Goal: Transaction & Acquisition: Register for event/course

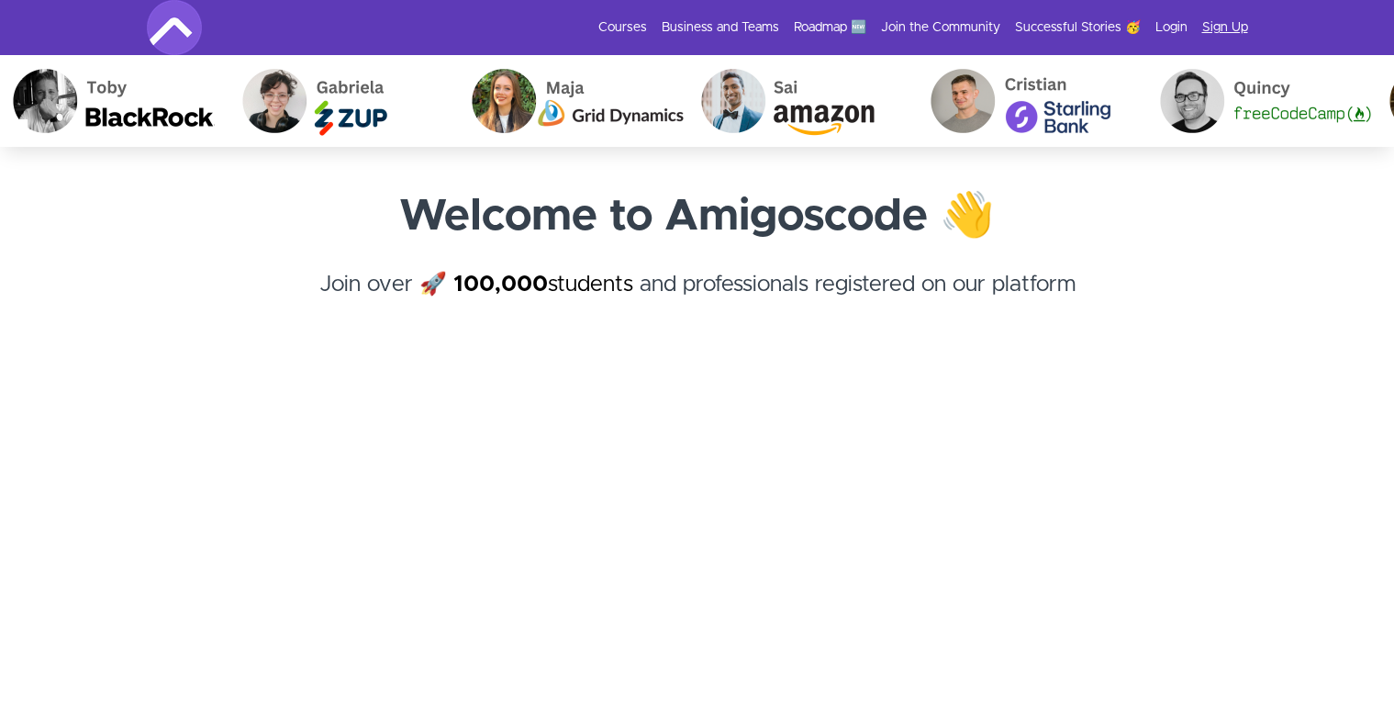
click at [1211, 18] on link "Sign Up" at bounding box center [1225, 27] width 46 height 18
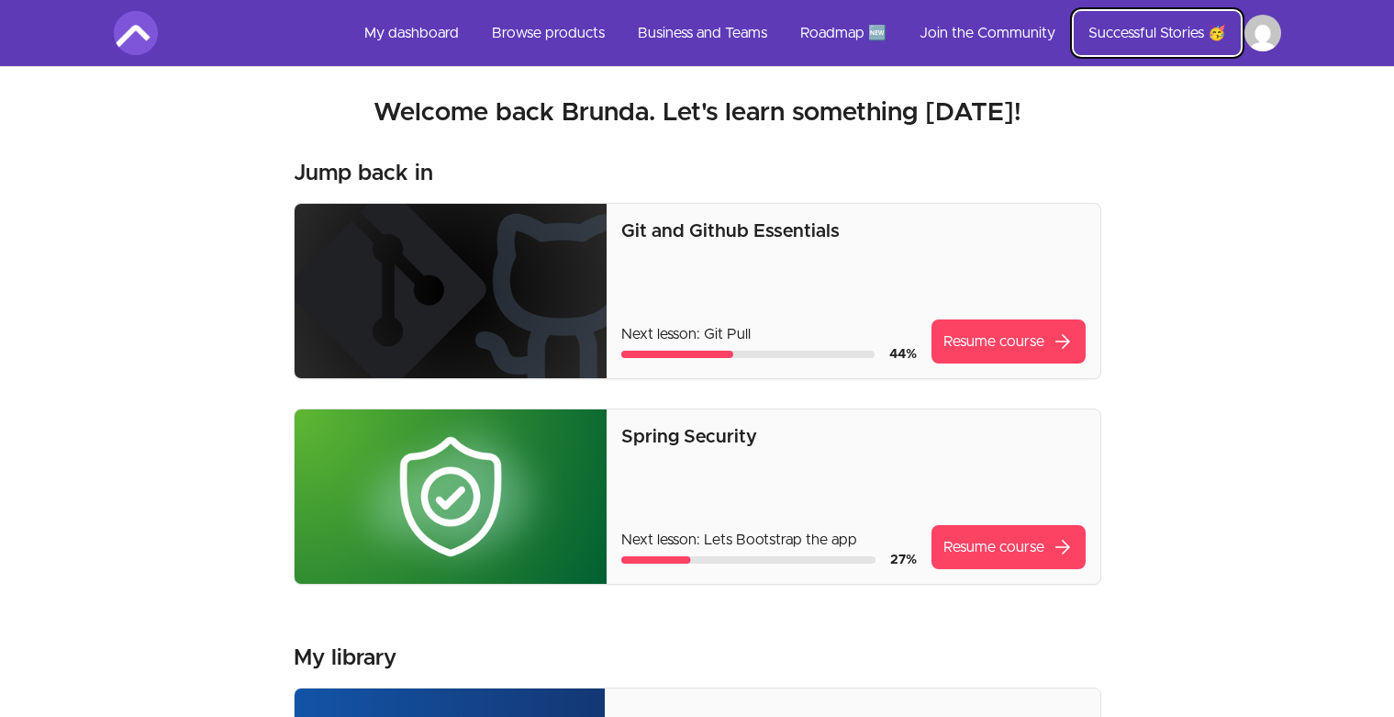
click at [1181, 39] on link "Successful Stories 🥳" at bounding box center [1157, 33] width 167 height 44
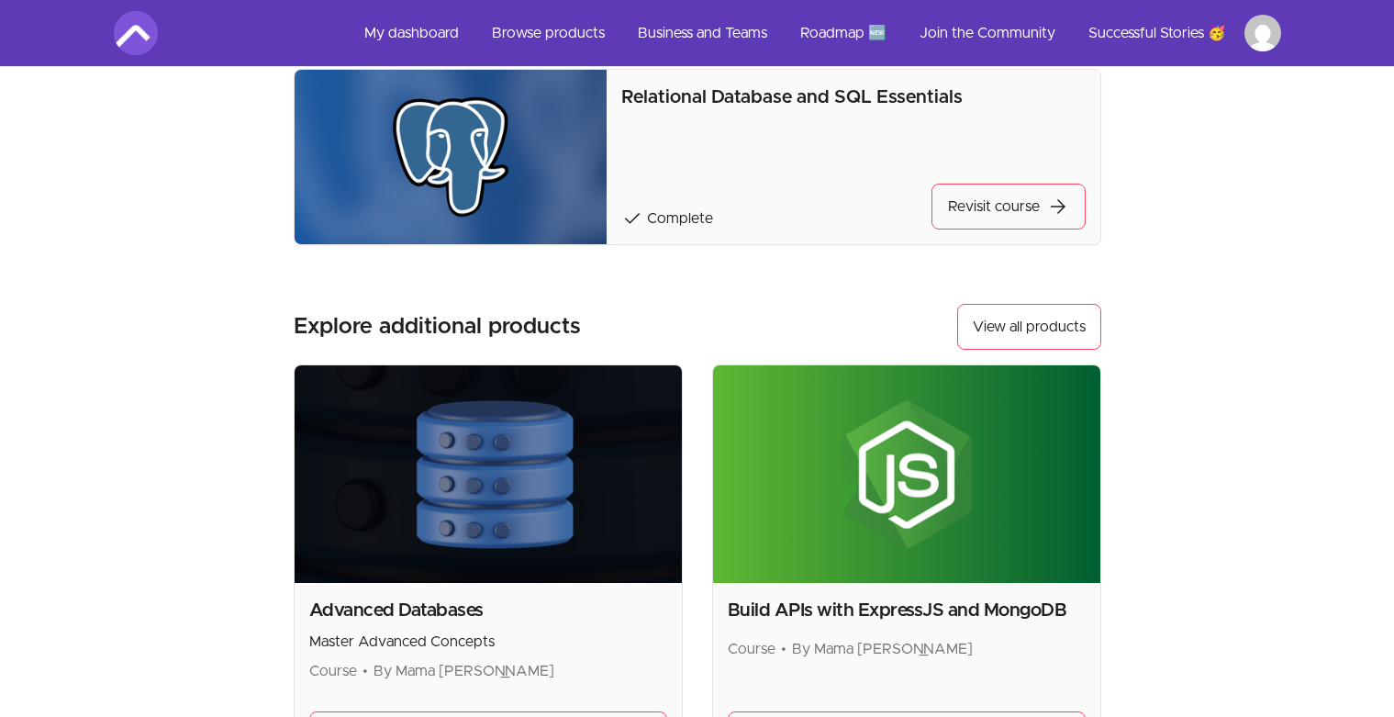
scroll to position [881, 0]
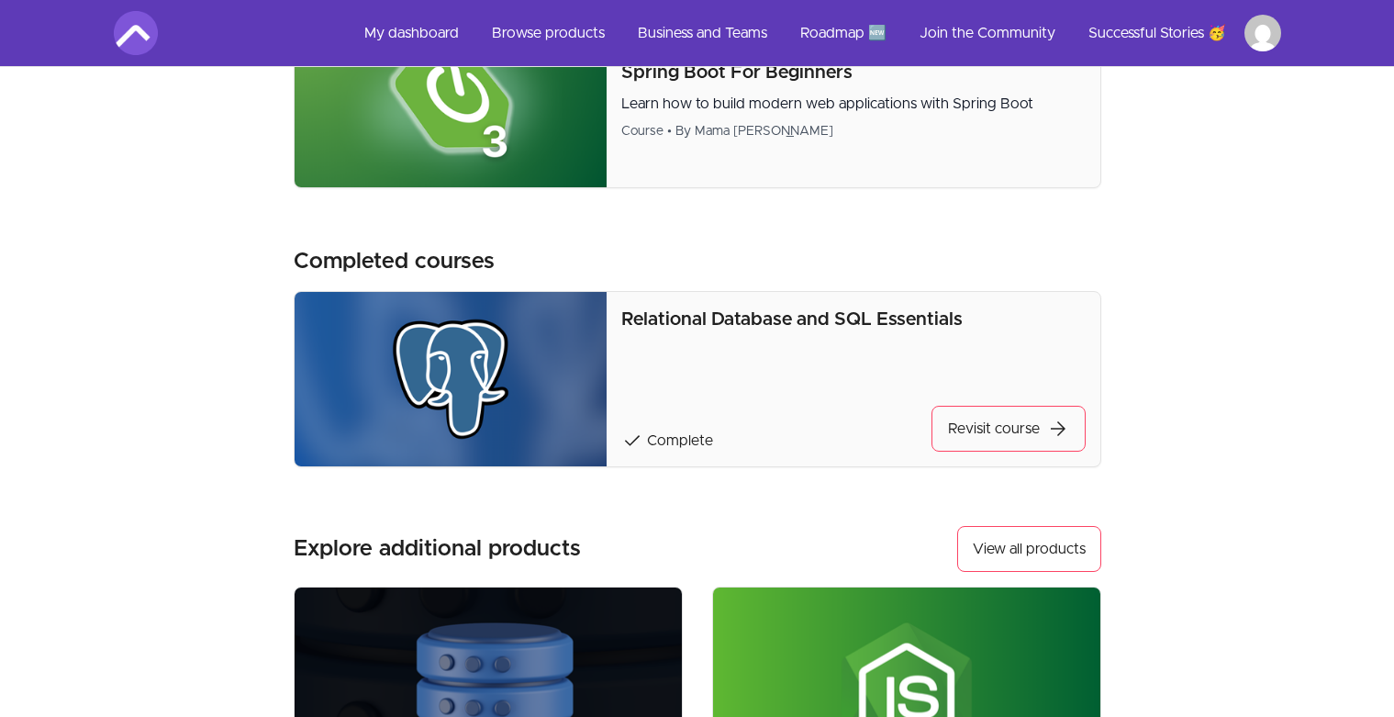
click at [851, 396] on div "Relational Database and SQL Essentials check Complete Revisit course arrow_forw…" at bounding box center [852, 378] width 463 height 145
click at [1008, 427] on link "Revisit course arrow_forward" at bounding box center [1008, 429] width 154 height 46
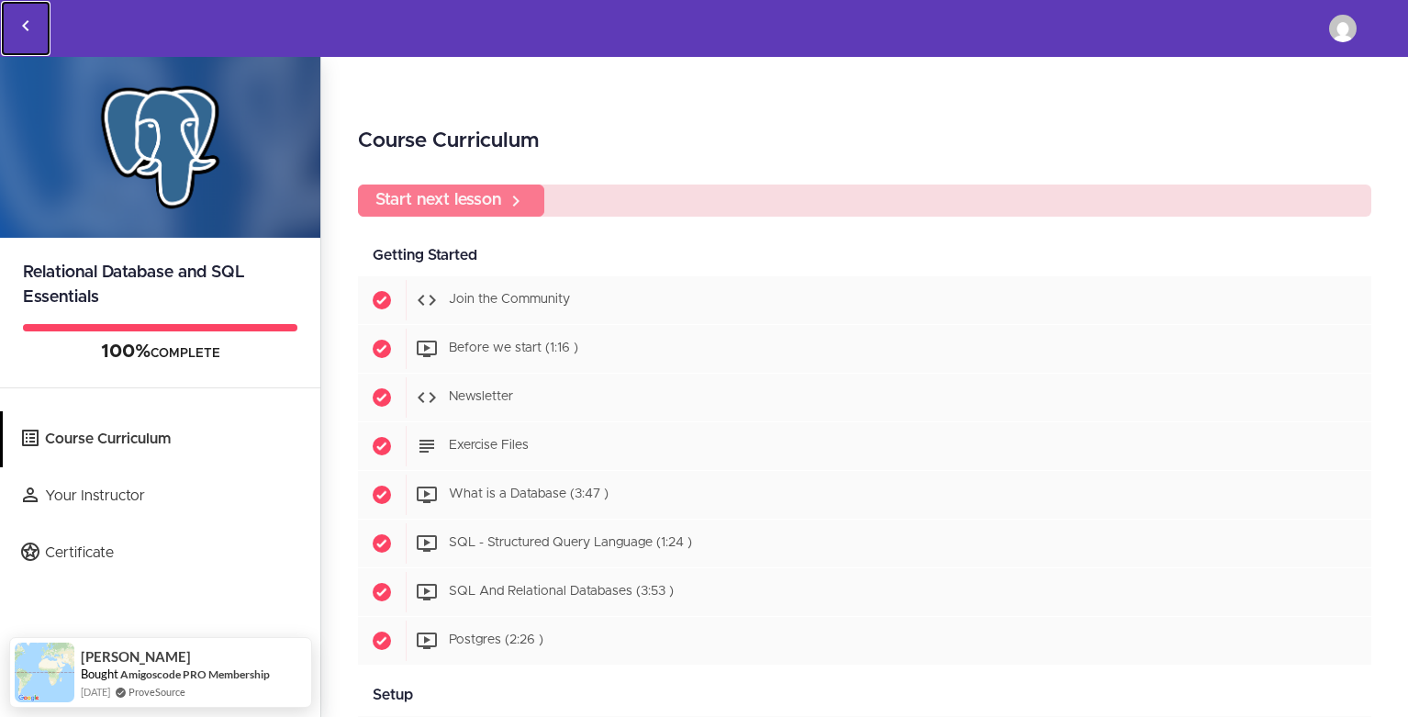
click at [27, 33] on icon "Back to courses" at bounding box center [26, 26] width 22 height 22
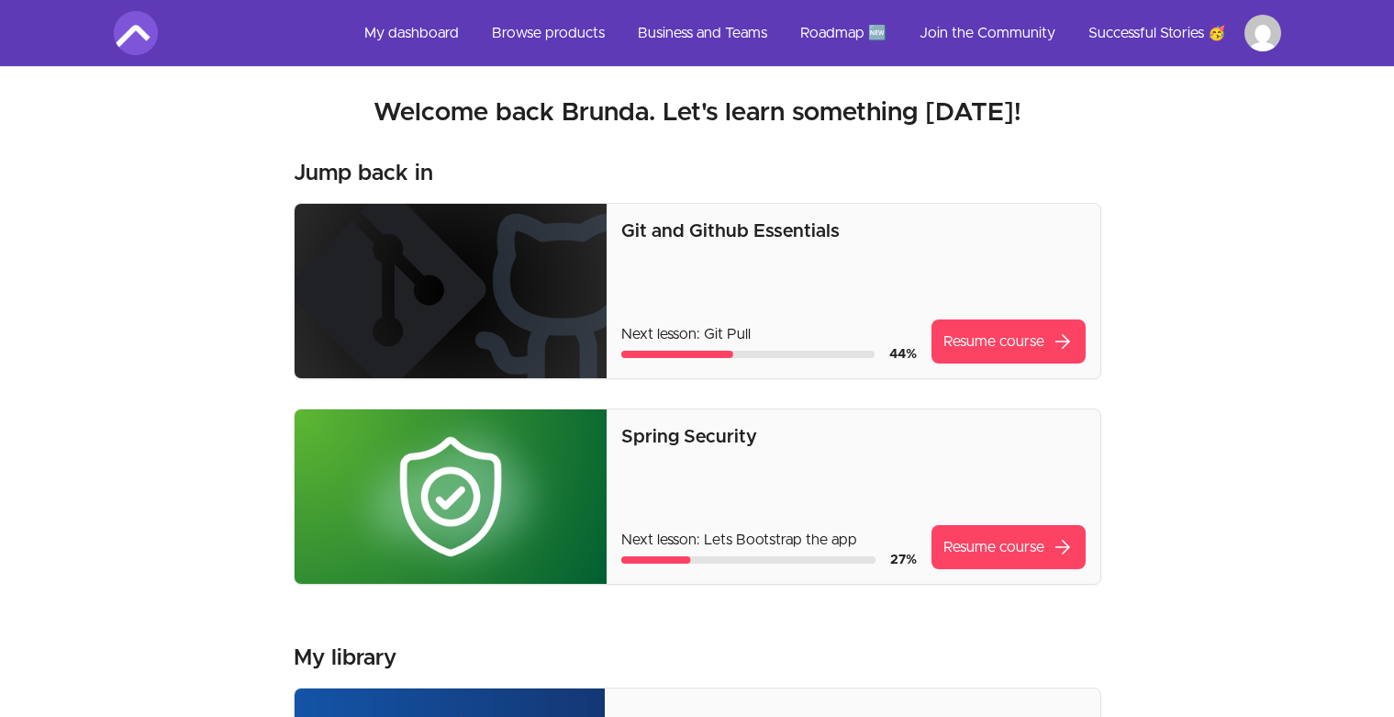
click at [780, 262] on div "Git and Github Essentials Next lesson: Git Pull 44 % Resume course arrow_forward" at bounding box center [852, 290] width 463 height 145
click at [1062, 348] on span "arrow_forward" at bounding box center [1063, 341] width 22 height 22
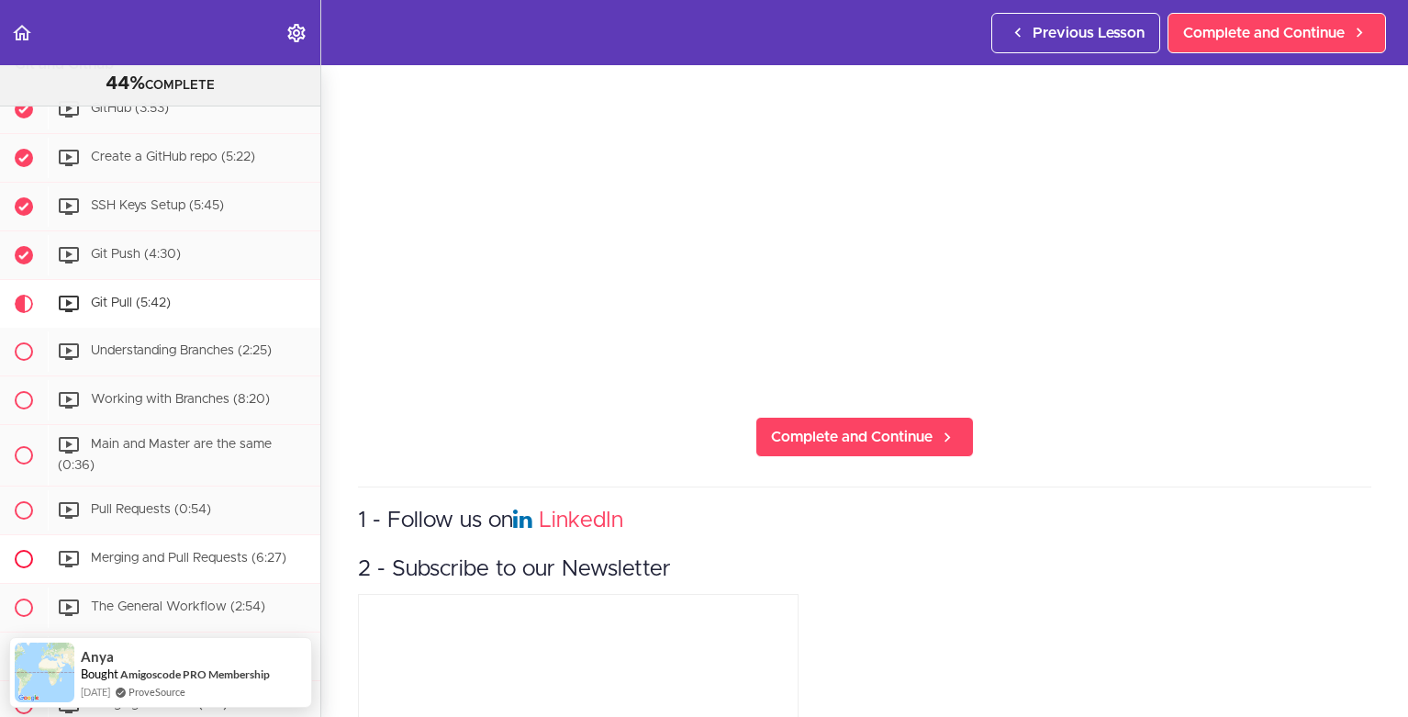
scroll to position [881, 0]
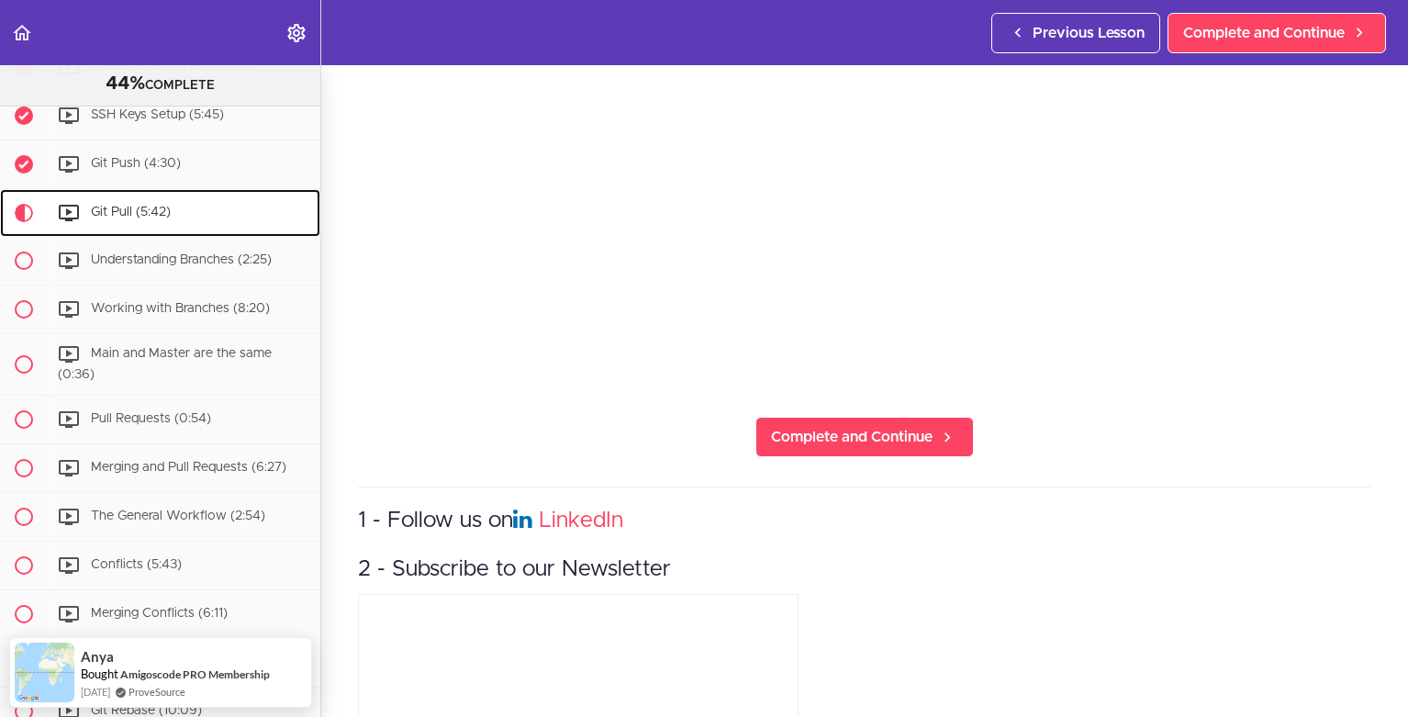
click at [20, 222] on span "Current item" at bounding box center [24, 213] width 18 height 18
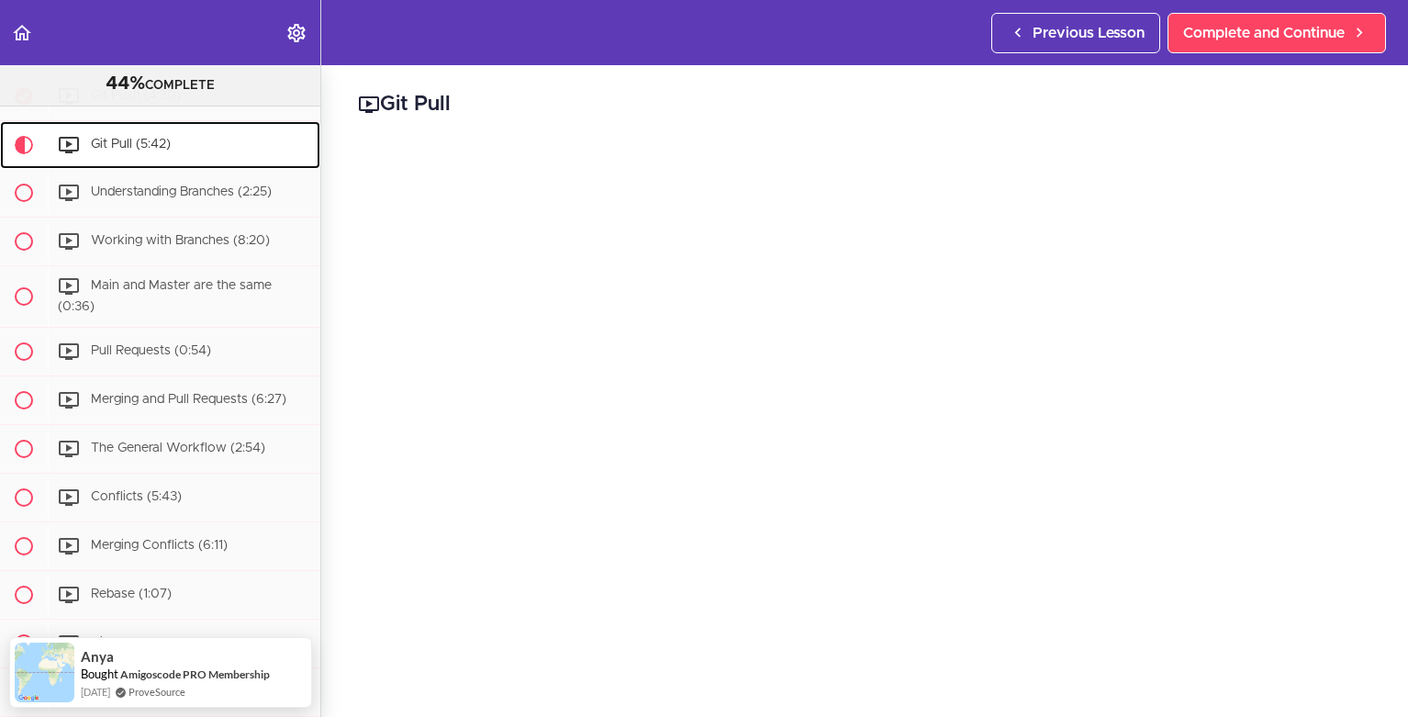
scroll to position [531, 0]
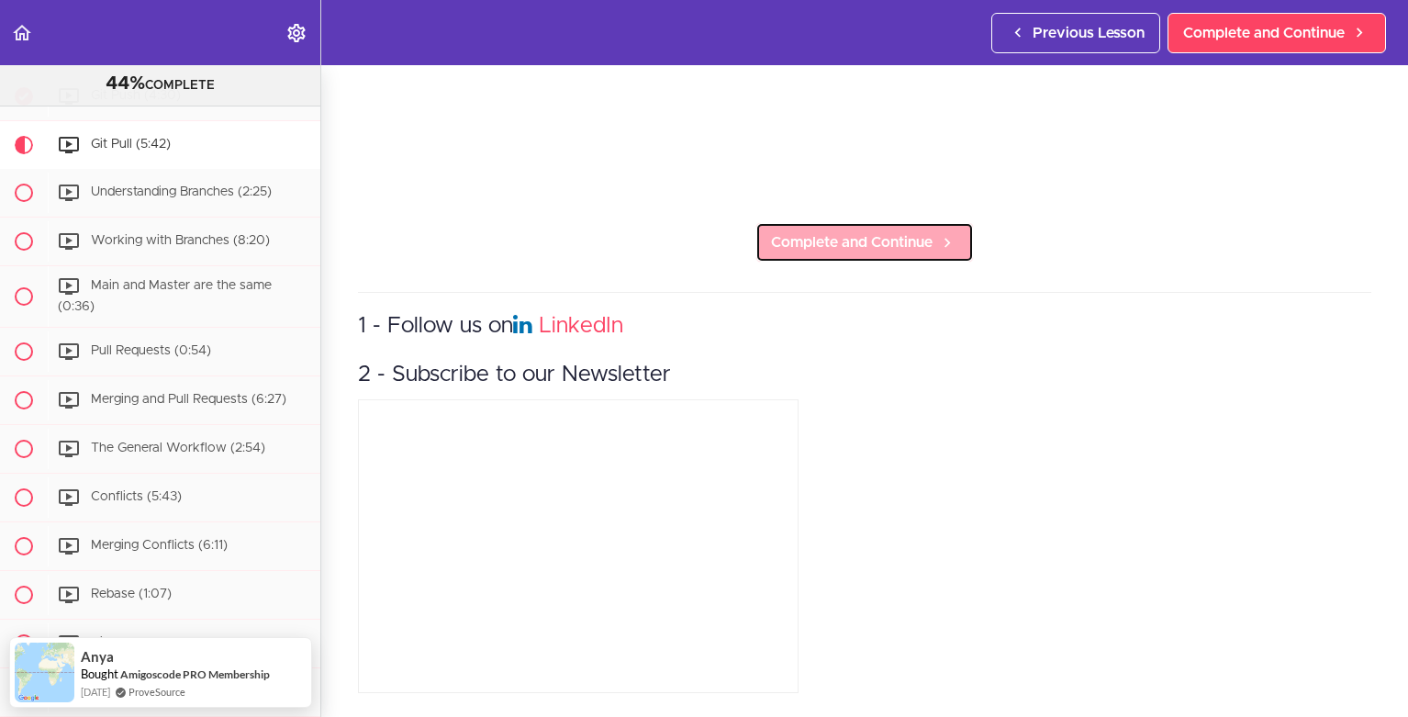
click at [833, 232] on span "Complete and Continue" at bounding box center [852, 242] width 162 height 22
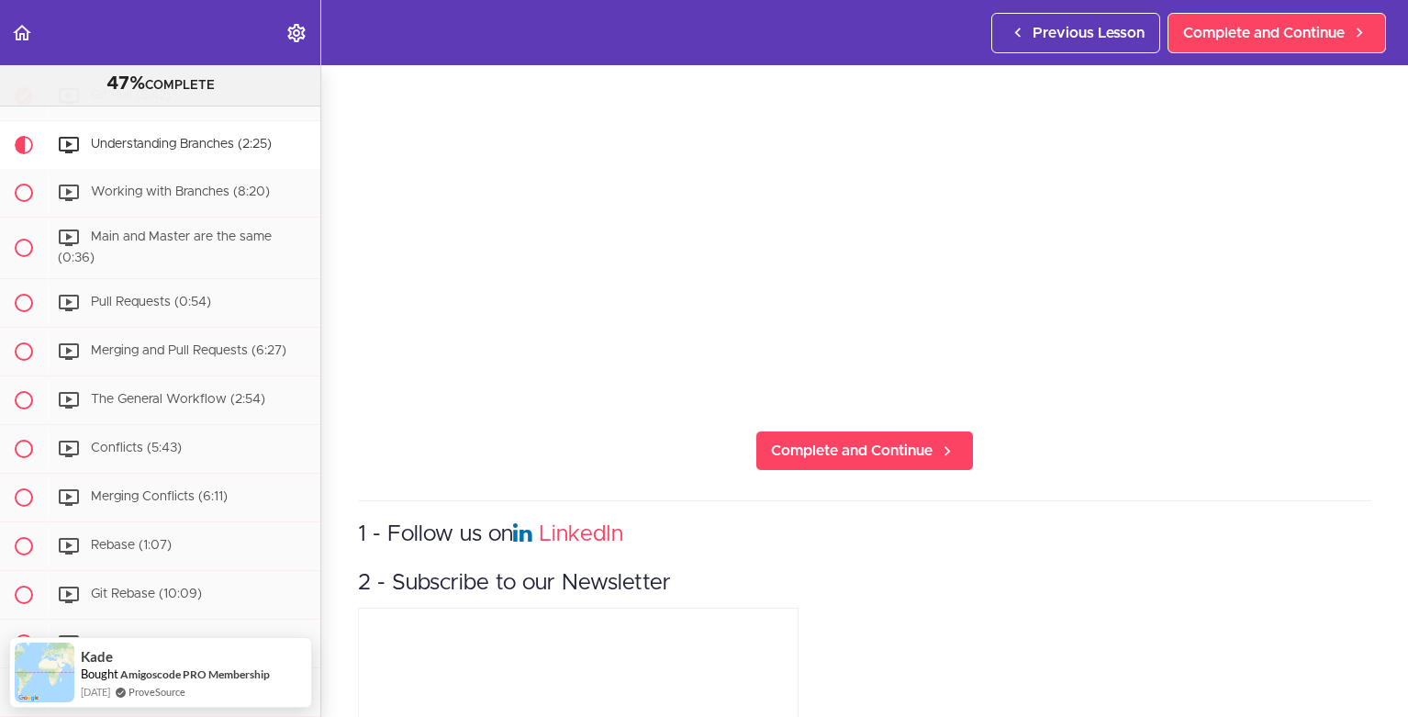
scroll to position [330, 0]
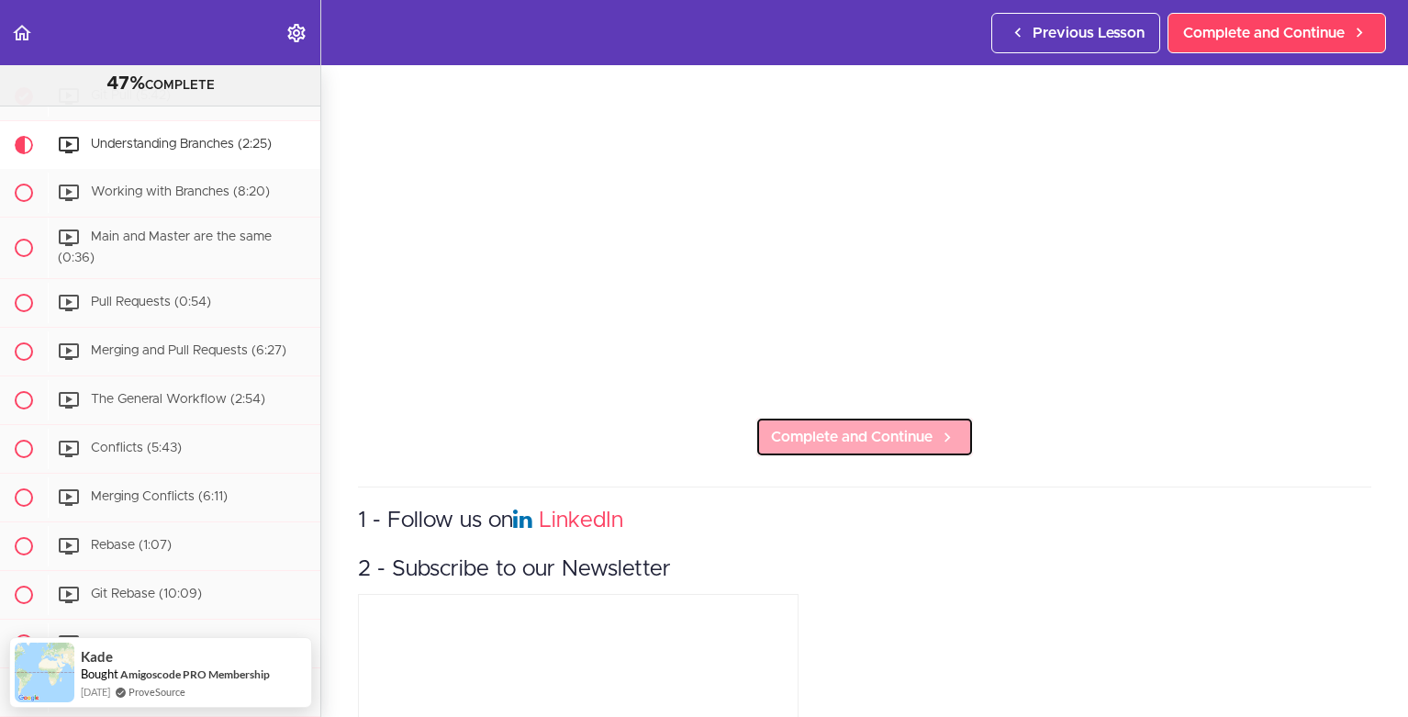
click at [893, 426] on span "Complete and Continue" at bounding box center [852, 437] width 162 height 22
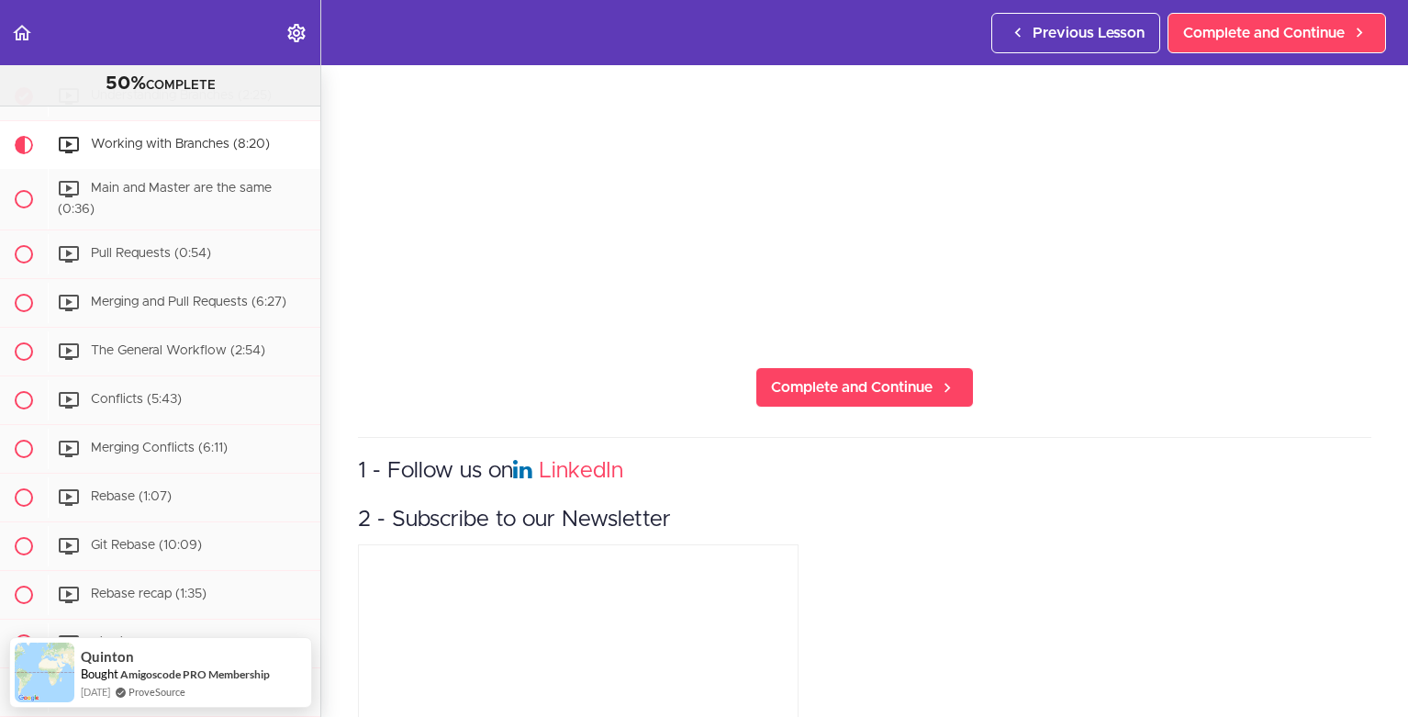
scroll to position [440, 0]
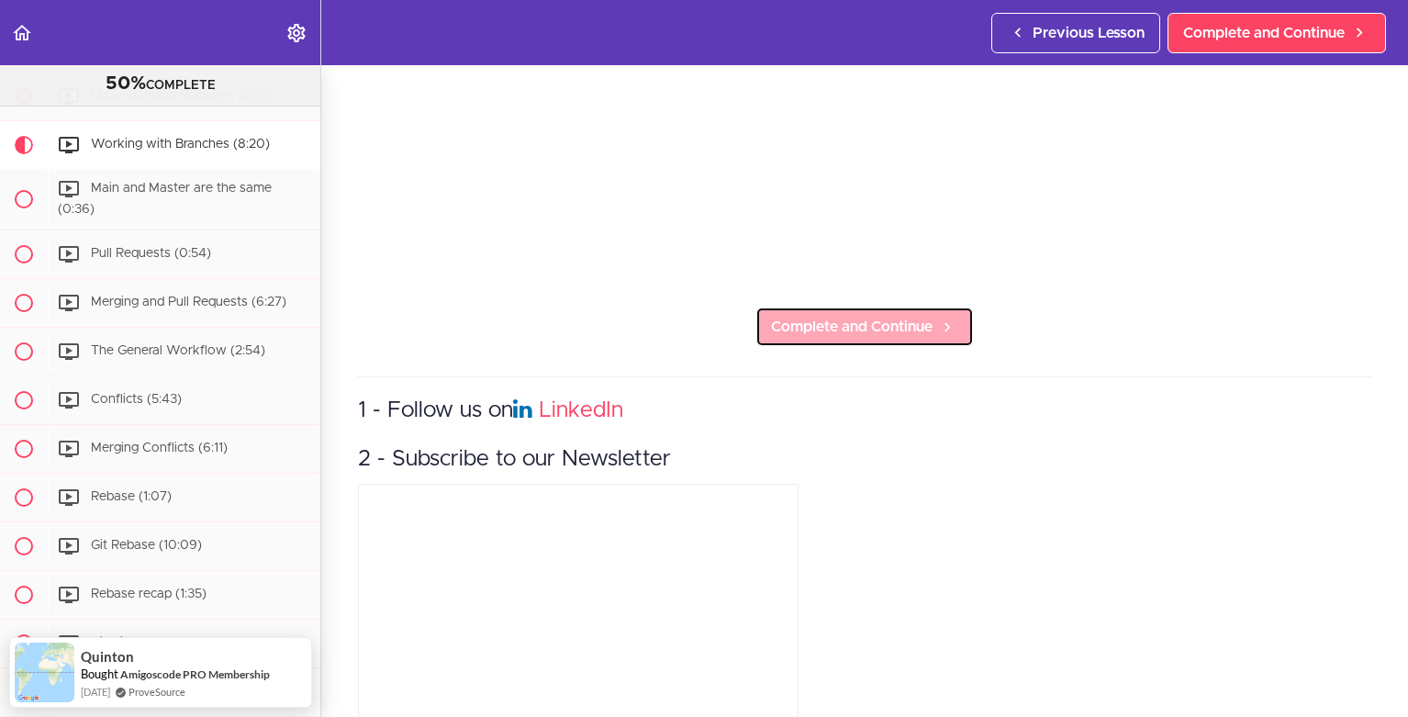
click at [878, 319] on span "Complete and Continue" at bounding box center [852, 327] width 162 height 22
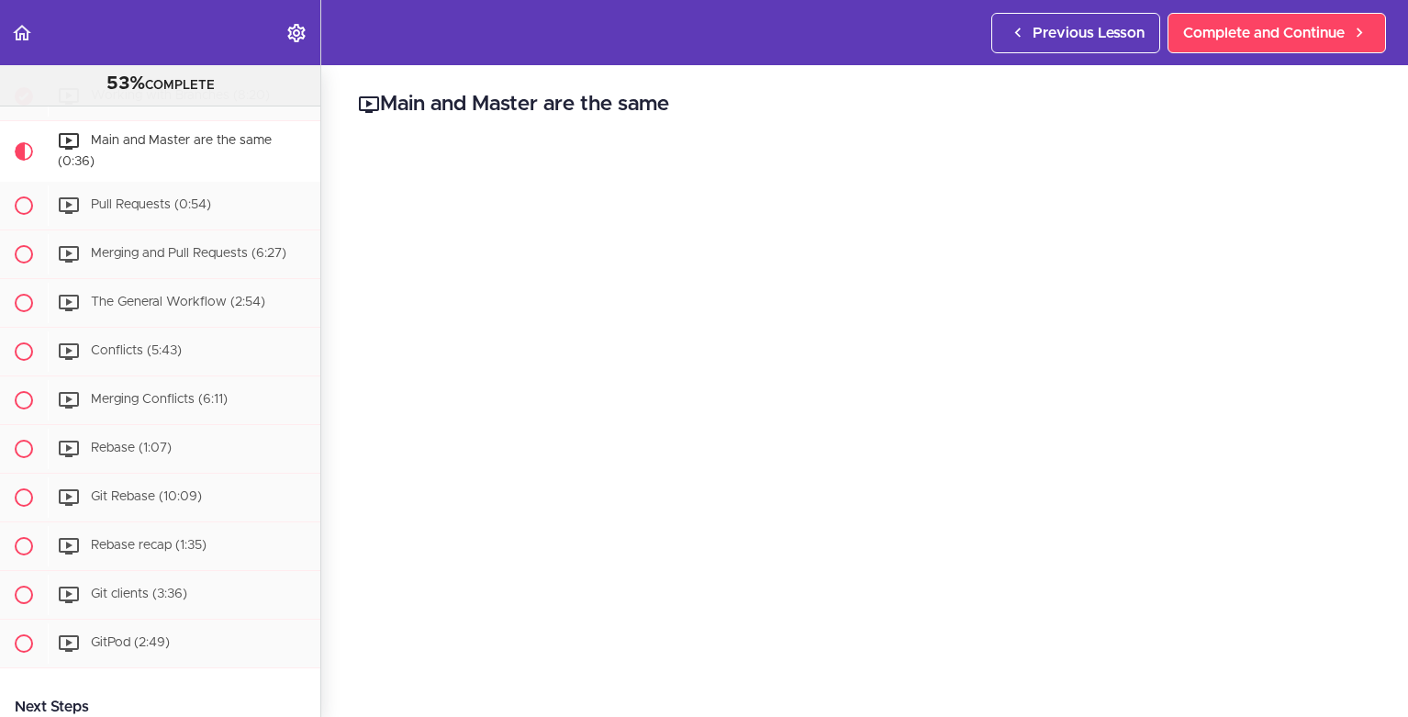
scroll to position [110, 0]
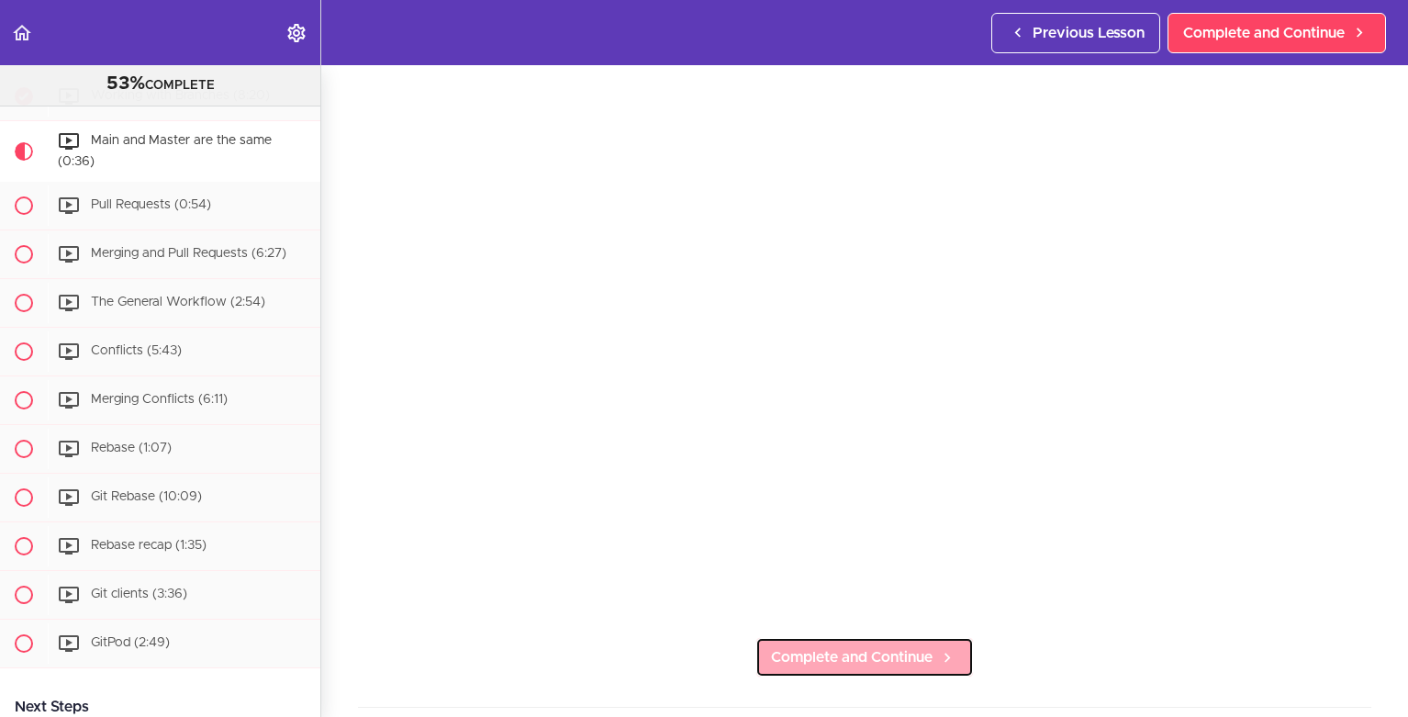
click at [870, 647] on span "Complete and Continue" at bounding box center [852, 657] width 162 height 22
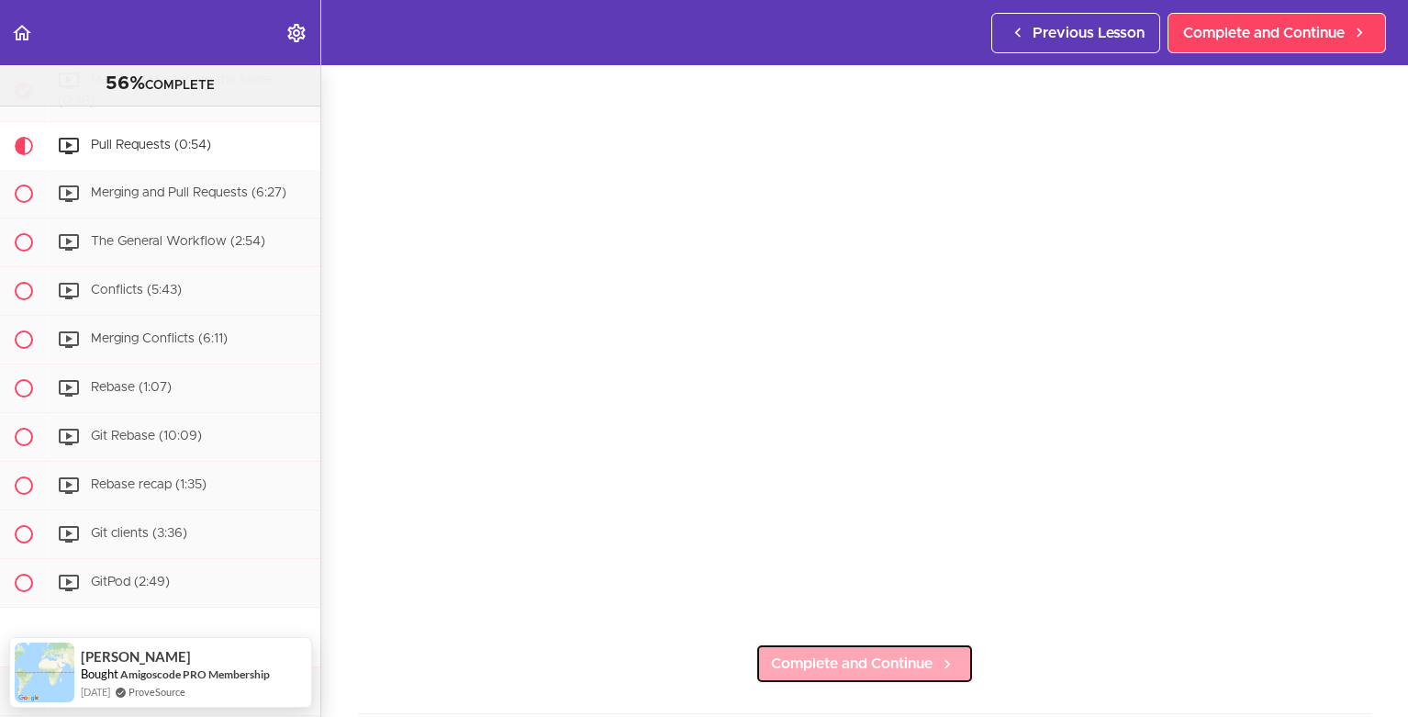
click at [882, 666] on link "Complete and Continue" at bounding box center [864, 663] width 218 height 40
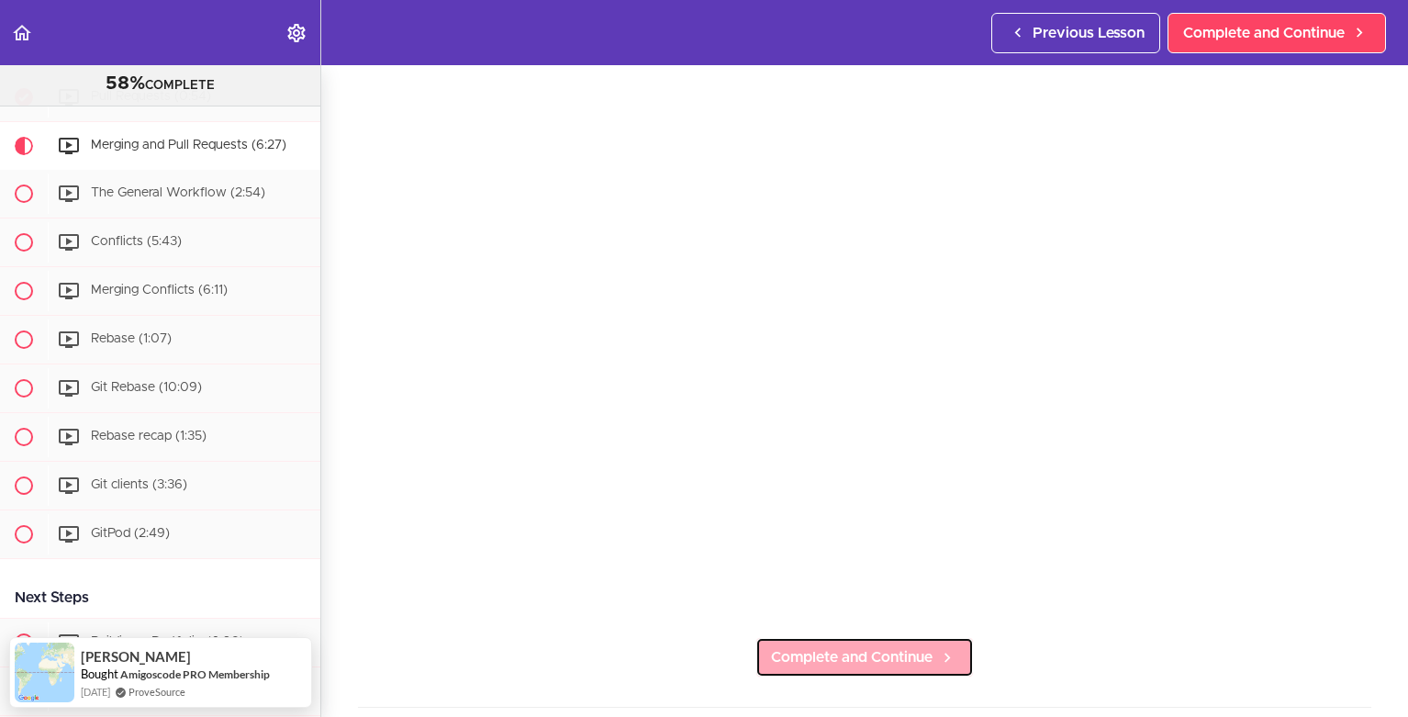
click at [886, 654] on span "Complete and Continue" at bounding box center [852, 657] width 162 height 22
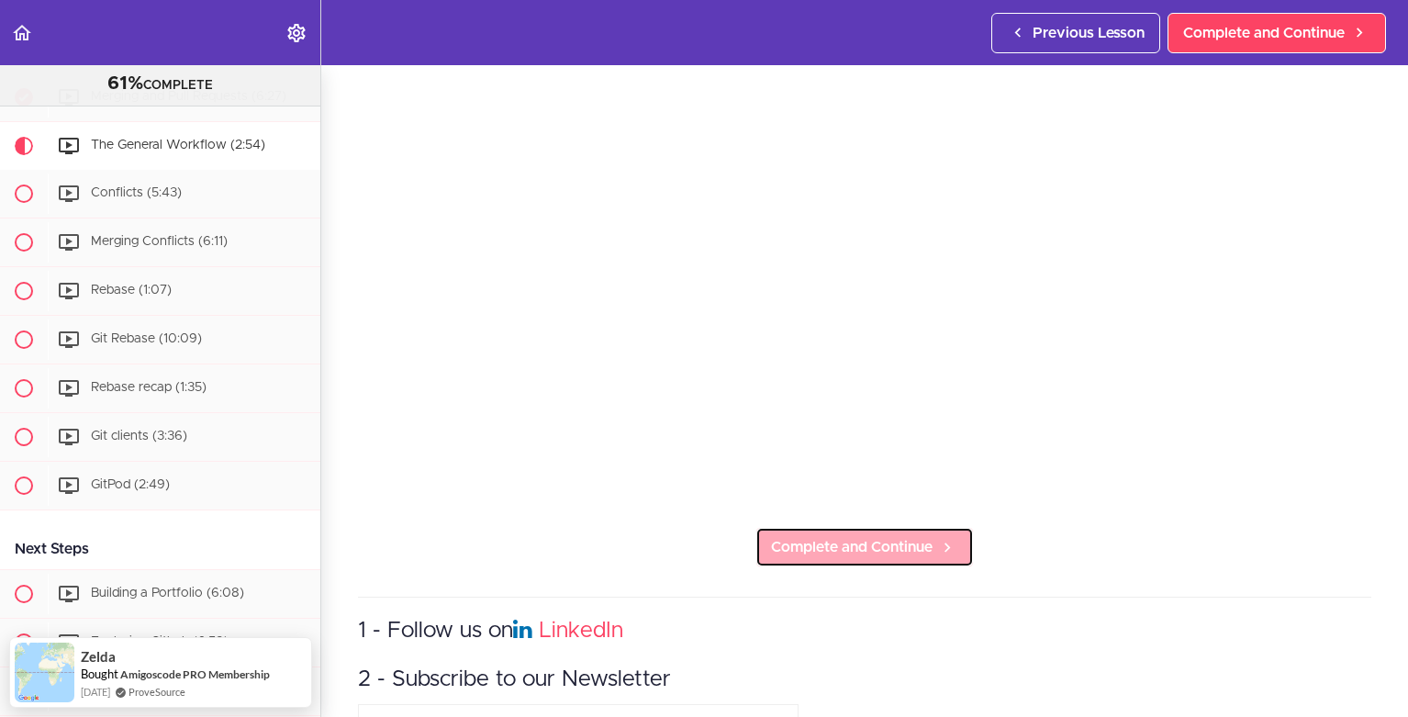
click at [878, 548] on span "Complete and Continue" at bounding box center [852, 547] width 162 height 22
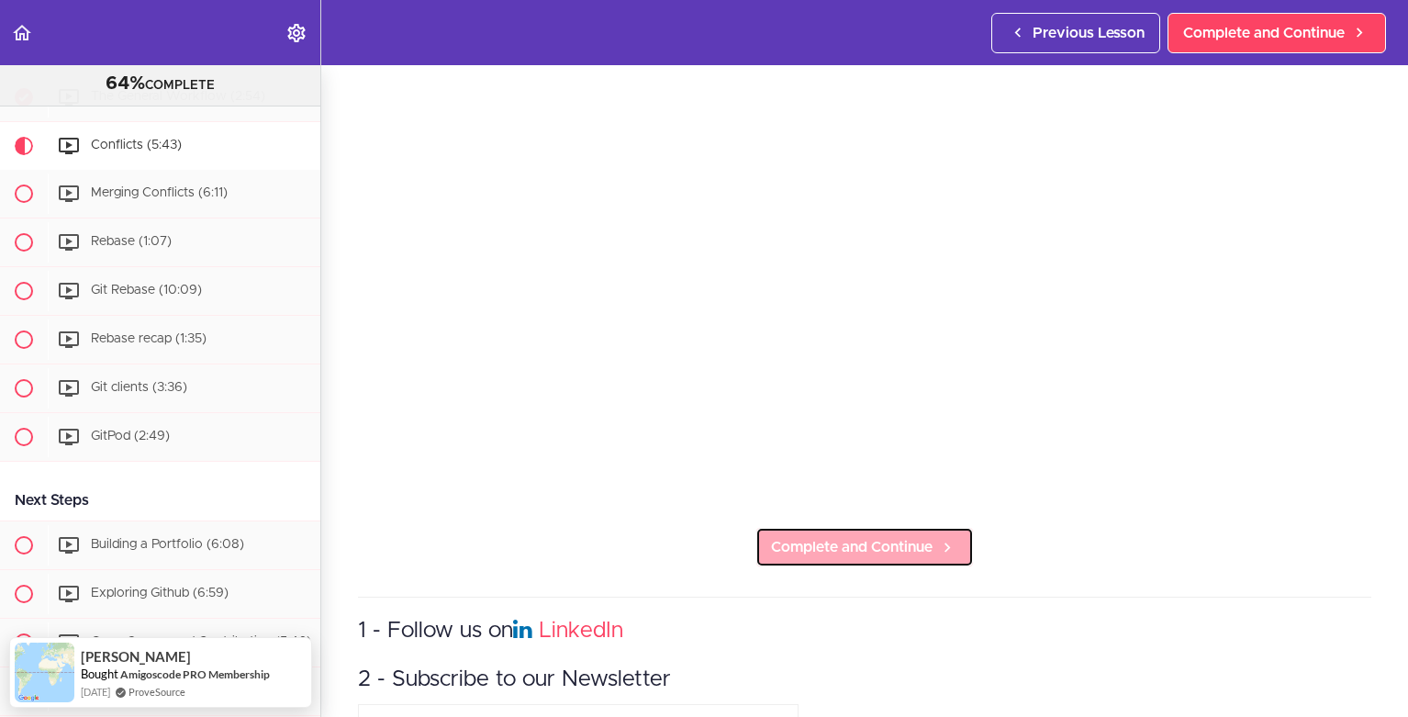
click at [885, 537] on span "Complete and Continue" at bounding box center [852, 547] width 162 height 22
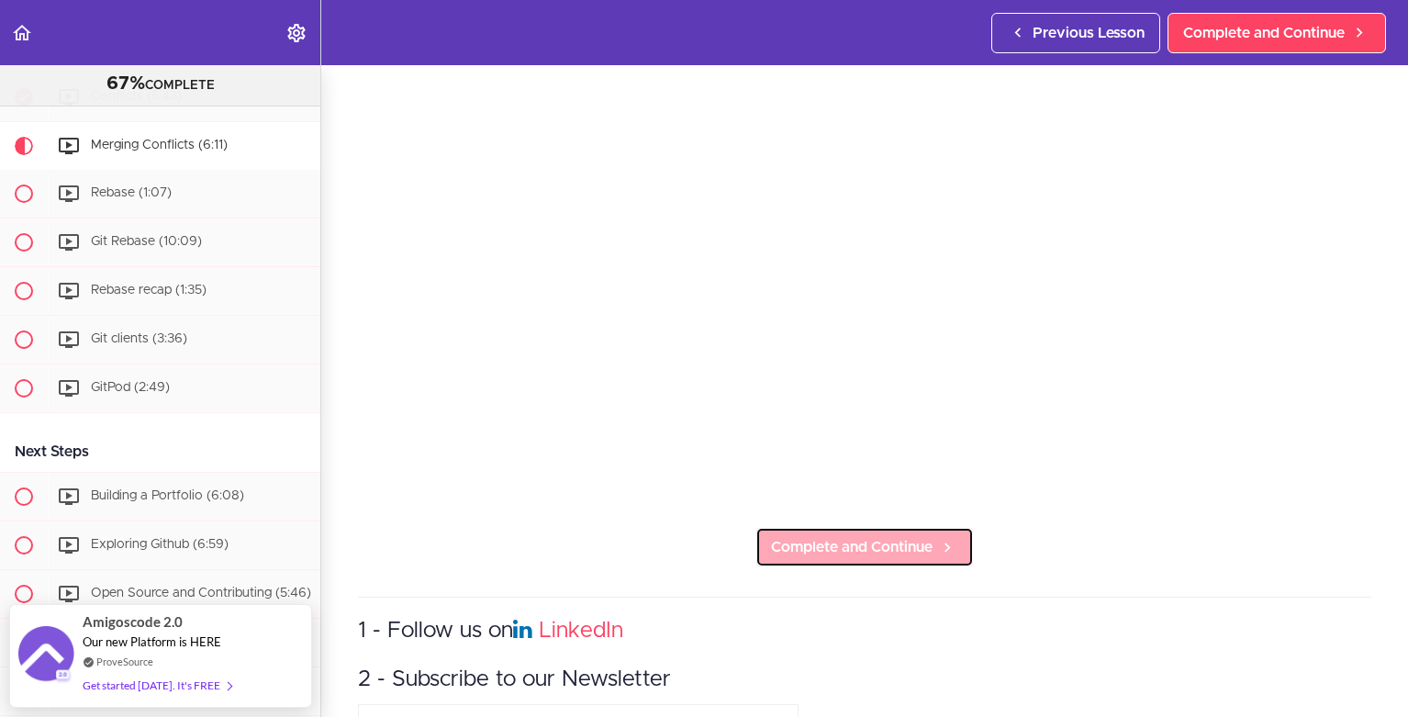
click at [878, 540] on span "Complete and Continue" at bounding box center [852, 547] width 162 height 22
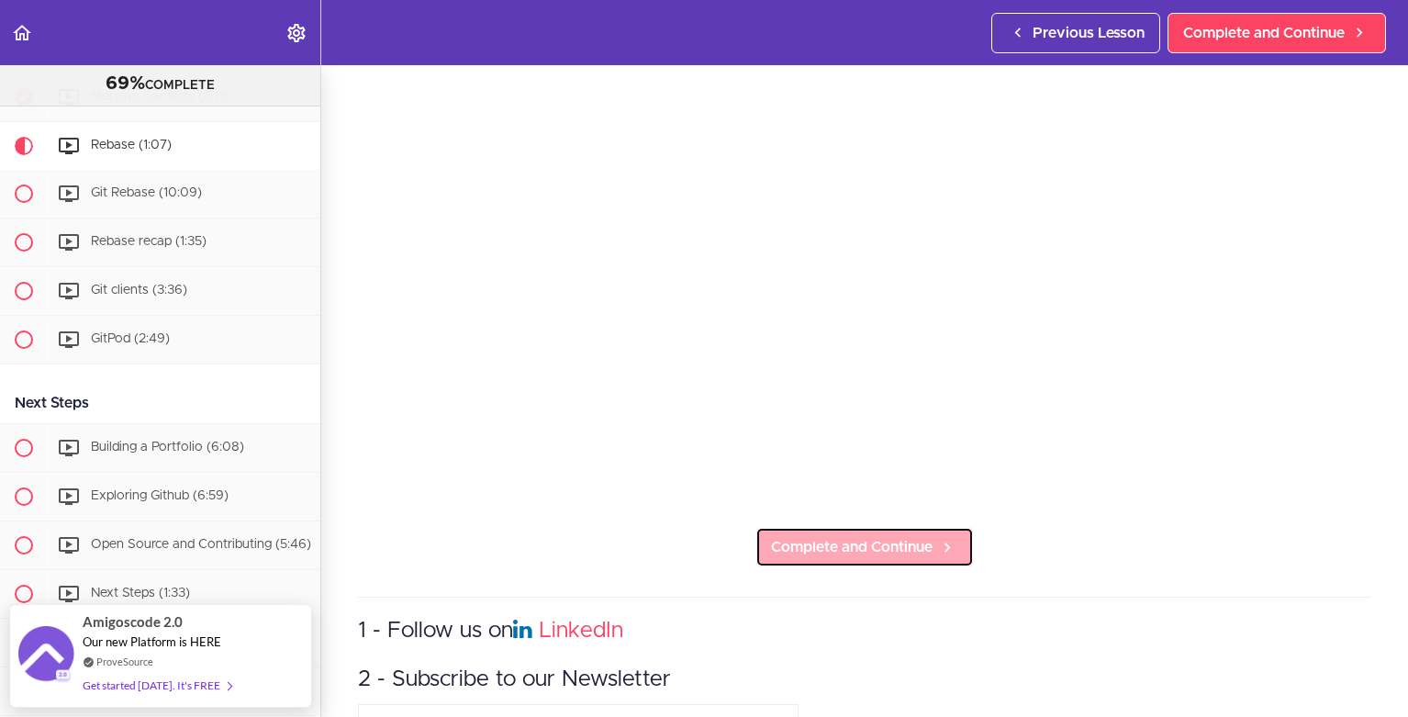
click at [852, 527] on link "Complete and Continue" at bounding box center [864, 547] width 218 height 40
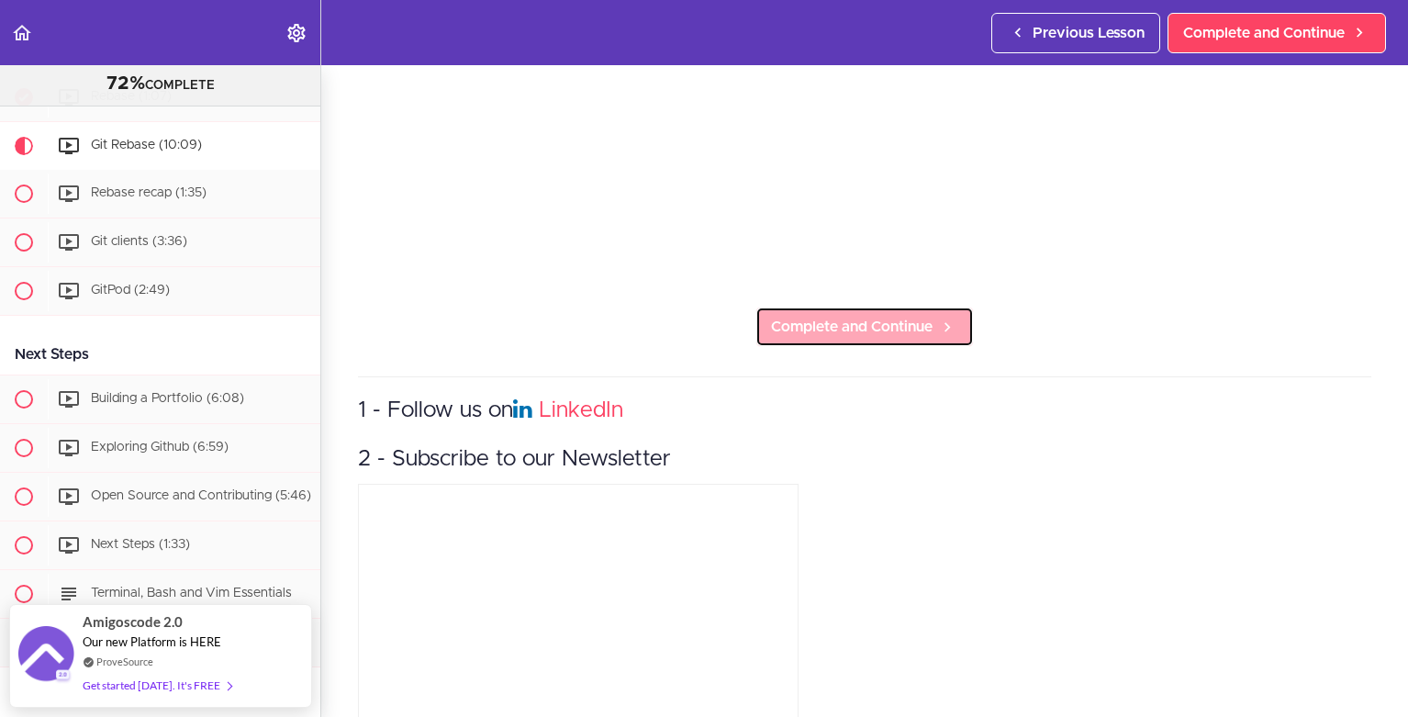
click at [895, 323] on span "Complete and Continue" at bounding box center [852, 327] width 162 height 22
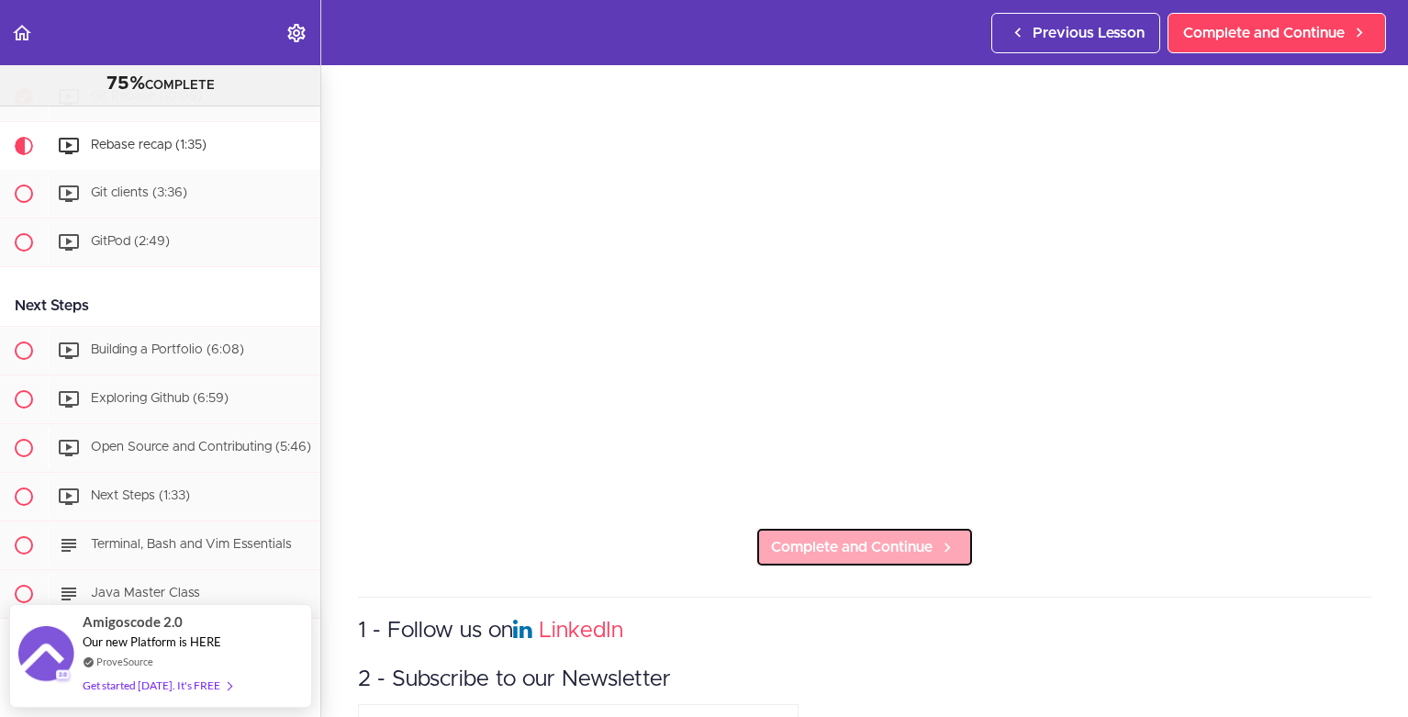
click at [859, 536] on span "Complete and Continue" at bounding box center [852, 547] width 162 height 22
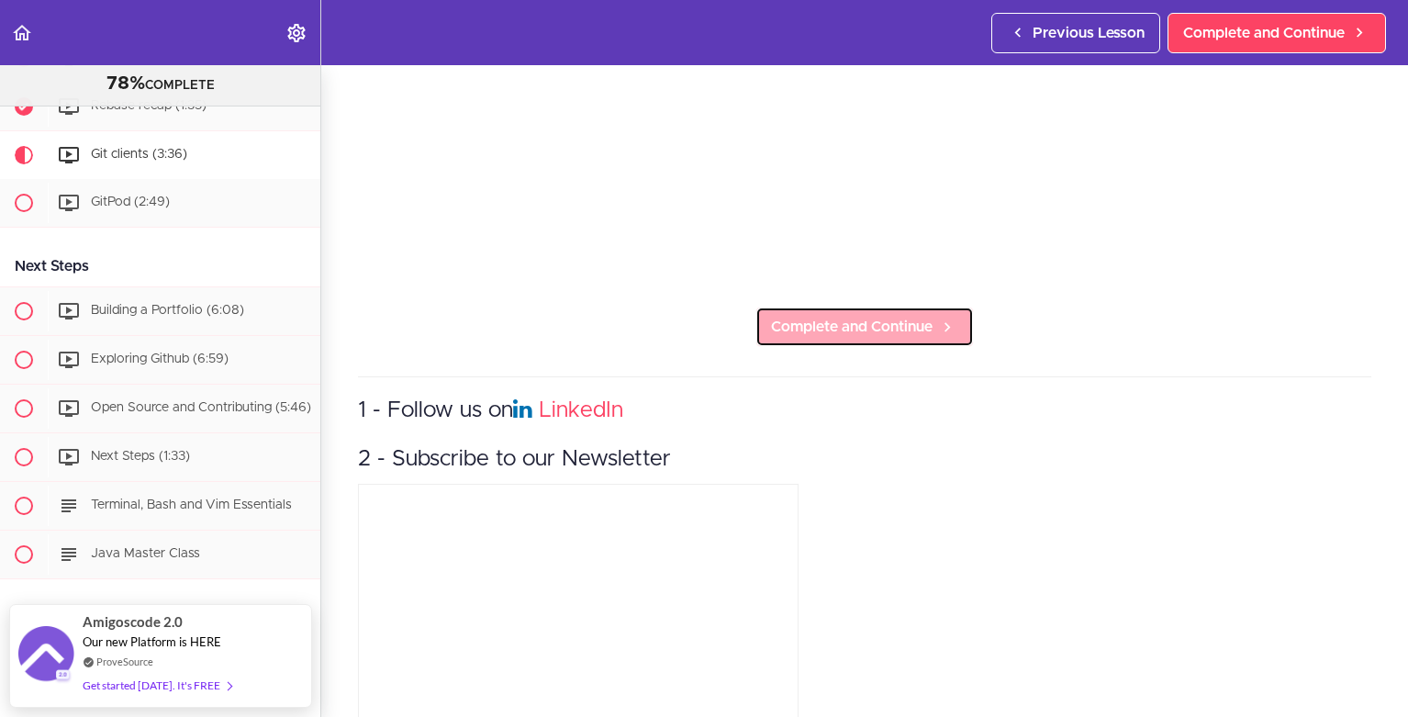
click at [857, 316] on span "Complete and Continue" at bounding box center [852, 327] width 162 height 22
click at [852, 320] on span "Complete and Continue" at bounding box center [852, 327] width 162 height 22
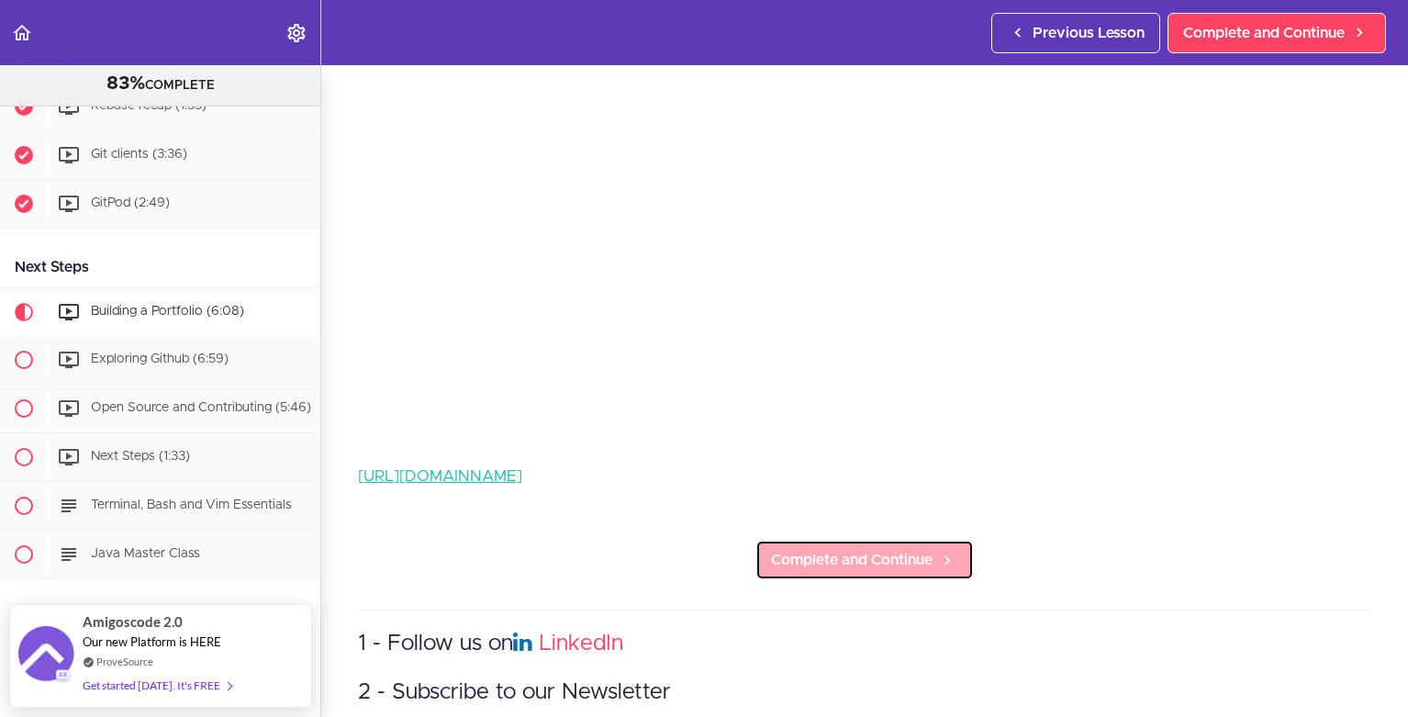
click at [877, 549] on span "Complete and Continue" at bounding box center [852, 560] width 162 height 22
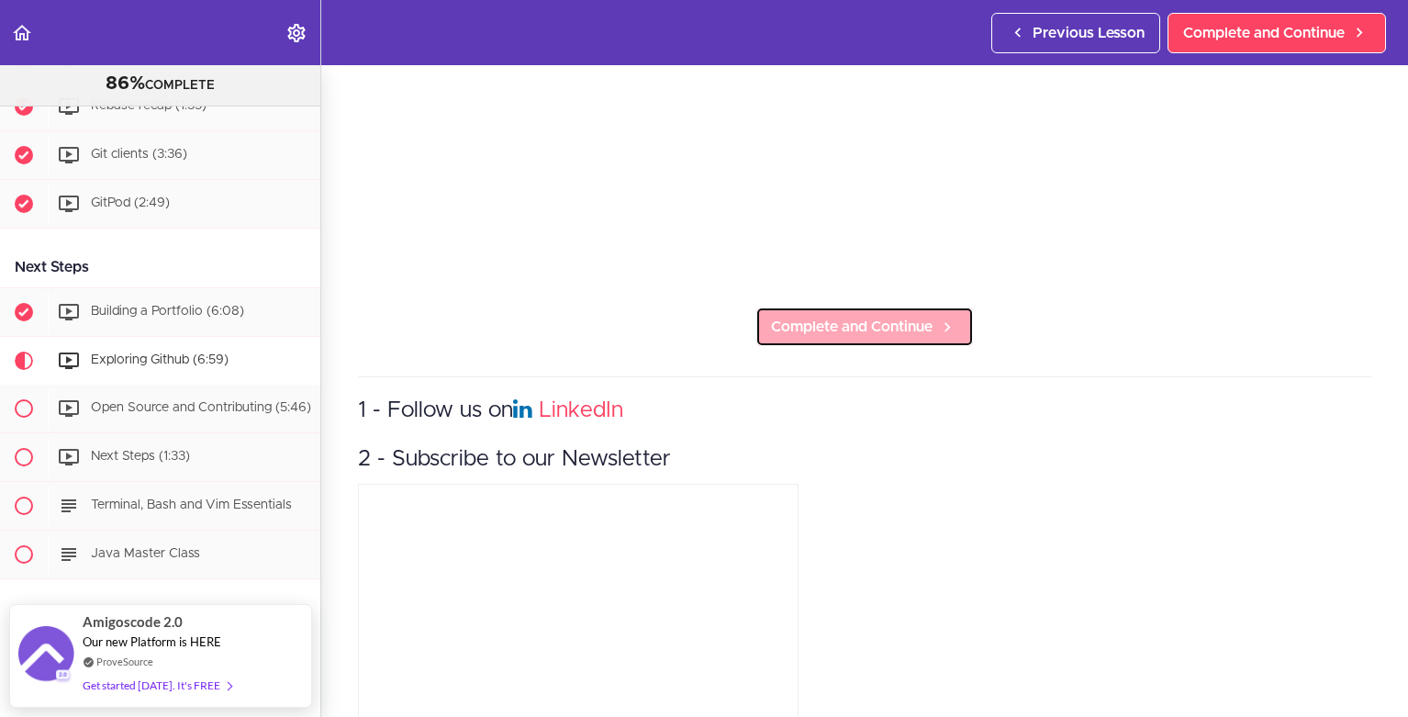
click at [883, 318] on span "Complete and Continue" at bounding box center [852, 327] width 162 height 22
click at [881, 323] on span "Complete and Continue" at bounding box center [852, 327] width 162 height 22
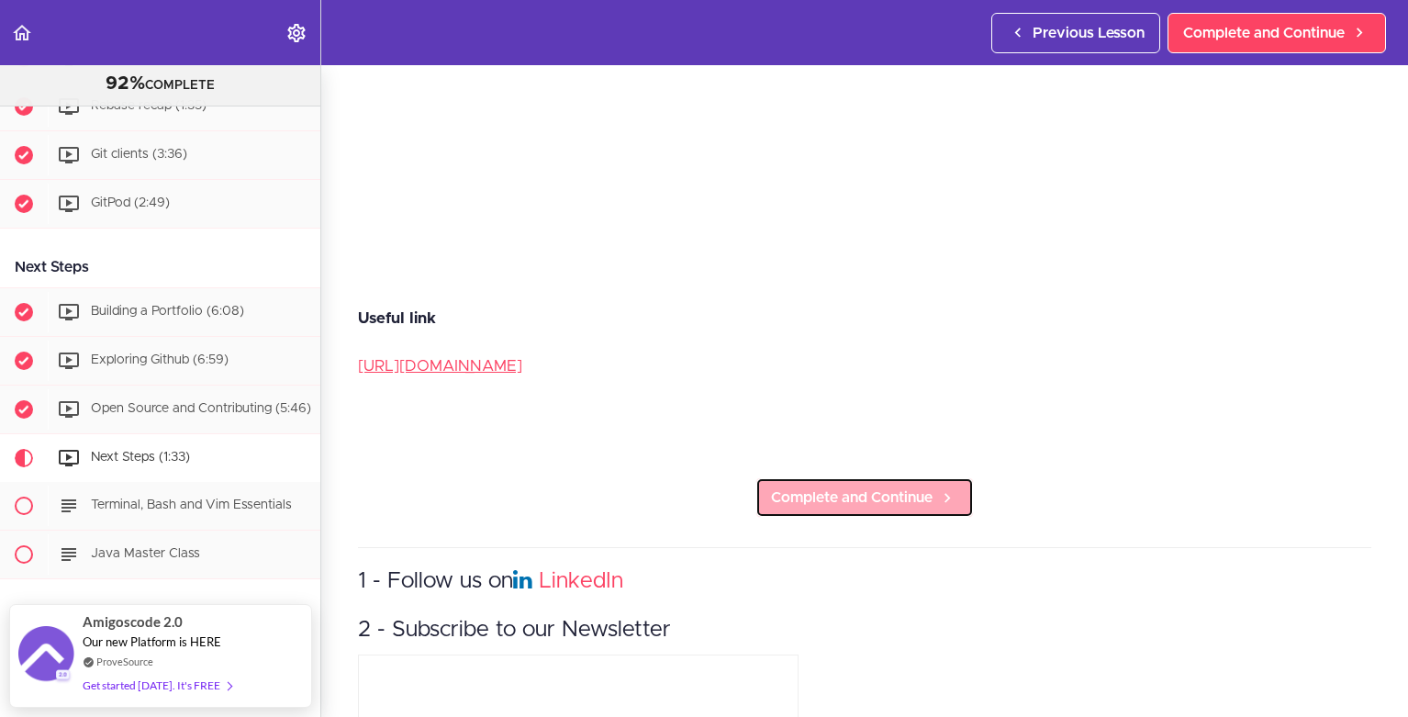
click at [858, 486] on span "Complete and Continue" at bounding box center [852, 497] width 162 height 22
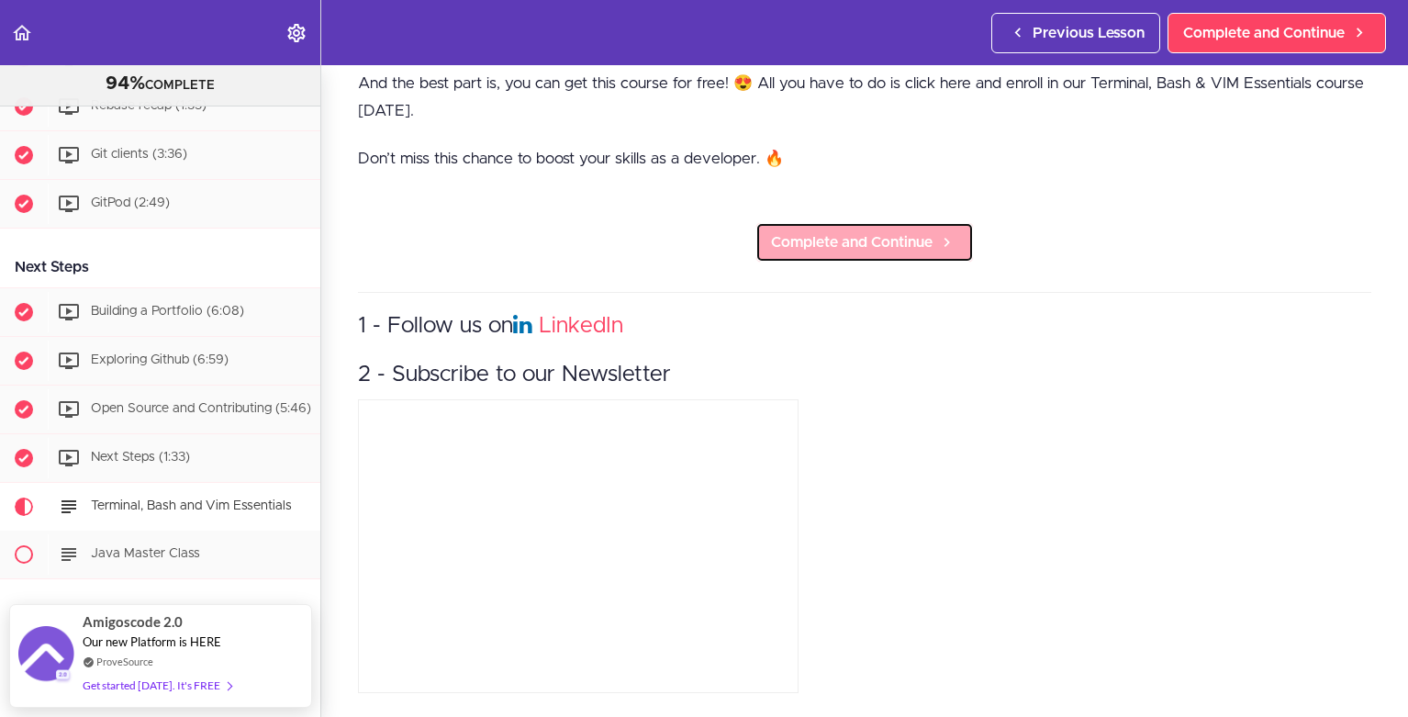
click at [862, 232] on span "Complete and Continue" at bounding box center [852, 242] width 162 height 22
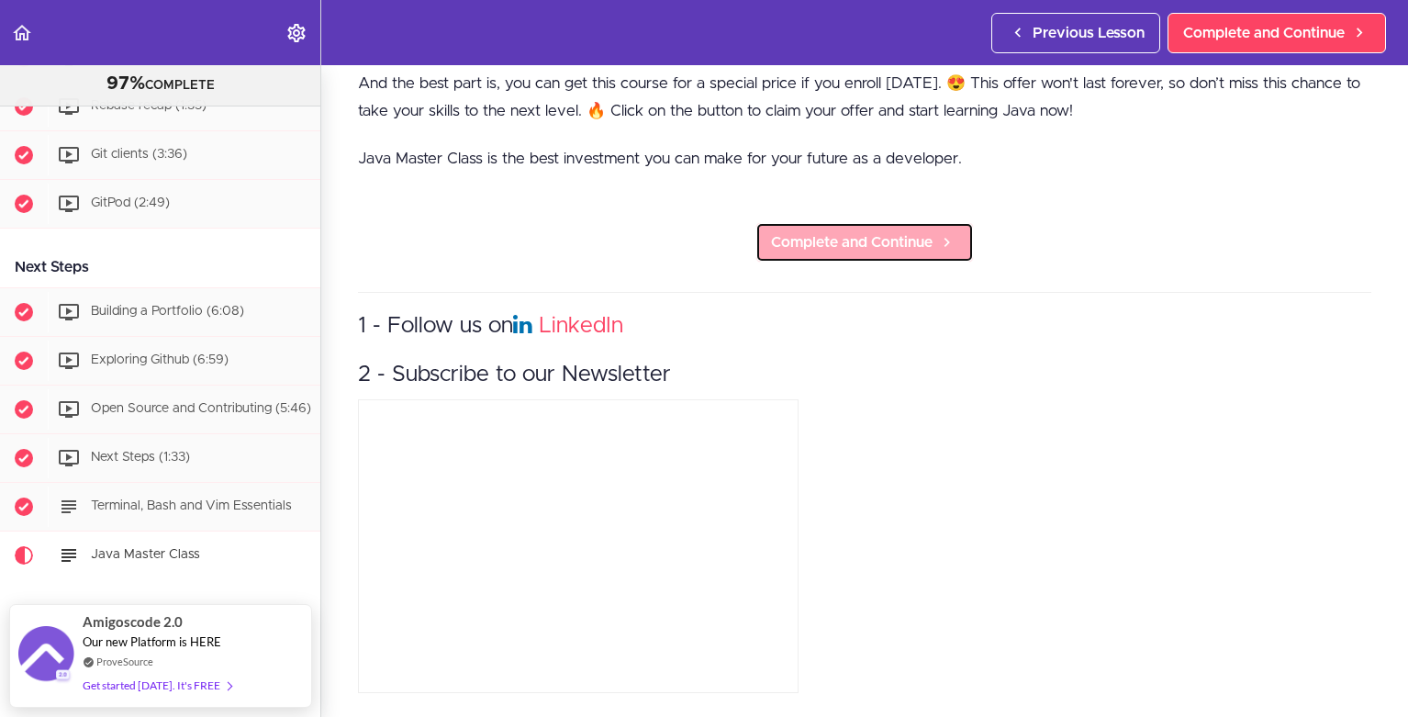
click at [848, 235] on span "Complete and Continue" at bounding box center [852, 242] width 162 height 22
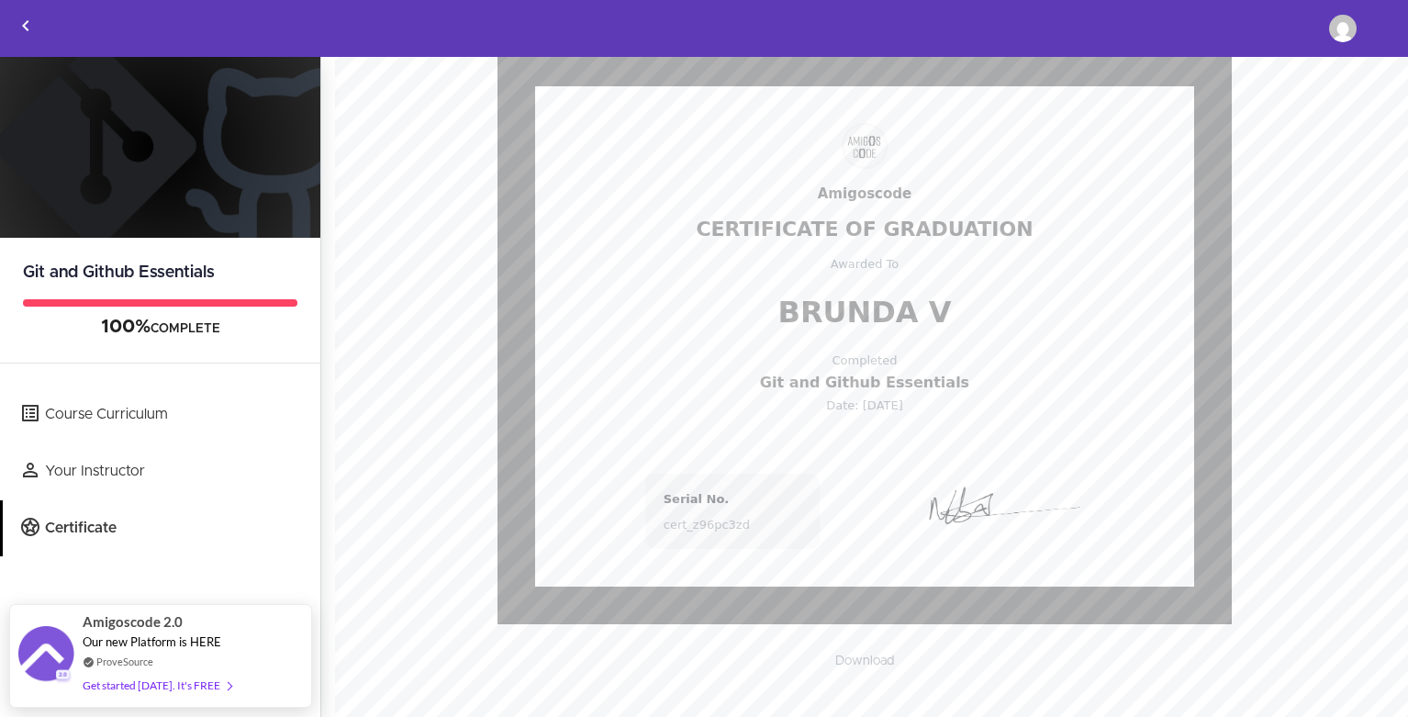
scroll to position [164, 0]
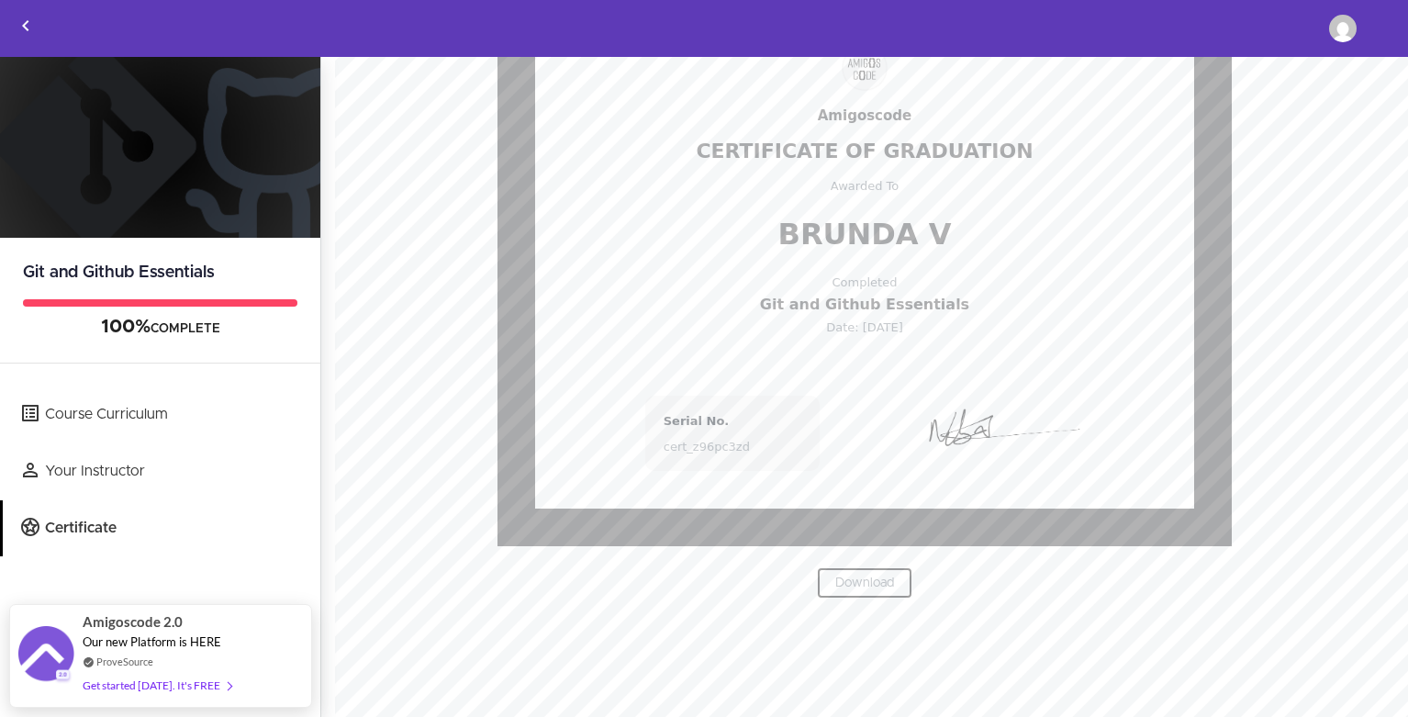
click at [860, 585] on link "Download" at bounding box center [864, 582] width 95 height 31
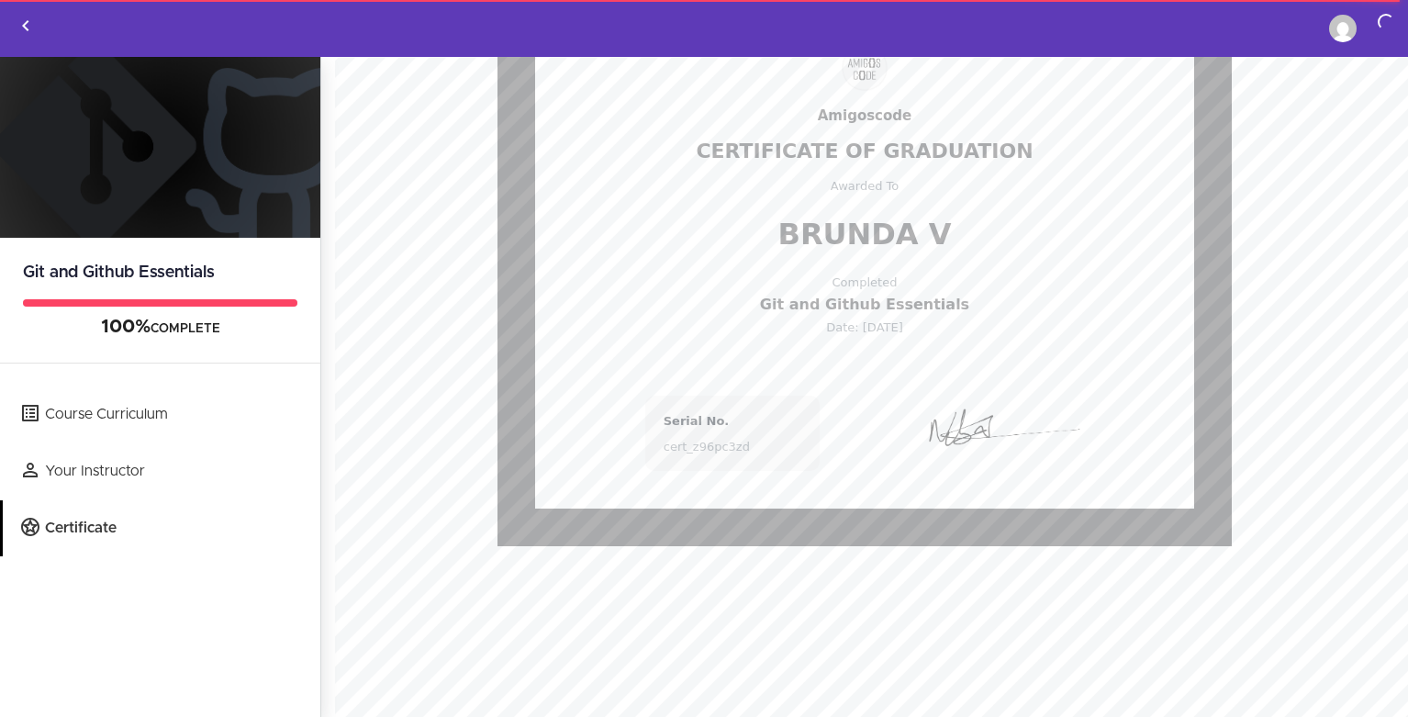
click at [685, 449] on div "cert_z96pc3zd" at bounding box center [732, 446] width 138 height 12
copy div "cert_z96pc3zd"
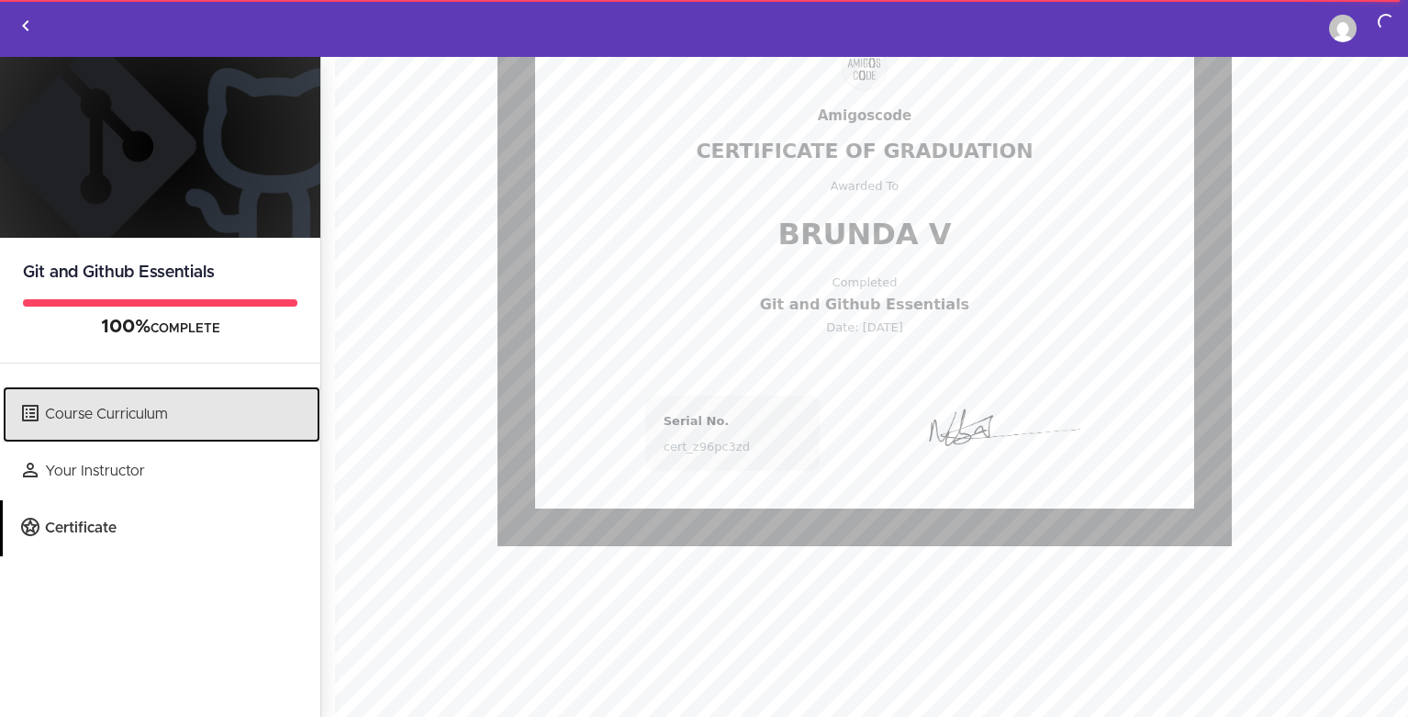
click at [127, 409] on link "Course Curriculum" at bounding box center [162, 414] width 318 height 56
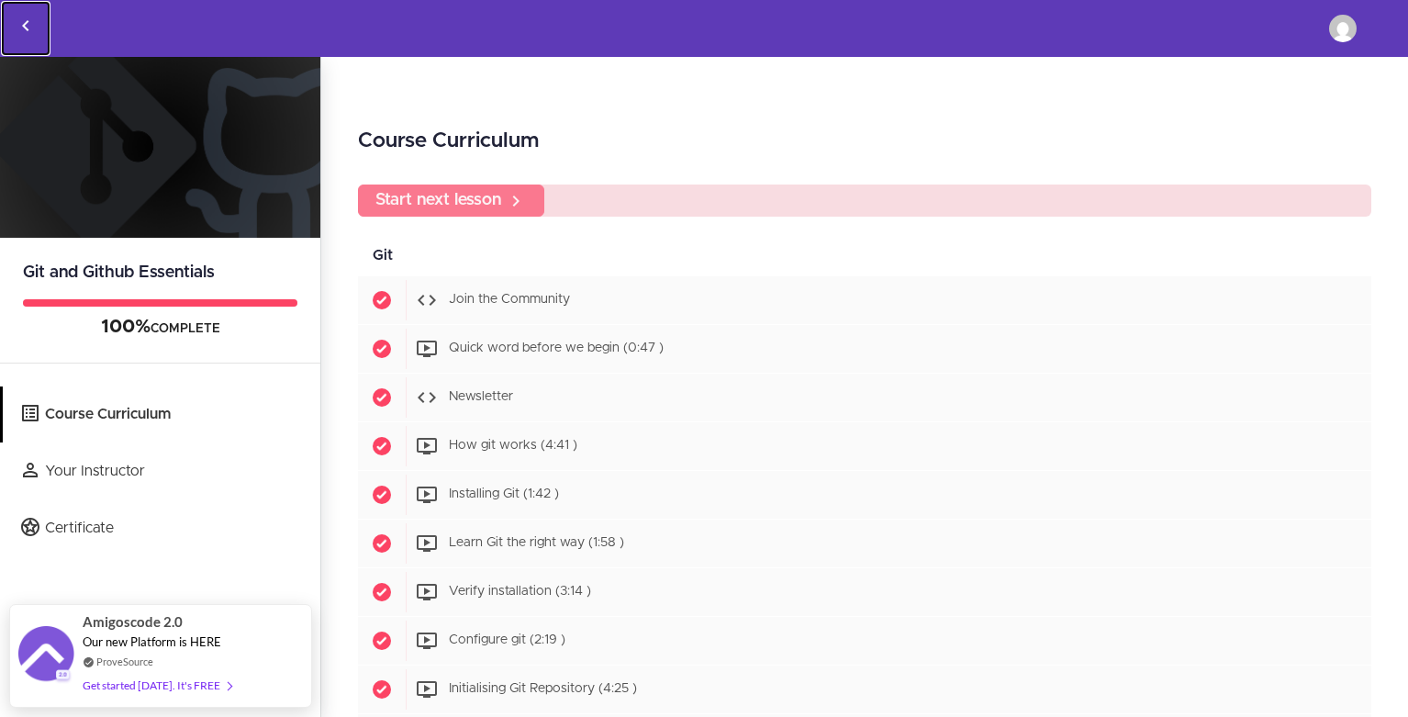
click at [23, 18] on icon "Back to courses" at bounding box center [26, 26] width 22 height 22
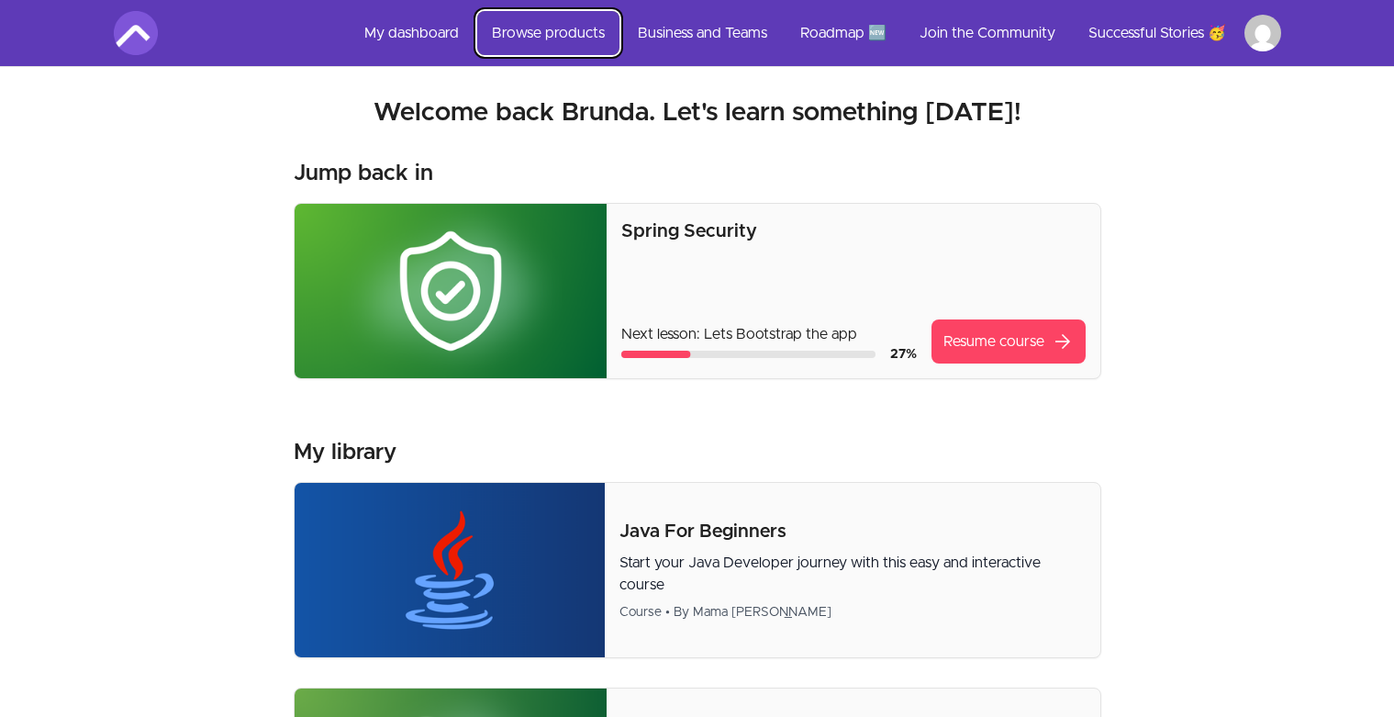
click at [507, 31] on link "Browse products" at bounding box center [548, 33] width 142 height 44
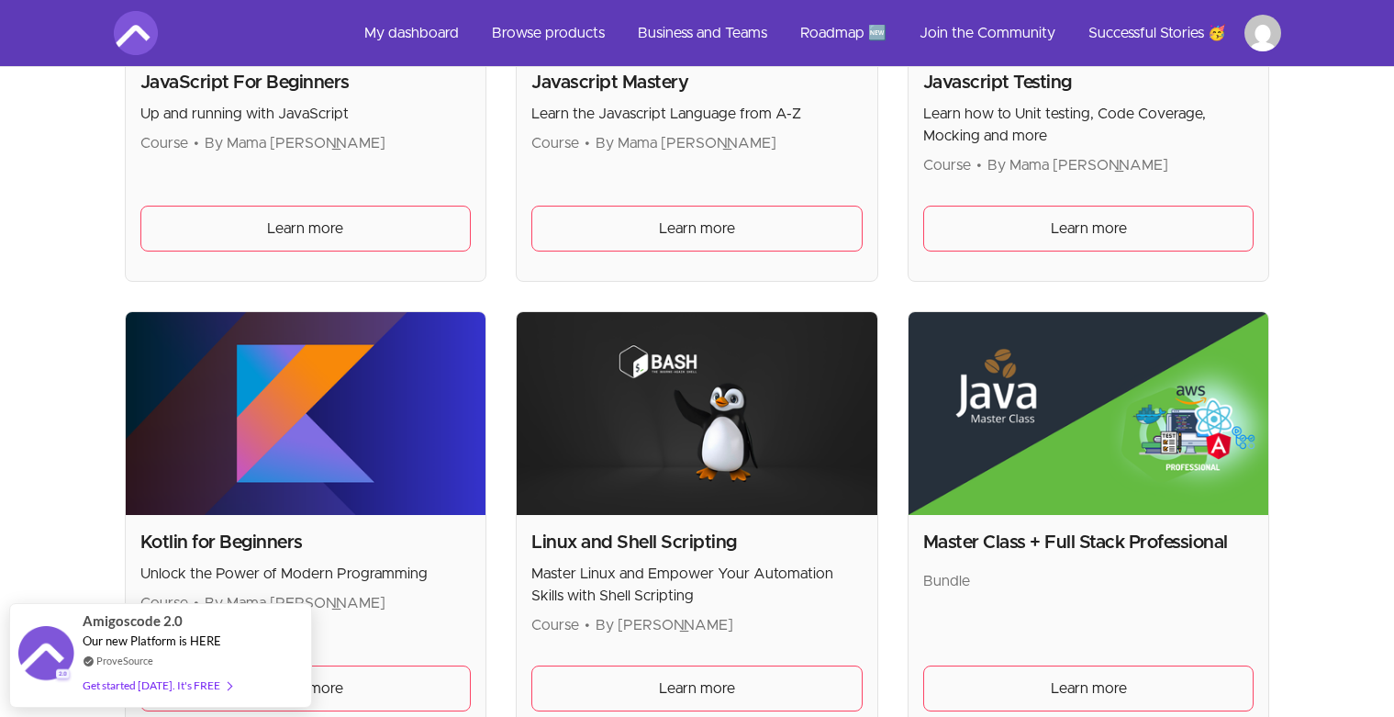
scroll to position [2753, 0]
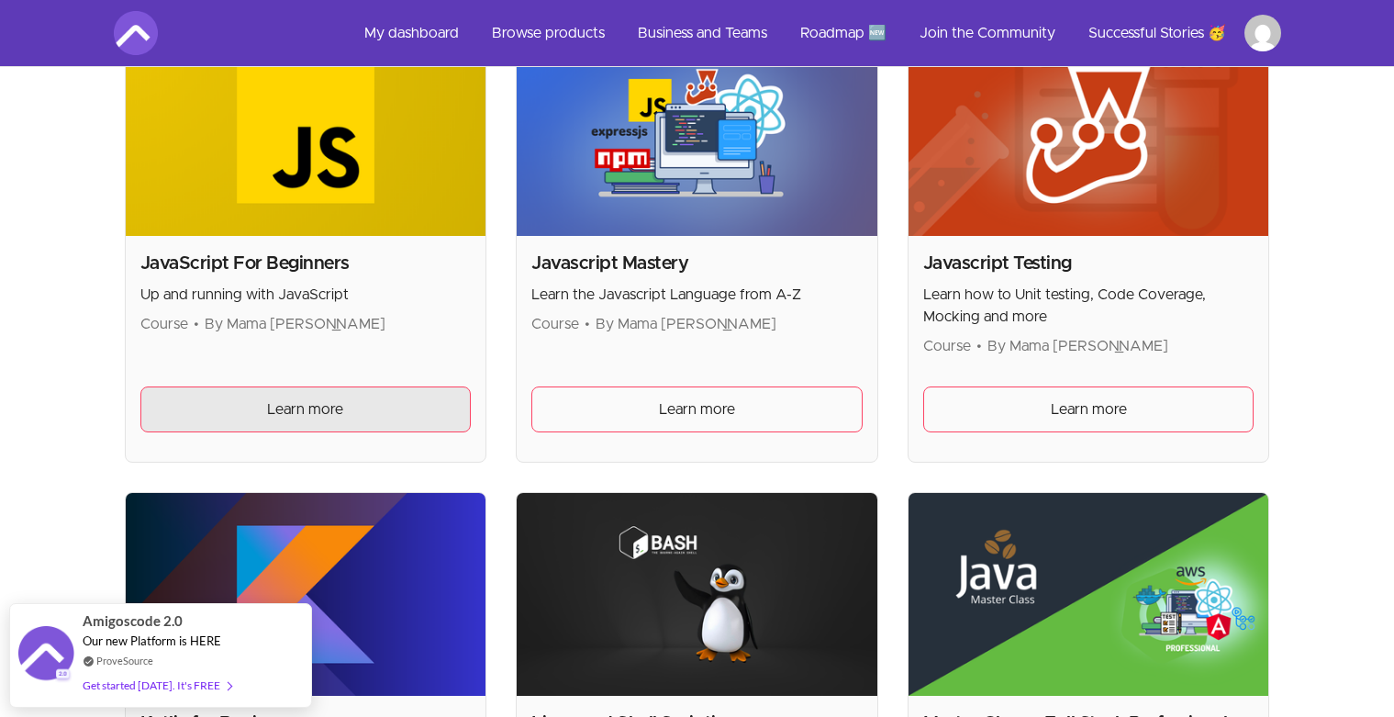
click at [336, 414] on span "Learn more" at bounding box center [305, 409] width 76 height 22
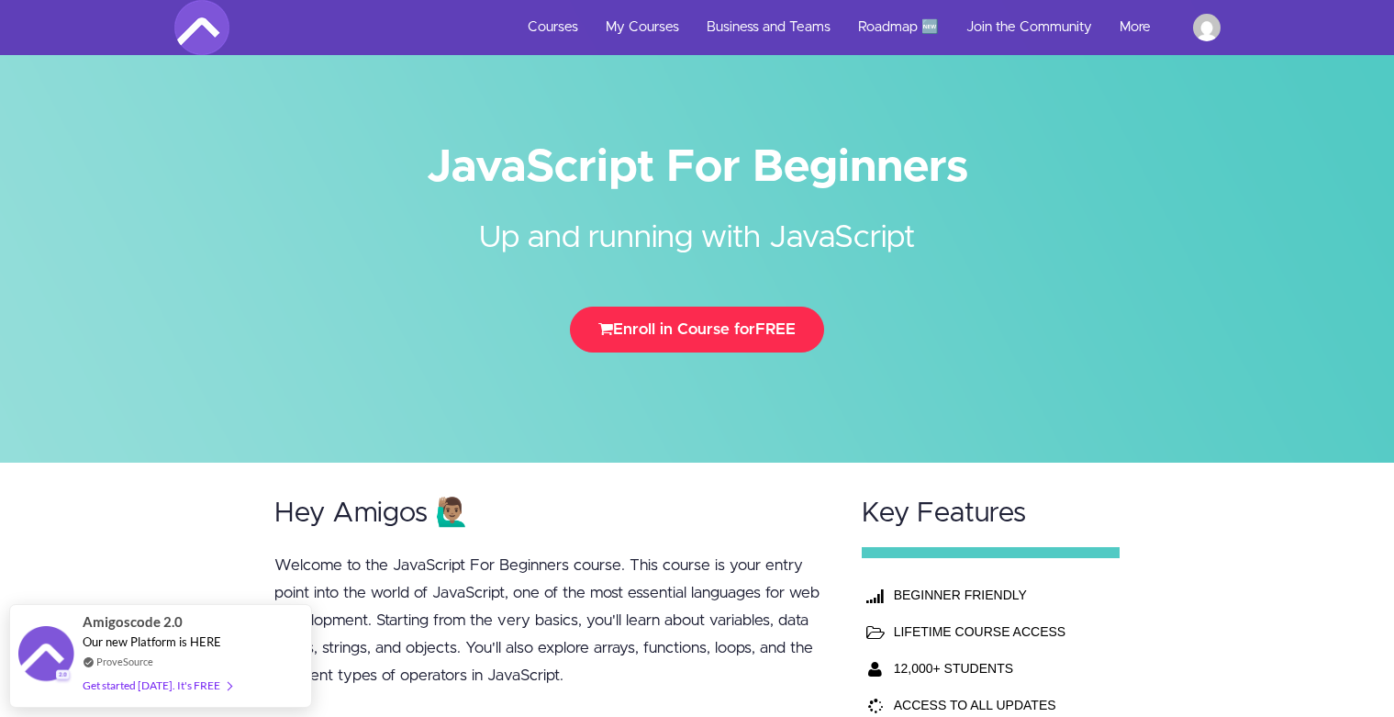
click at [766, 327] on span "FREE" at bounding box center [775, 329] width 40 height 16
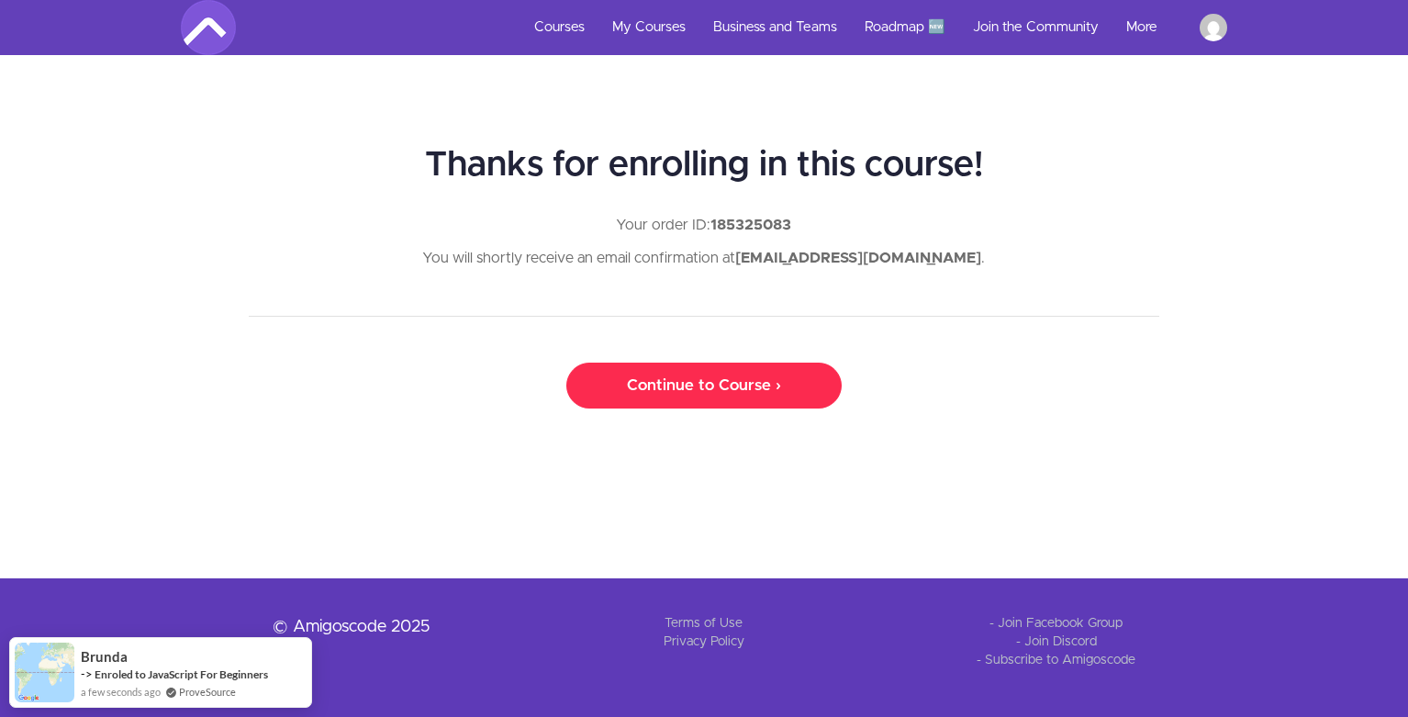
click at [689, 383] on link "Continue to Course ›" at bounding box center [703, 385] width 275 height 46
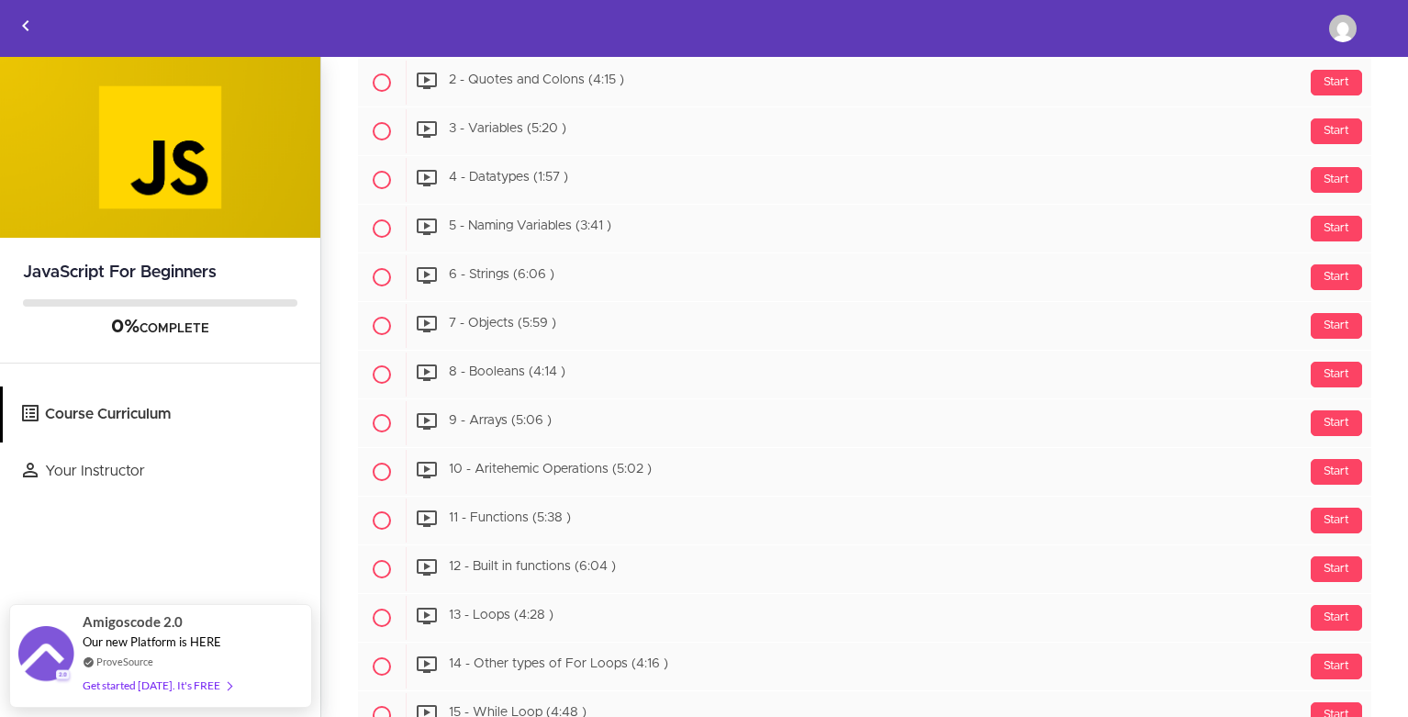
scroll to position [984, 0]
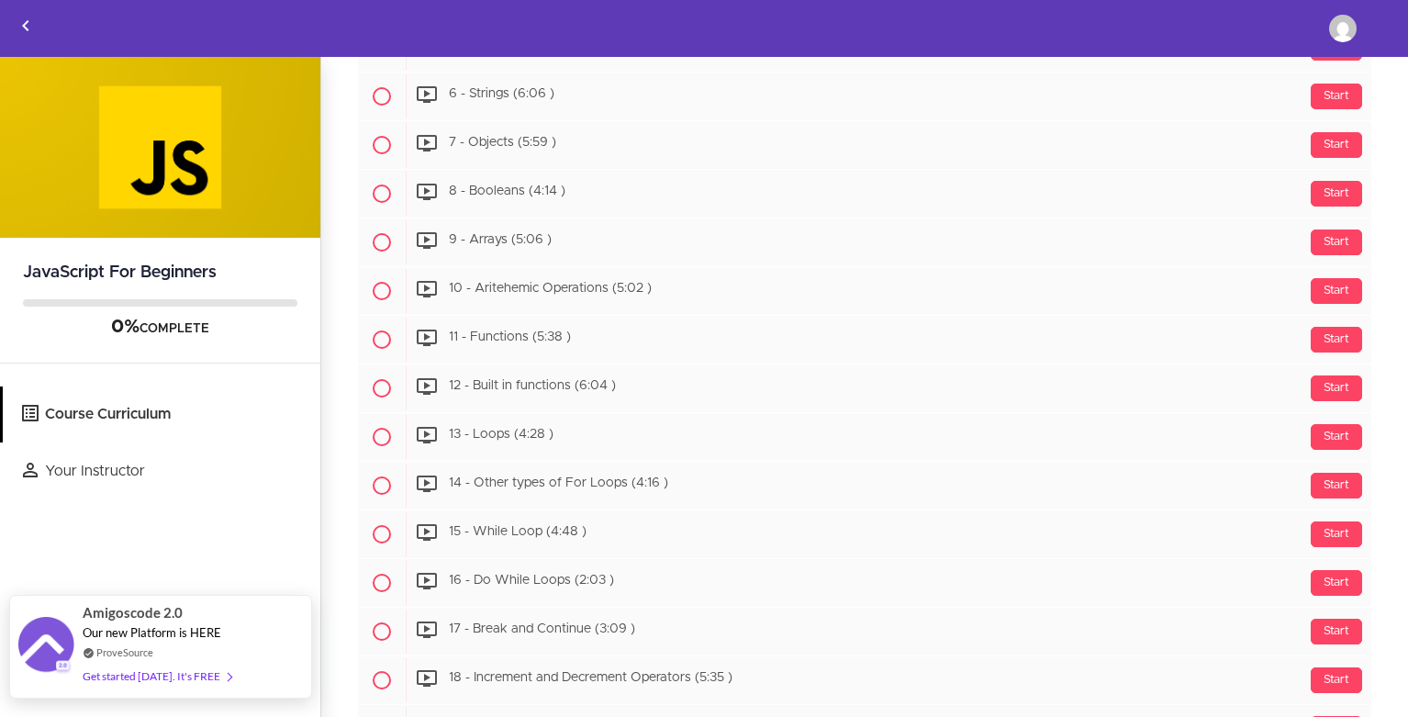
click at [174, 683] on div "Get started today. It's FREE" at bounding box center [157, 675] width 149 height 21
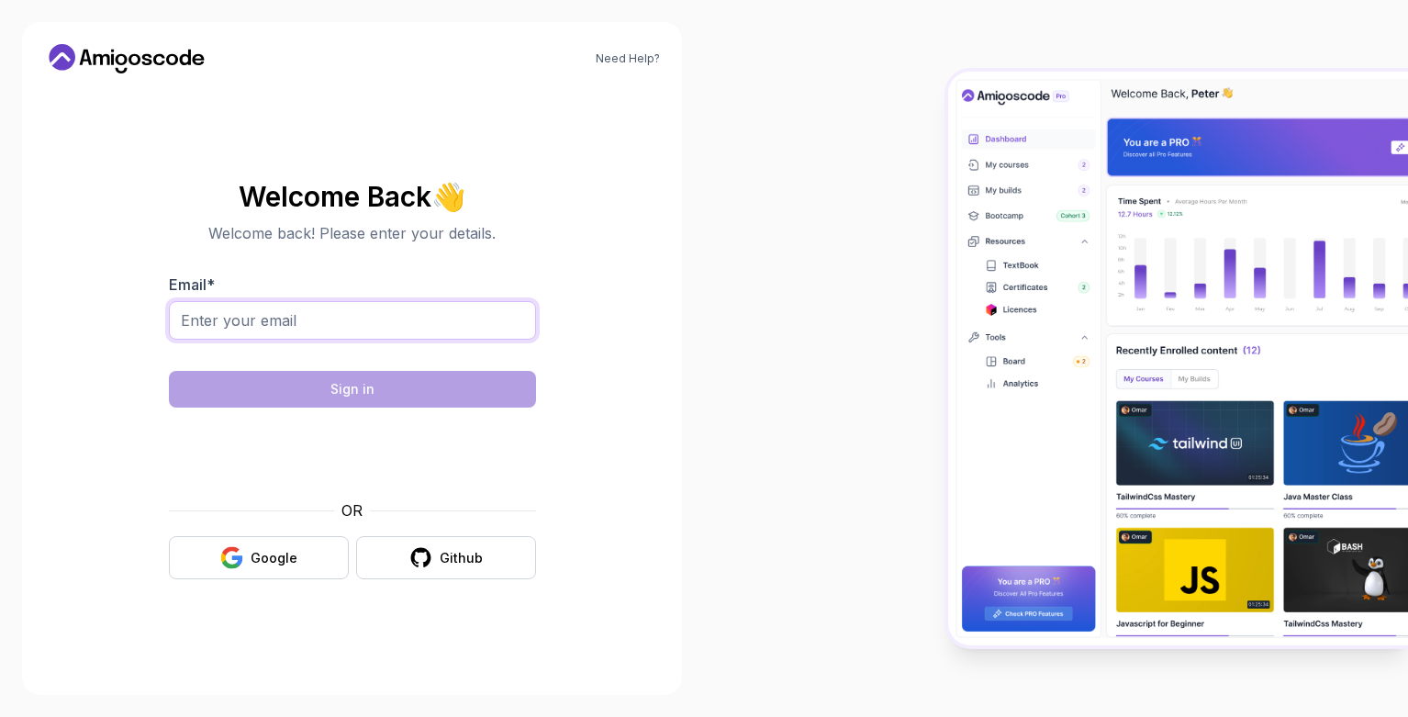
click at [284, 329] on input "Email *" at bounding box center [352, 320] width 367 height 39
type input "vbrunda2@gmail.com"
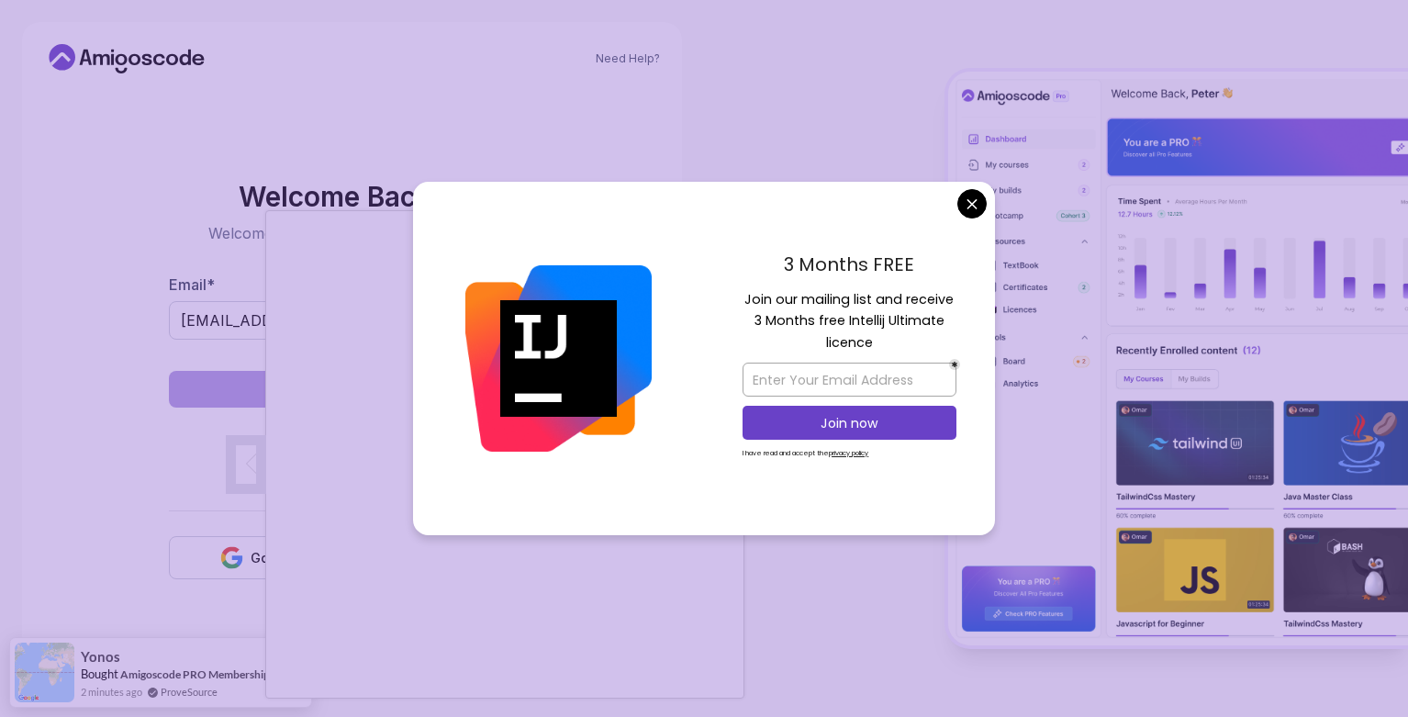
click at [969, 207] on body "Need Help? Welcome Back 👋 Welcome back! Please enter your details. Email * vbru…" at bounding box center [704, 358] width 1408 height 717
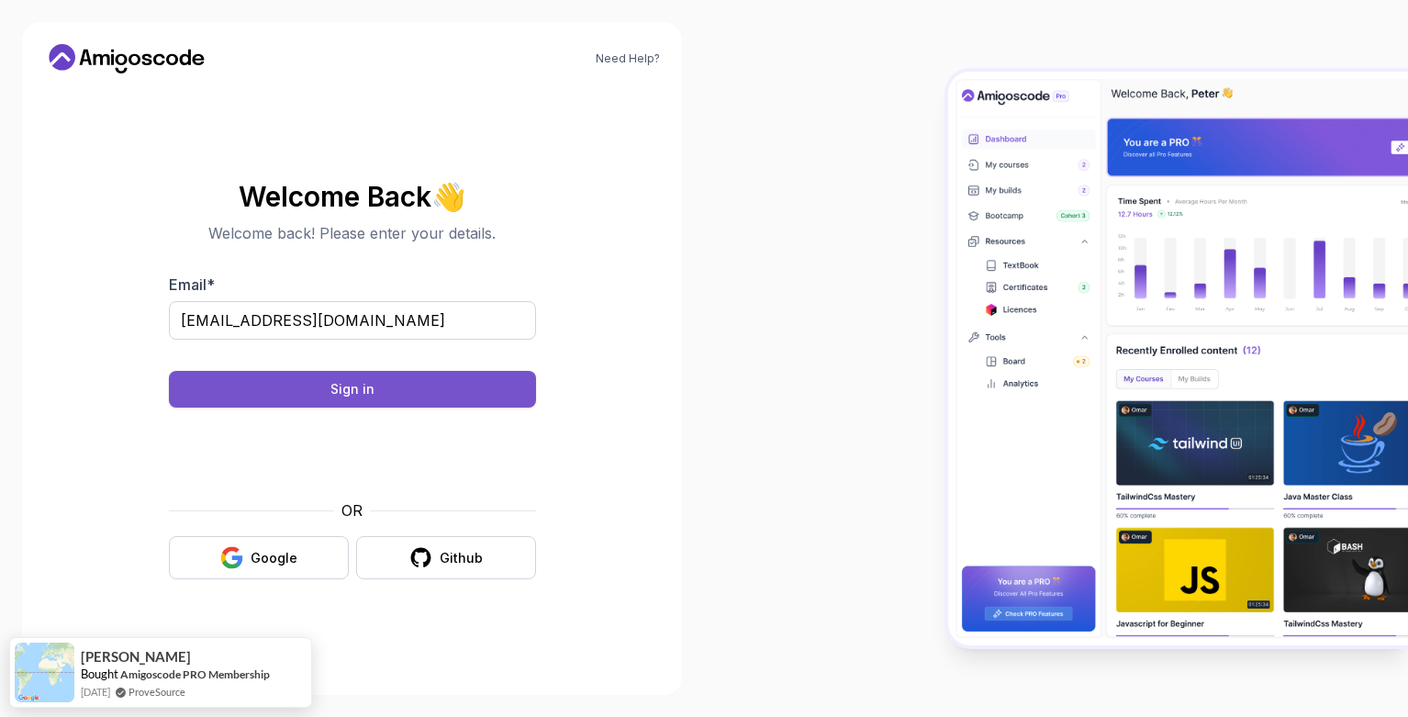
click at [416, 394] on button "Sign in" at bounding box center [352, 389] width 367 height 37
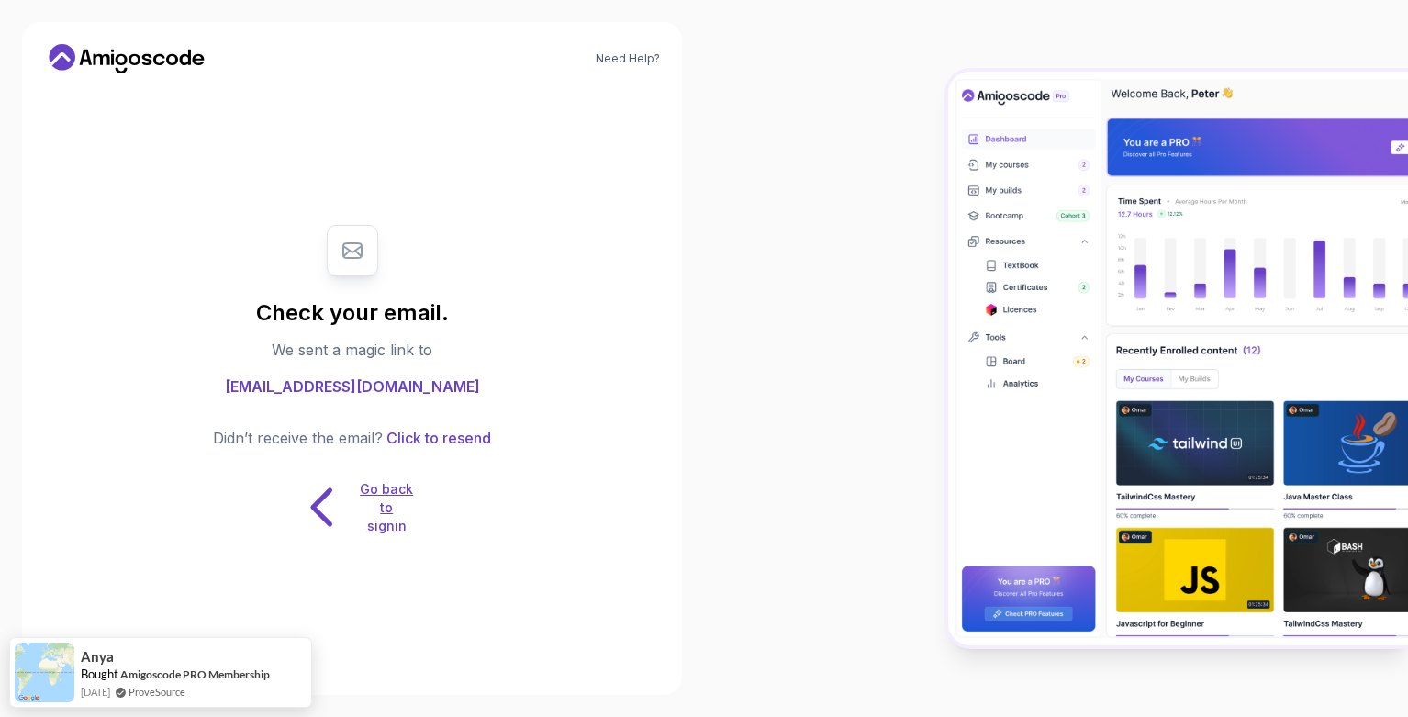
click at [326, 502] on icon at bounding box center [323, 507] width 58 height 58
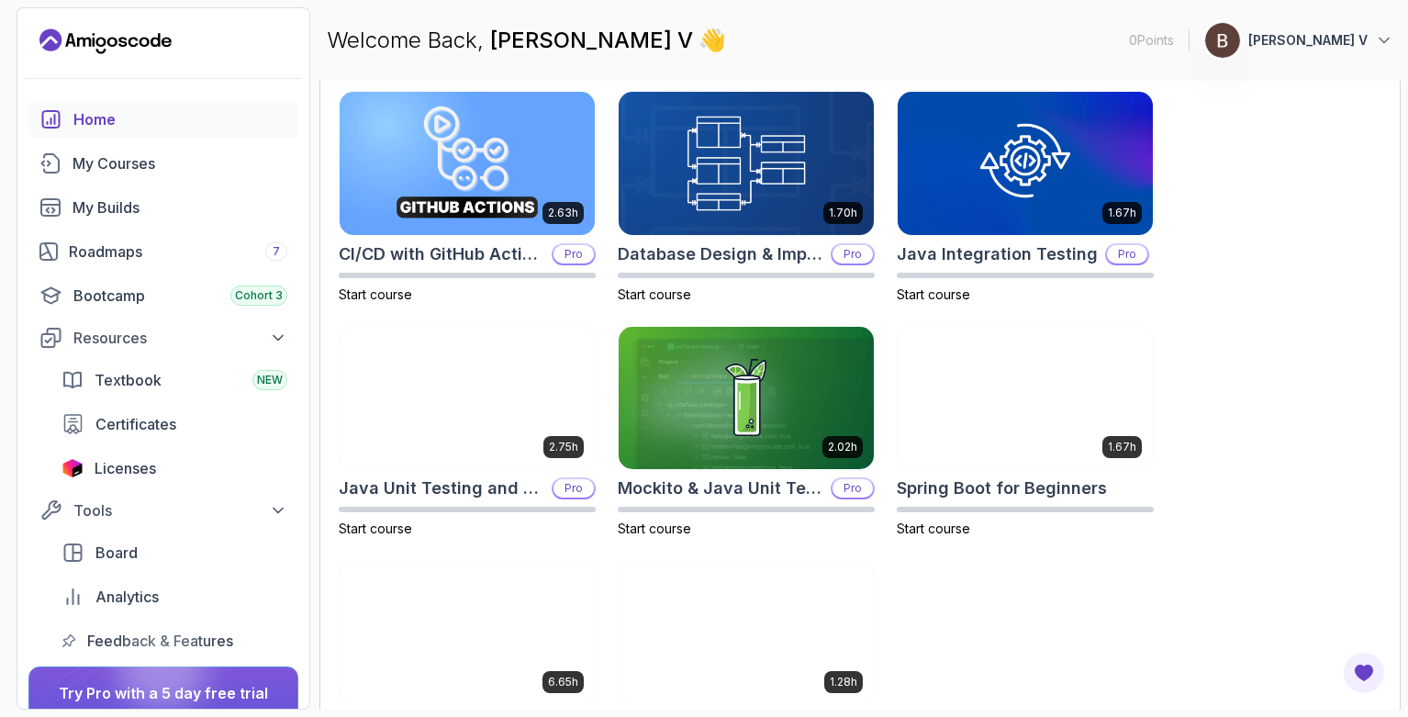
scroll to position [643, 0]
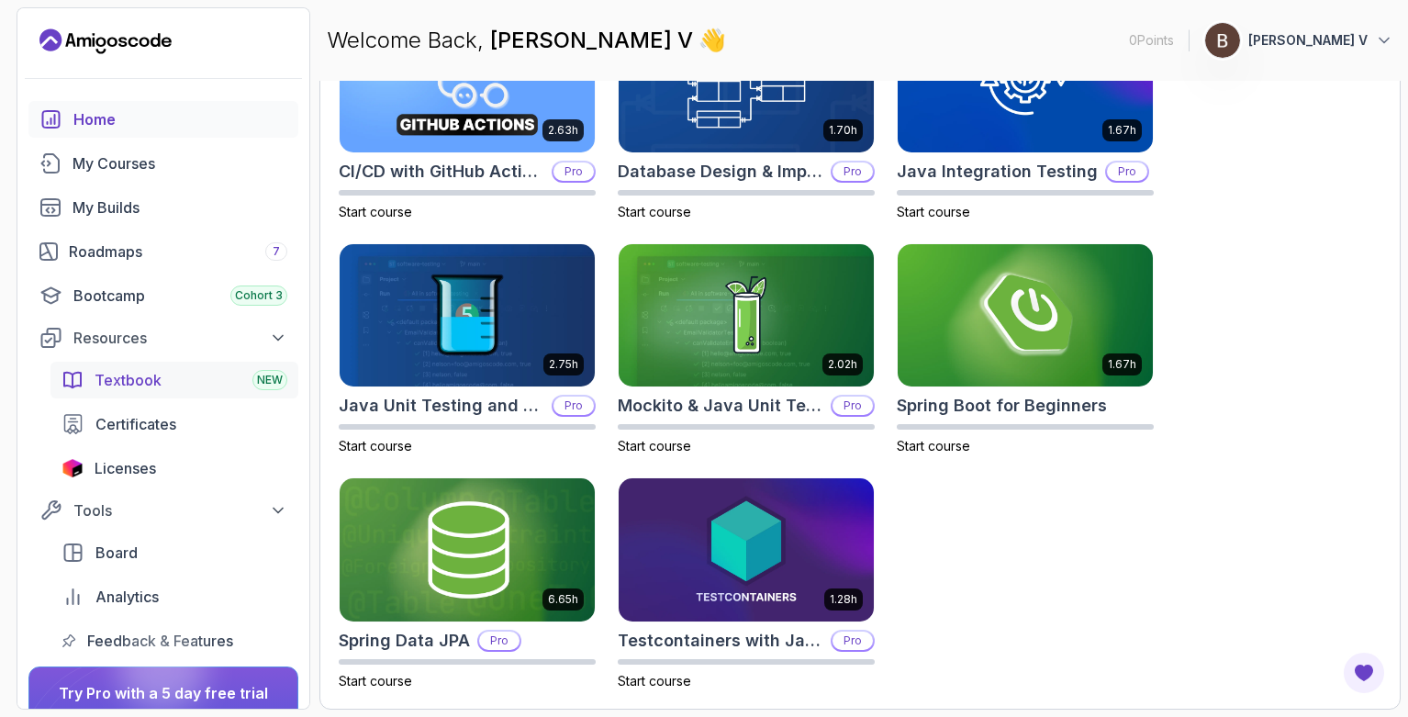
click at [173, 383] on div "Textbook NEW" at bounding box center [191, 380] width 193 height 22
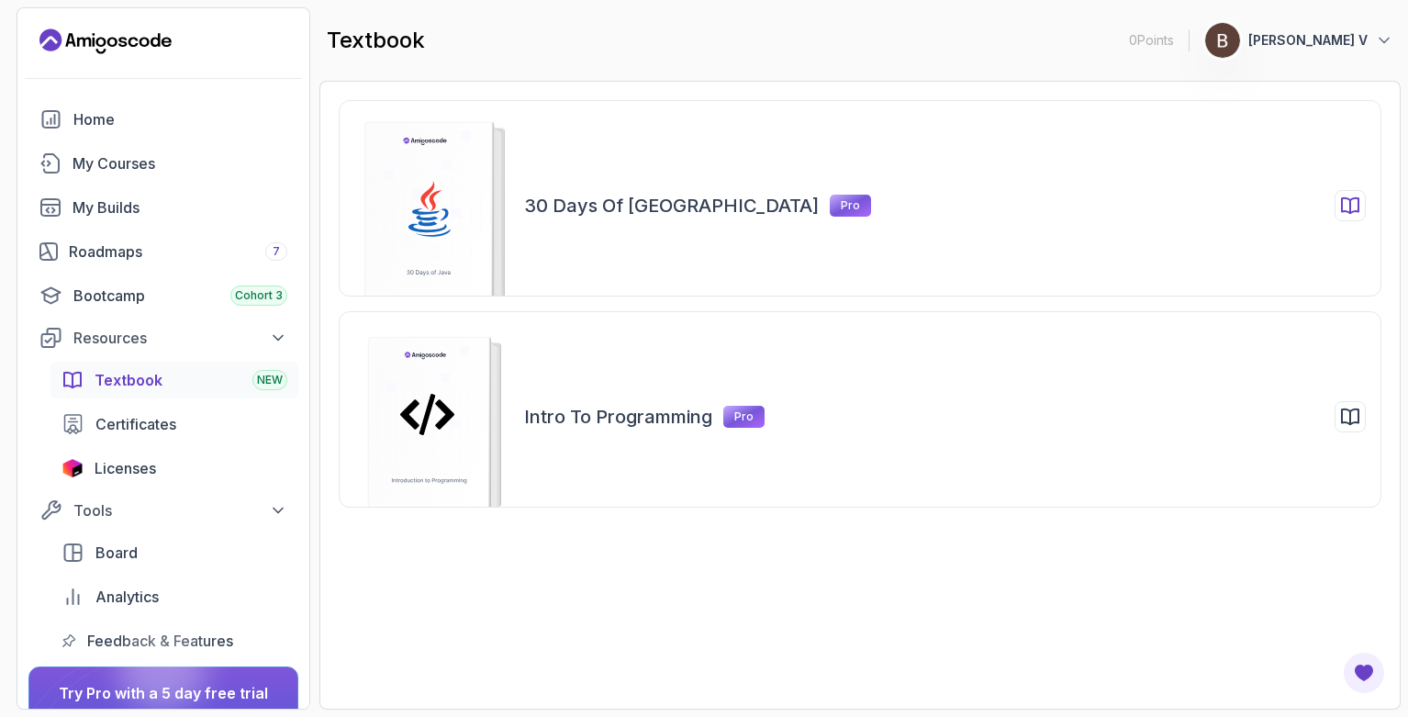
click at [659, 232] on div "30 Days of Java Pro" at bounding box center [860, 198] width 1042 height 196
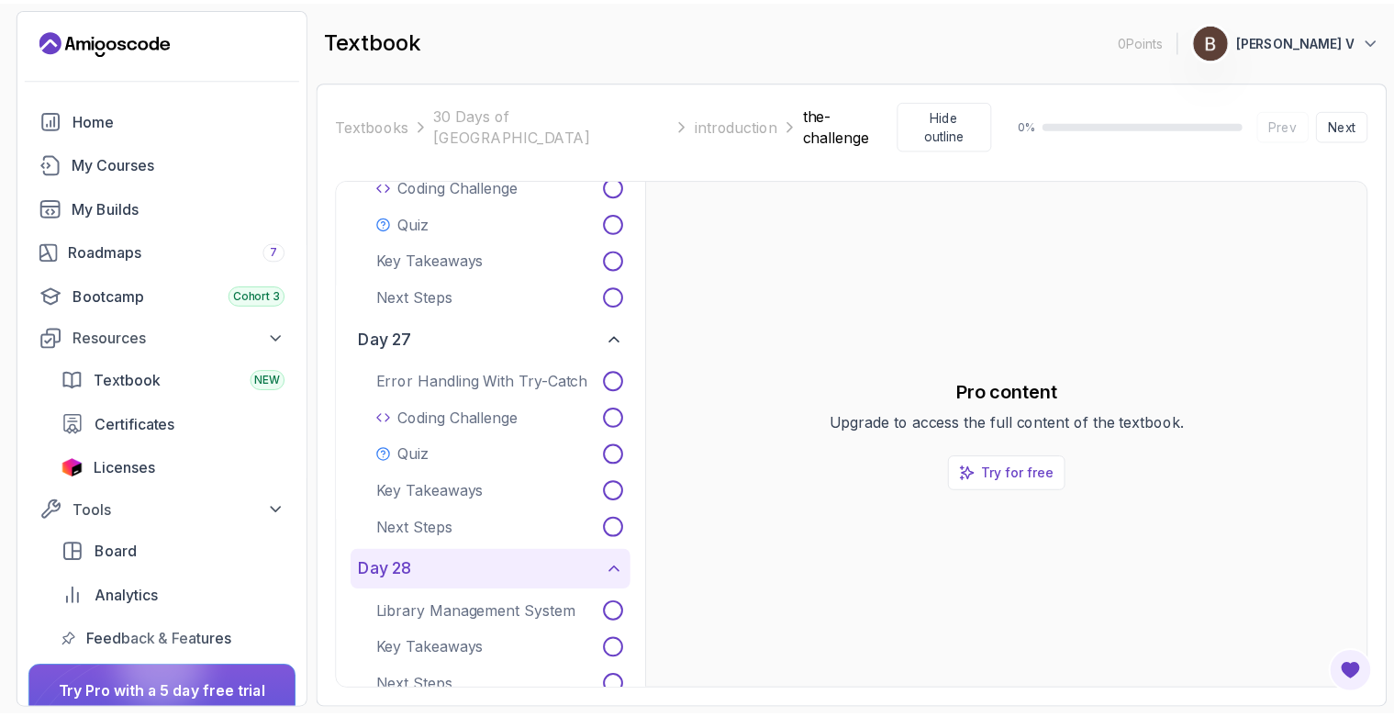
scroll to position [5811, 0]
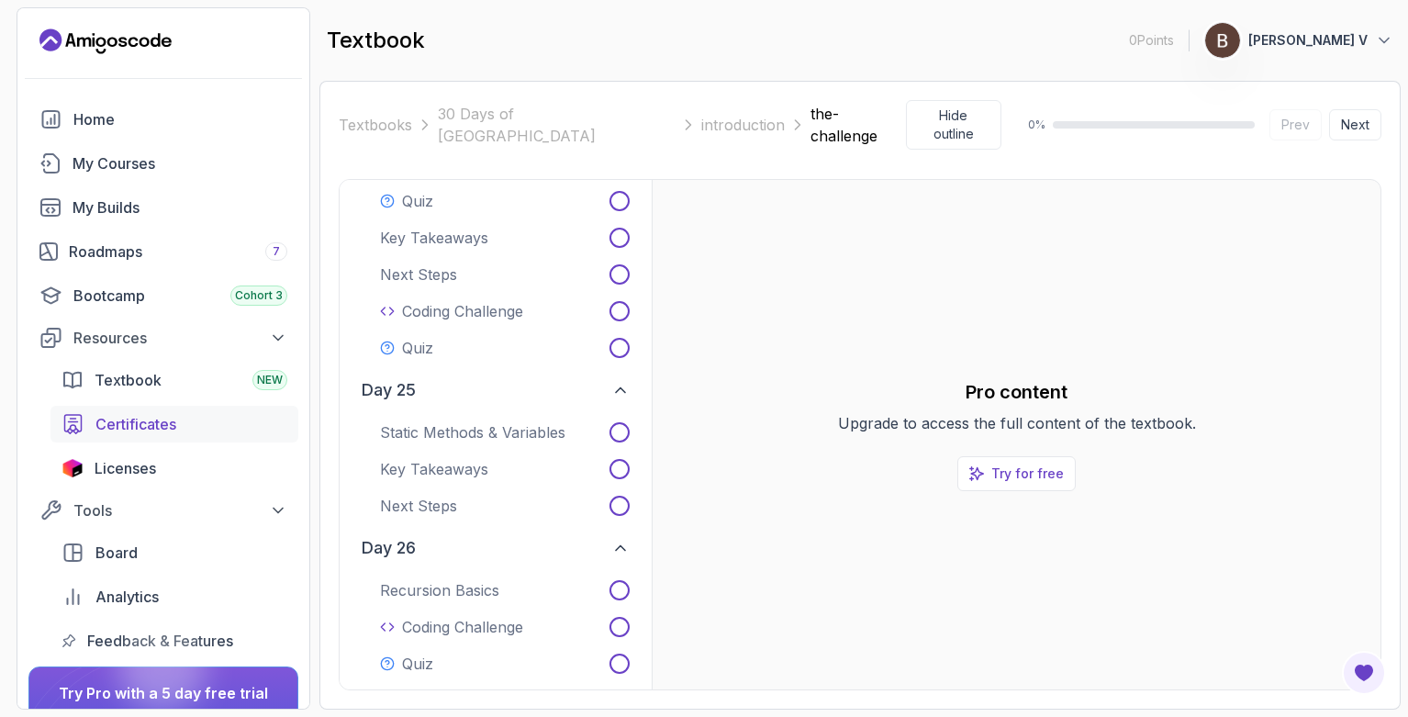
click at [95, 411] on link "Certificates" at bounding box center [174, 424] width 248 height 37
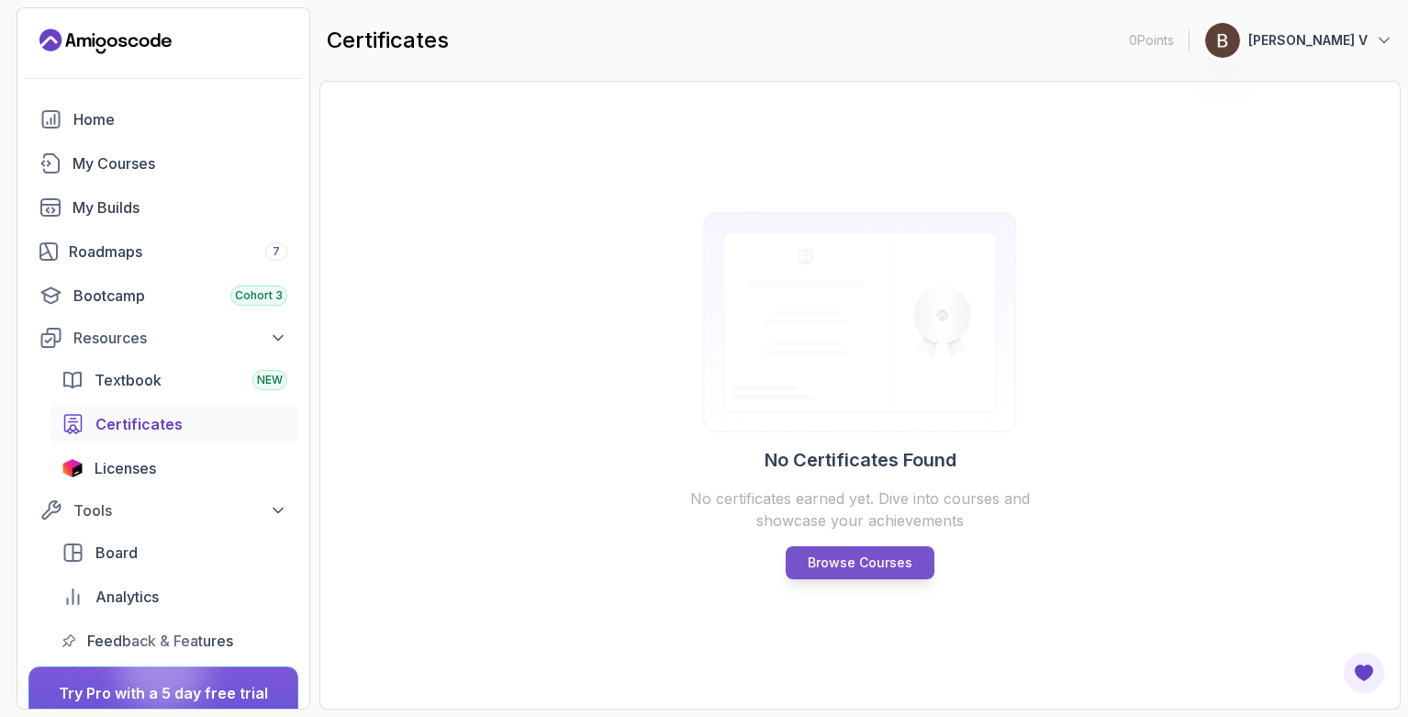
click at [848, 569] on p "Browse Courses" at bounding box center [860, 562] width 105 height 18
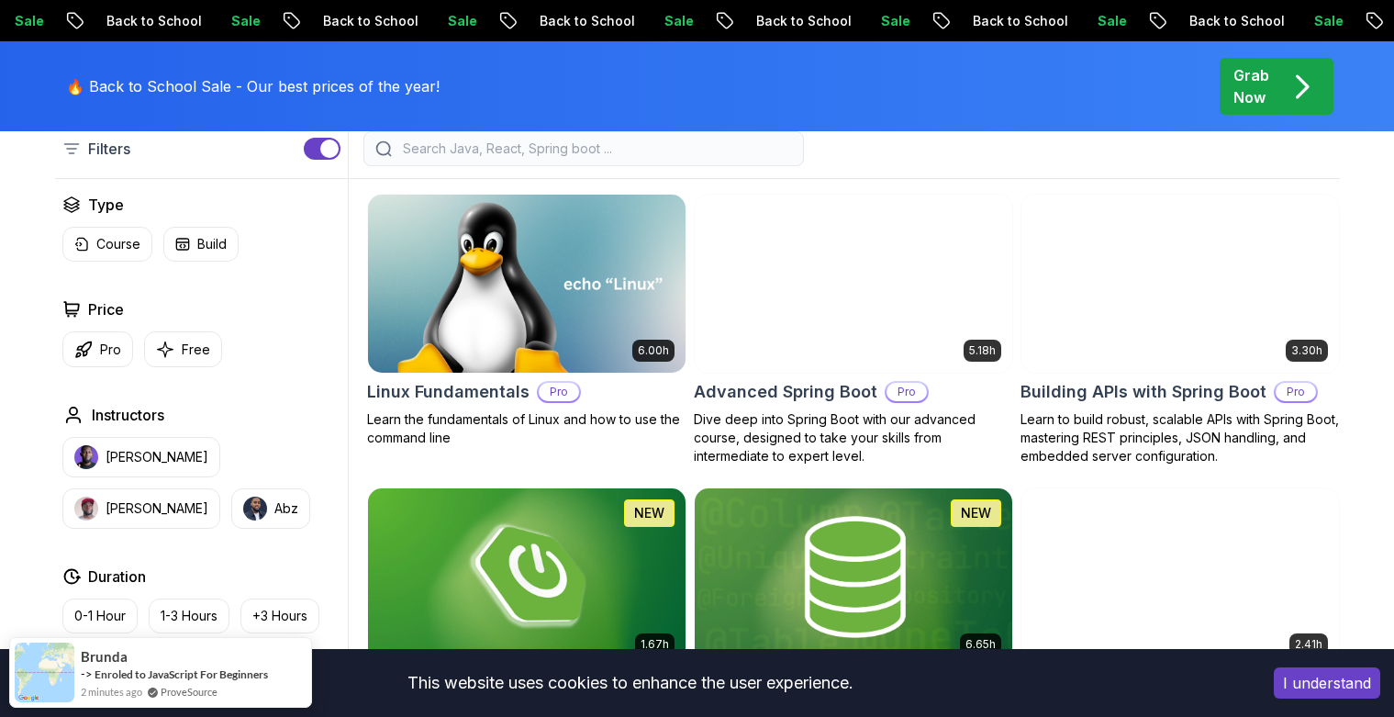
scroll to position [661, 0]
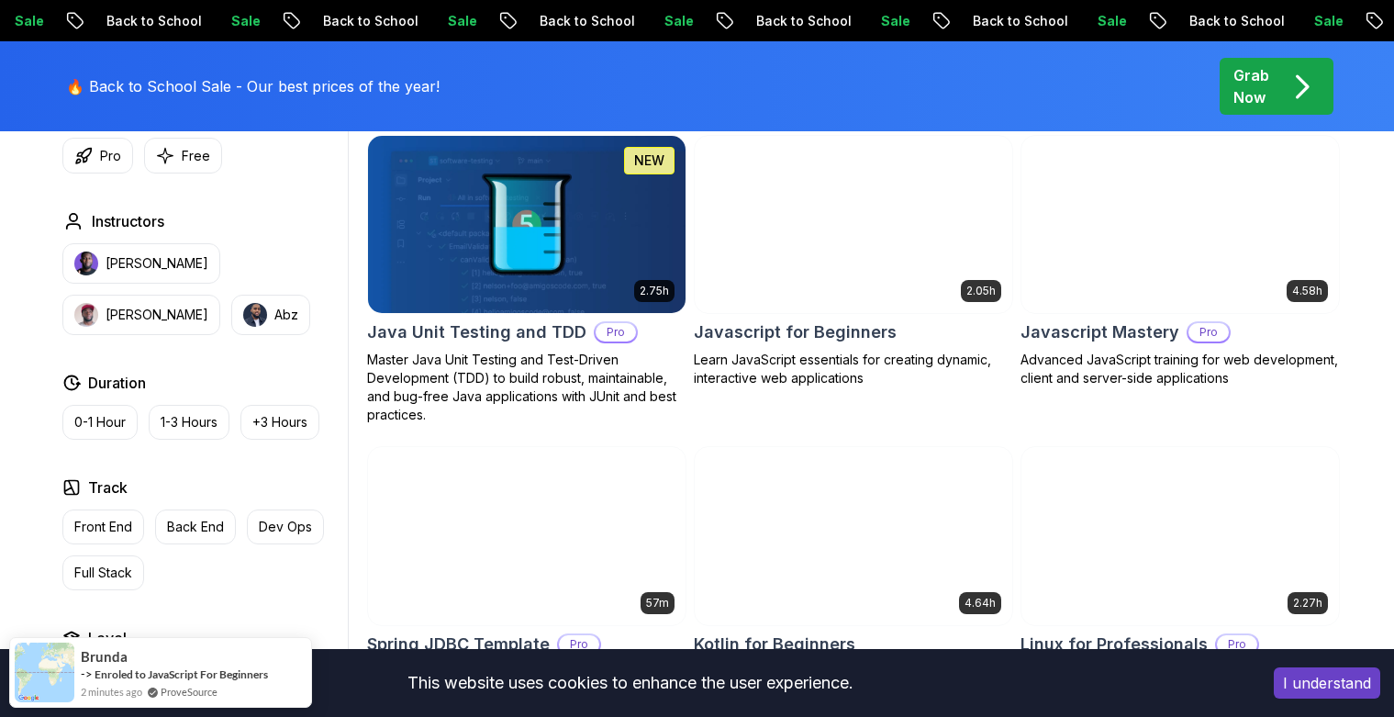
scroll to position [3414, 0]
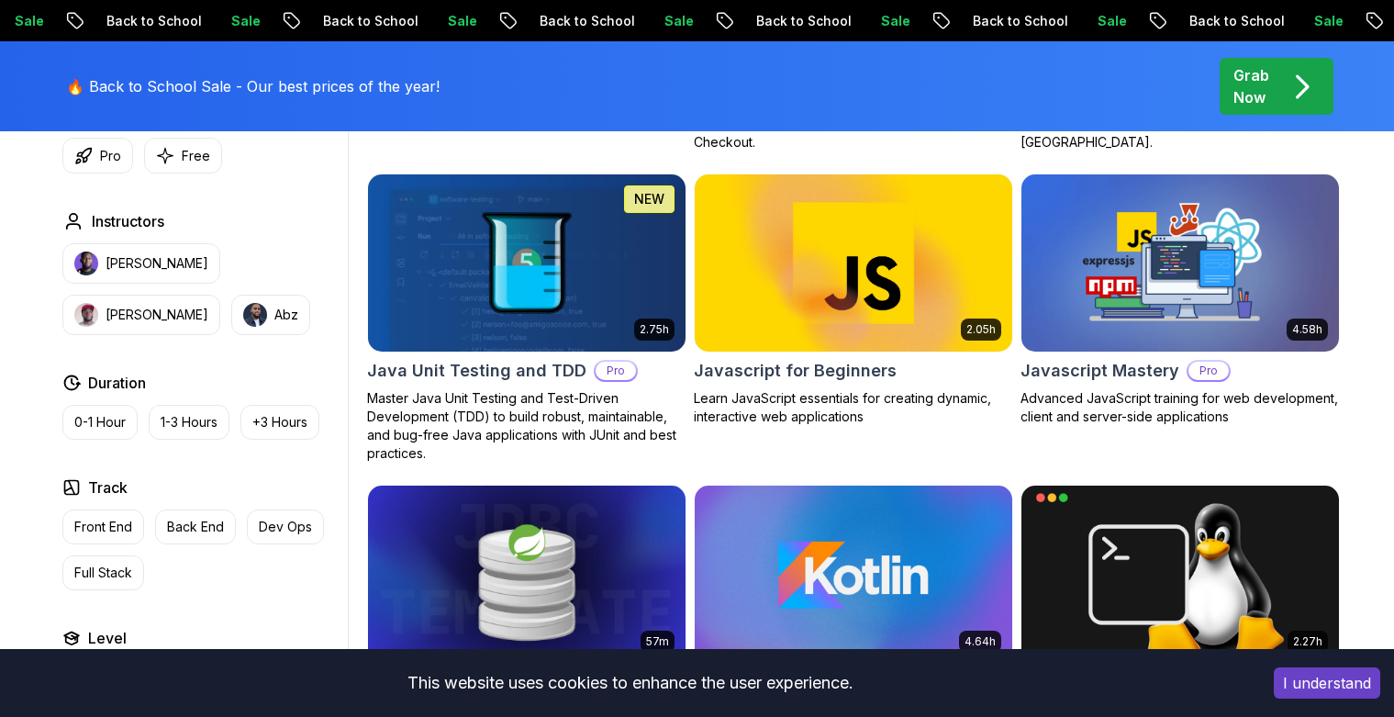
click at [1260, 295] on img at bounding box center [1179, 263] width 333 height 186
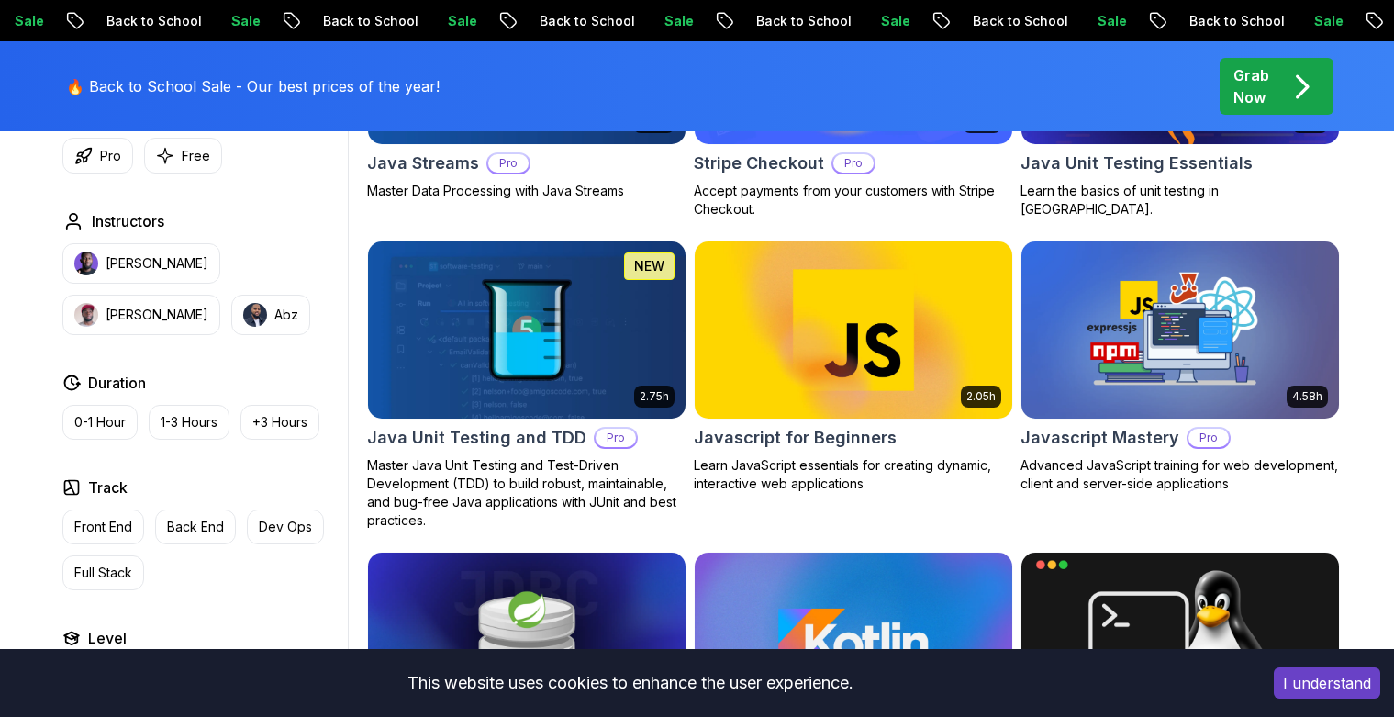
scroll to position [3344, 0]
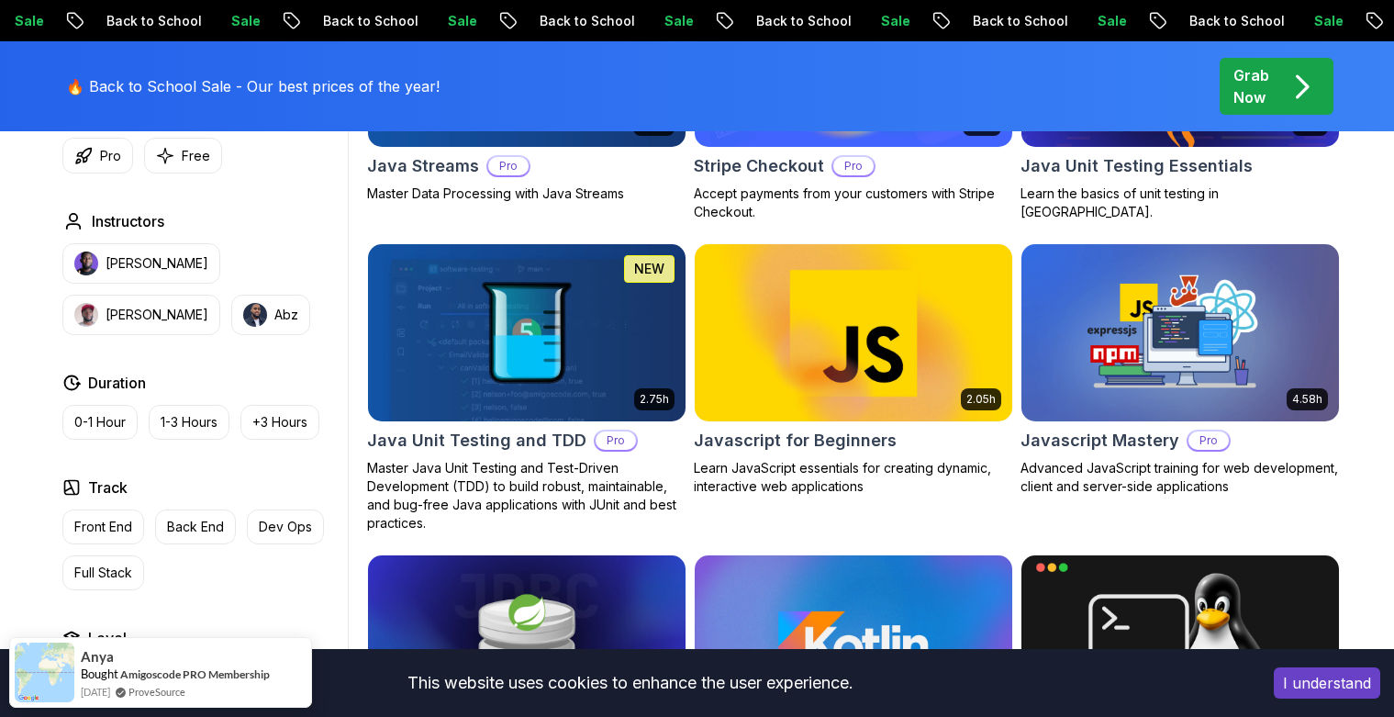
click at [810, 347] on img at bounding box center [852, 333] width 333 height 186
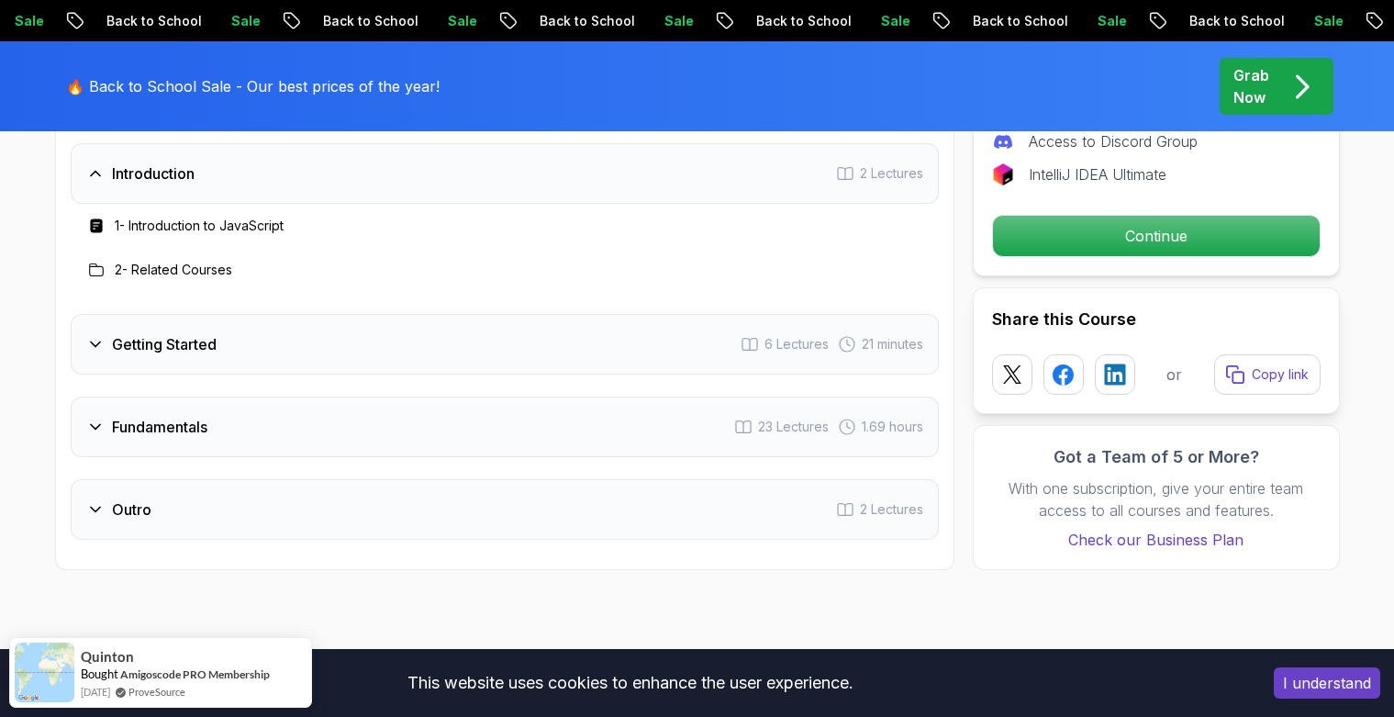
scroll to position [2753, 0]
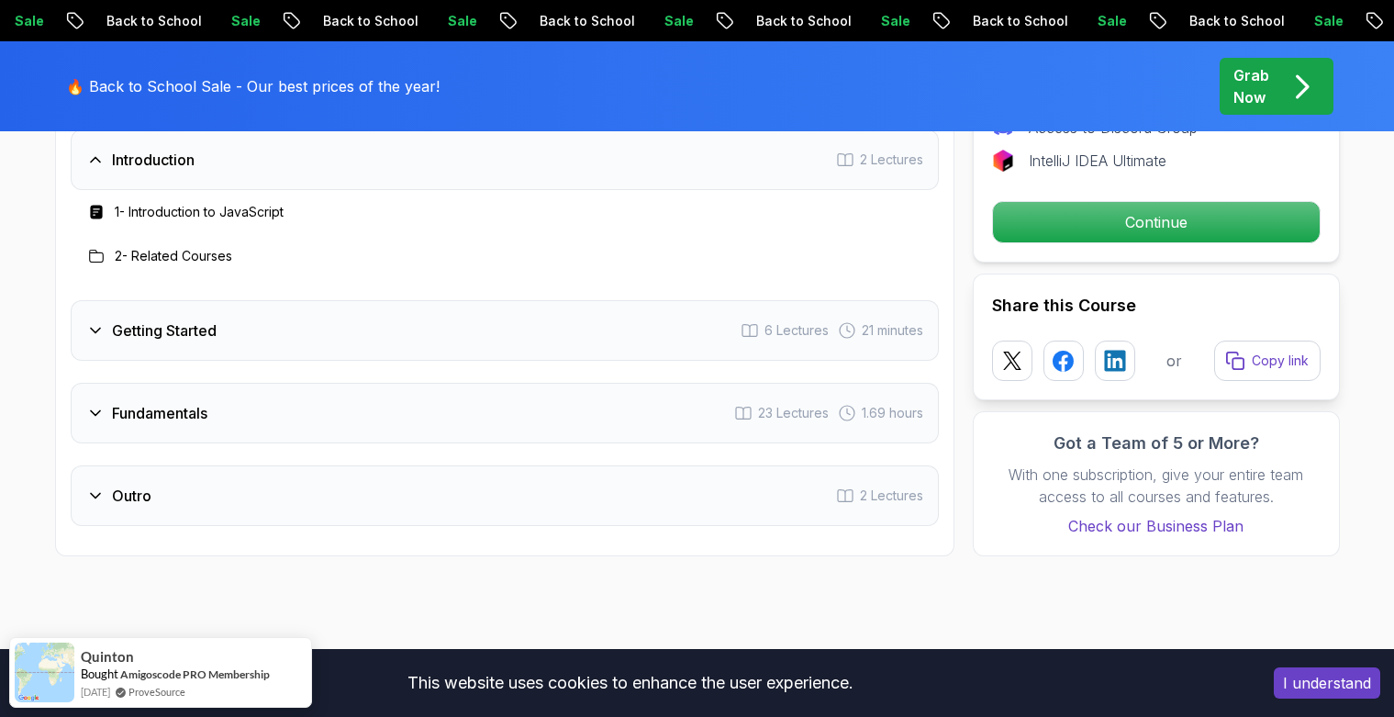
click at [95, 333] on icon at bounding box center [95, 330] width 18 height 18
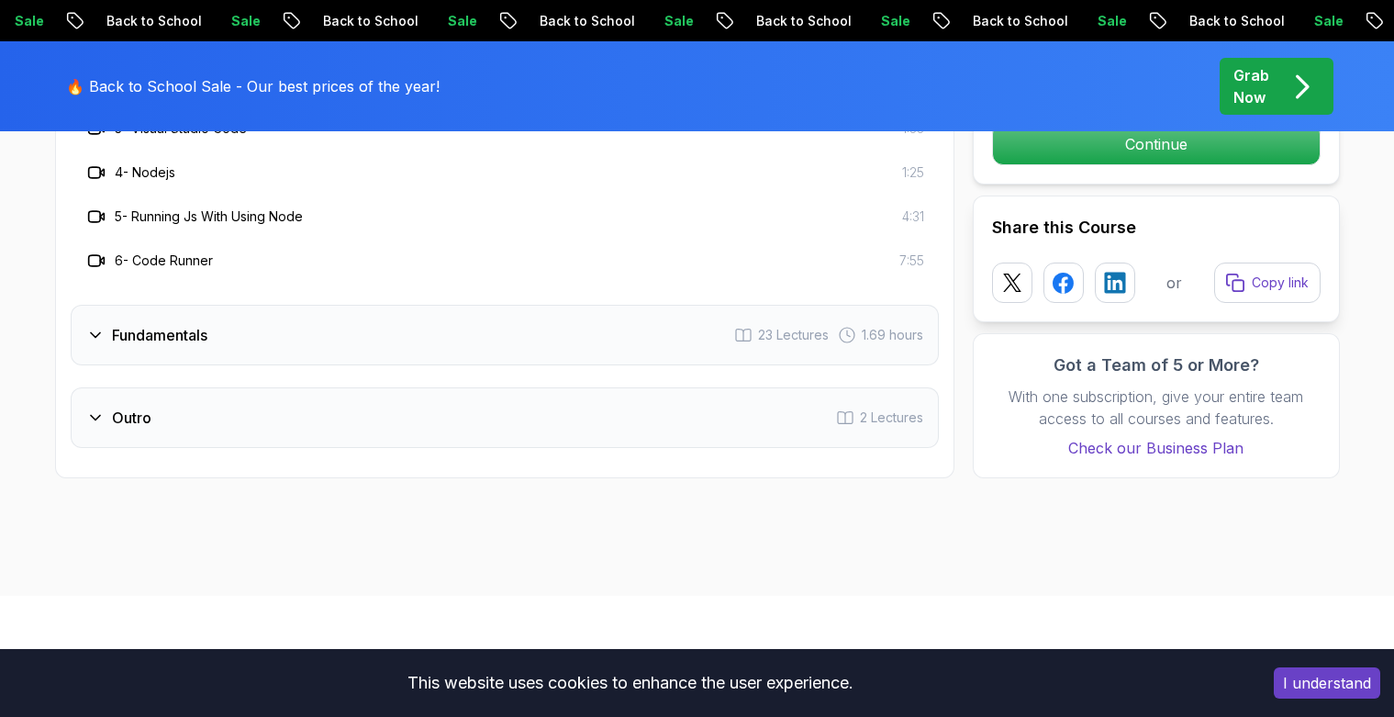
scroll to position [3083, 0]
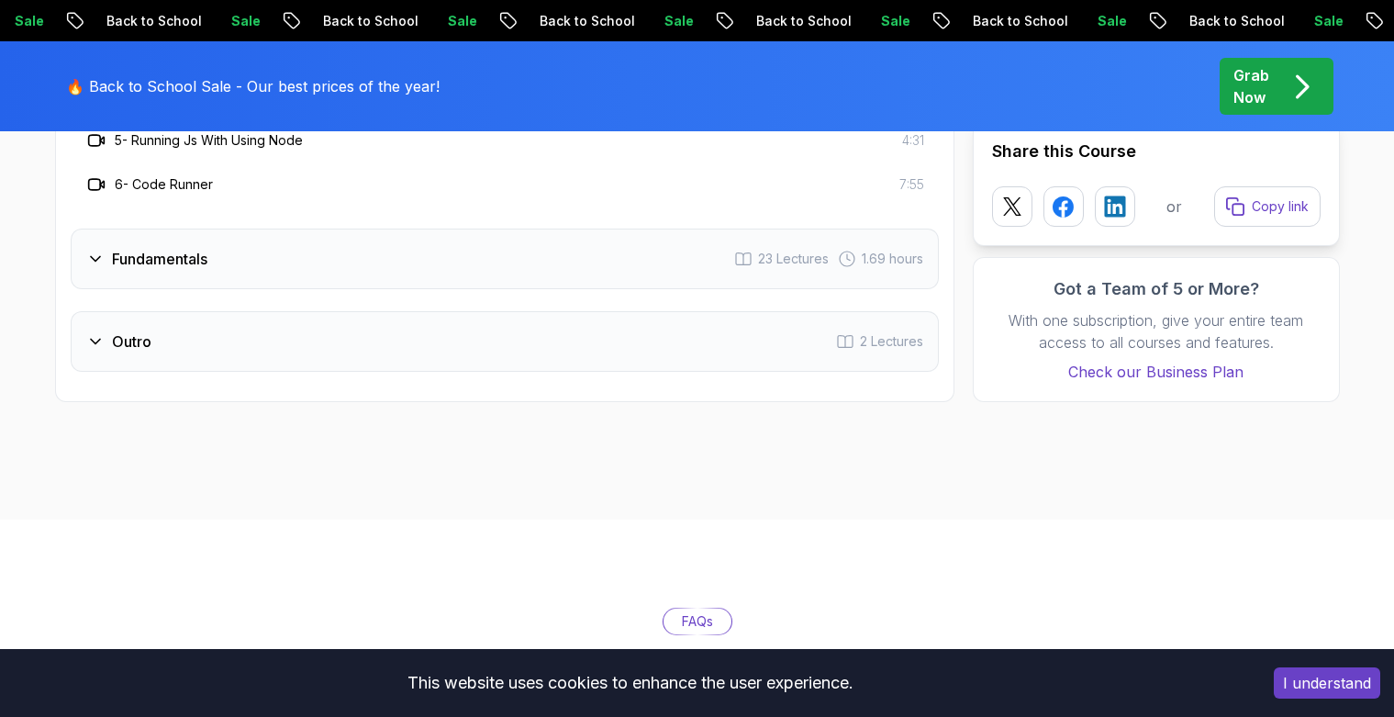
click at [139, 268] on h3 "Fundamentals" at bounding box center [159, 259] width 95 height 22
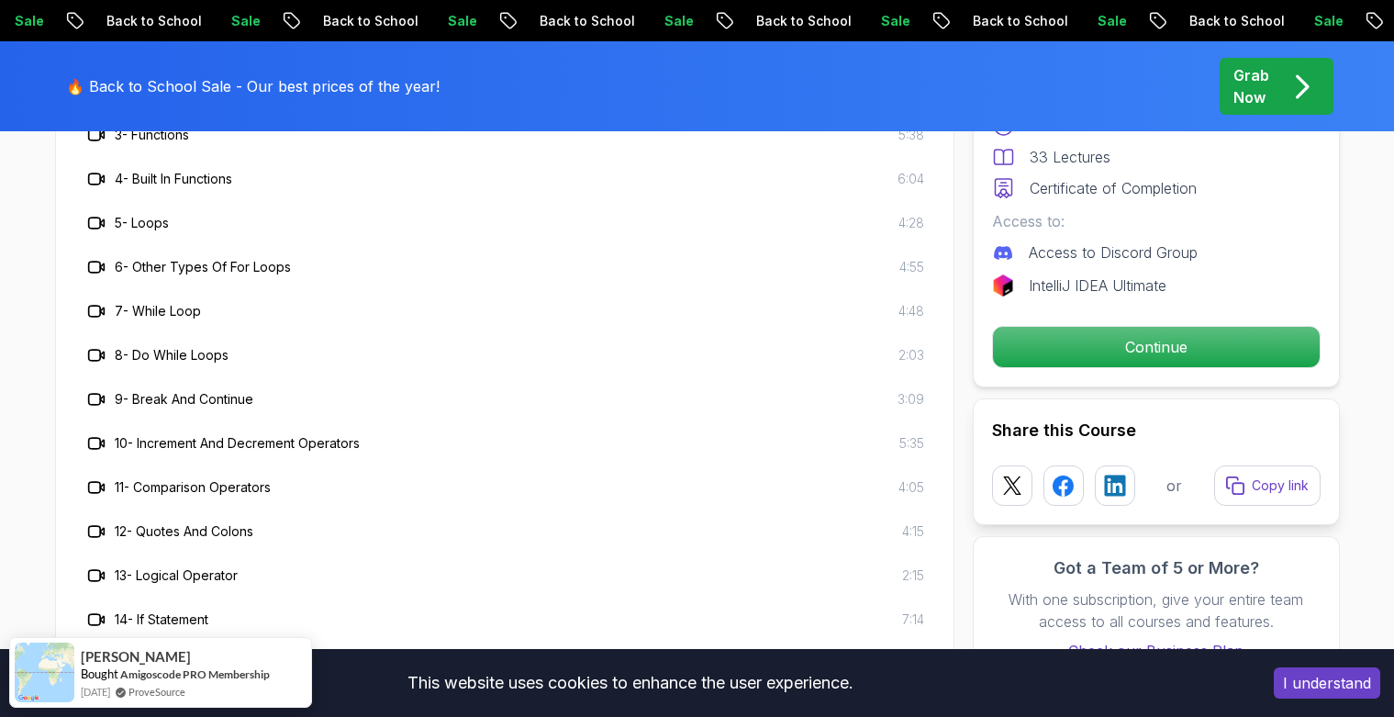
scroll to position [3634, 0]
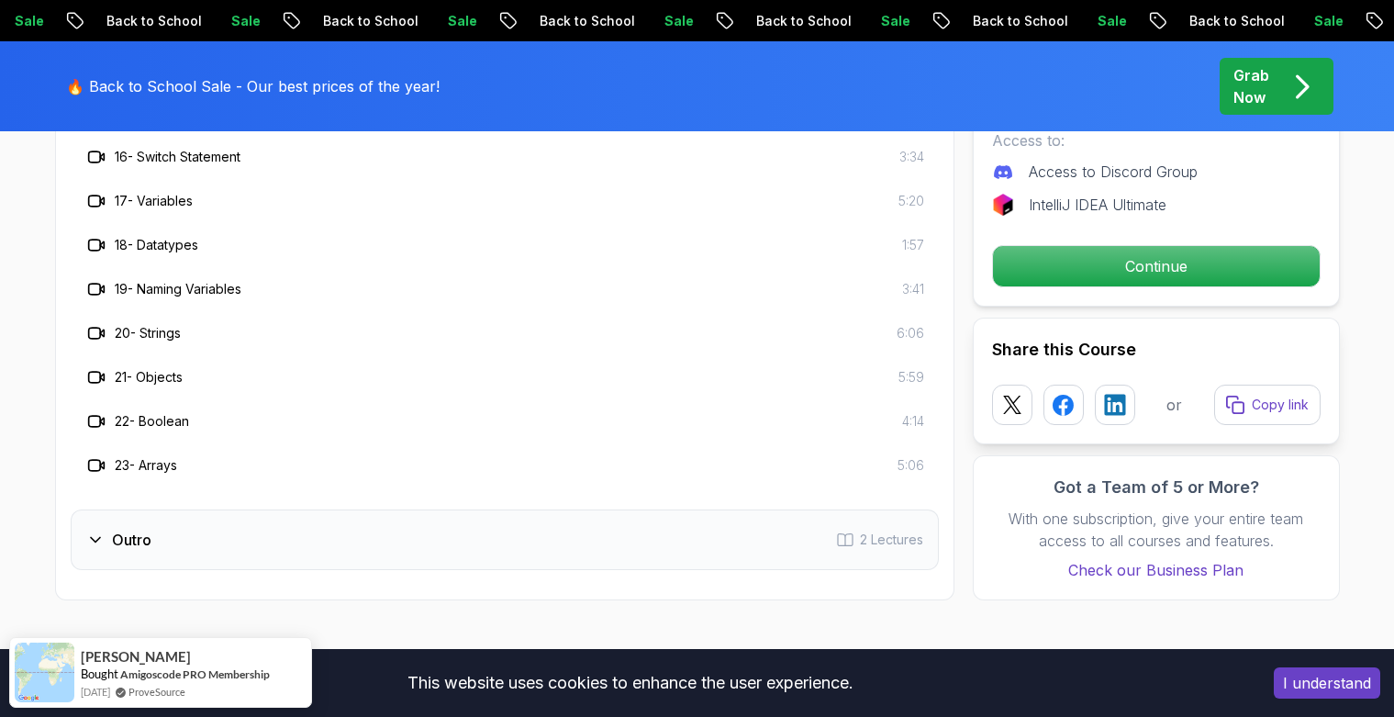
click at [112, 540] on h3 "Outro" at bounding box center [131, 540] width 39 height 22
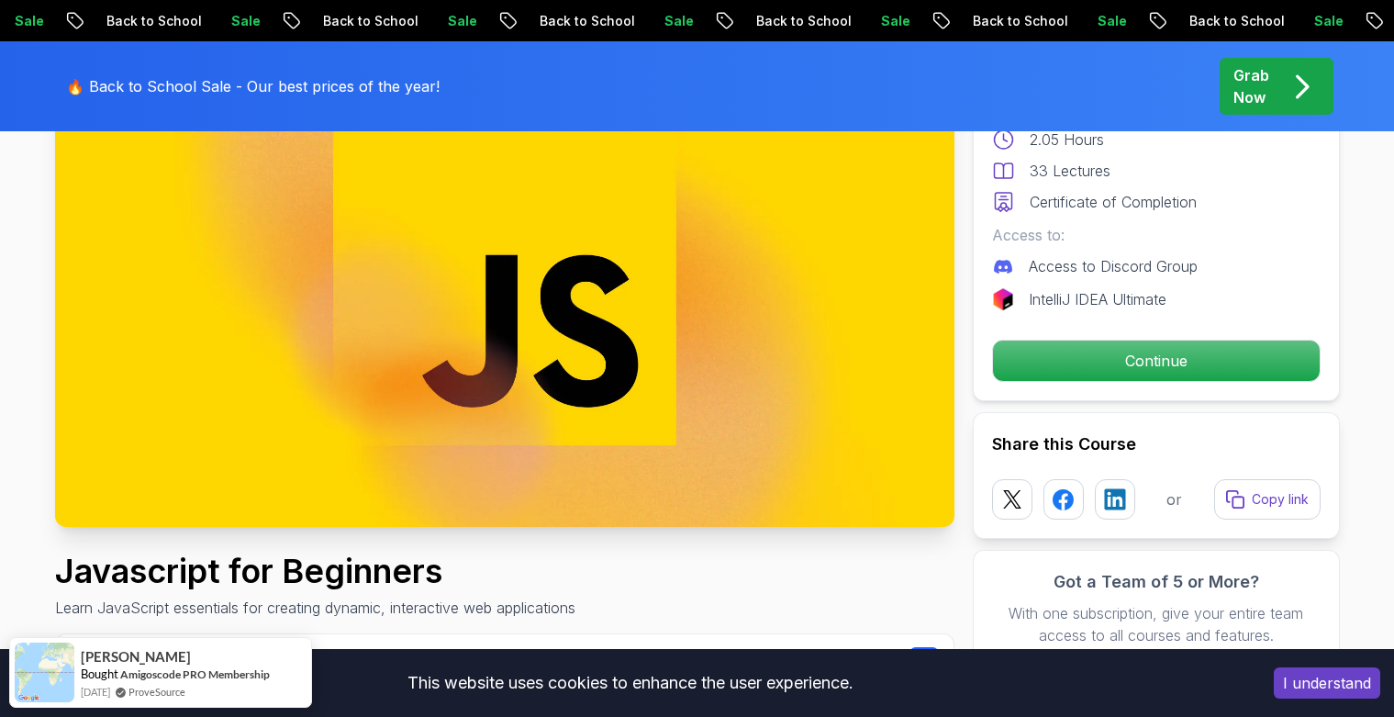
scroll to position [0, 0]
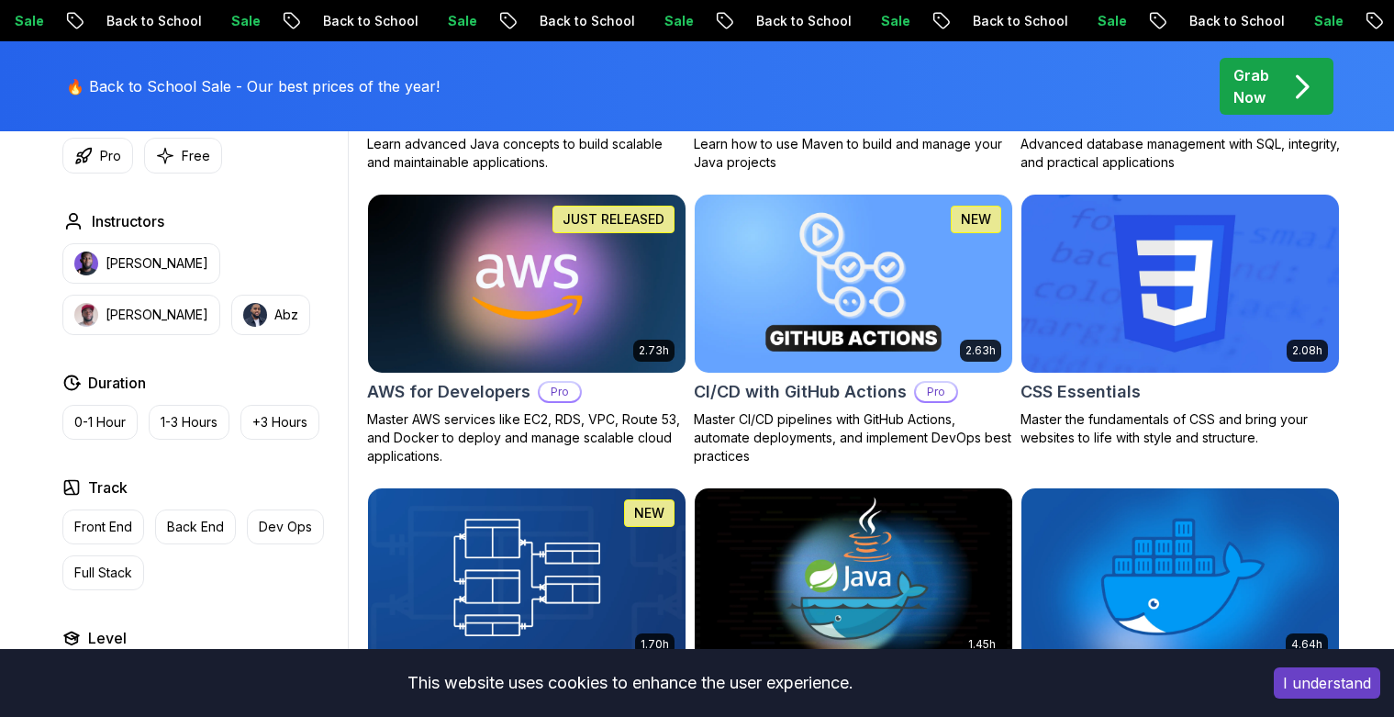
scroll to position [1472, 0]
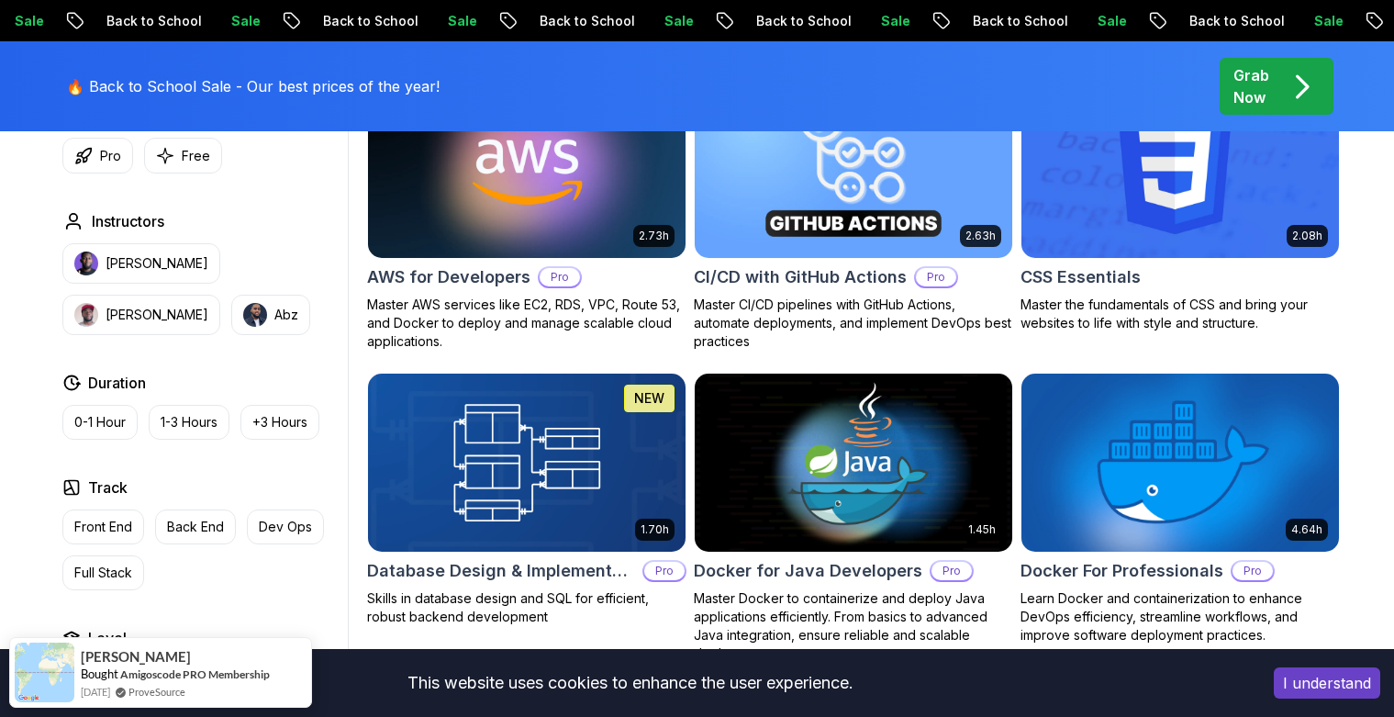
click at [1141, 474] on img at bounding box center [1179, 462] width 333 height 186
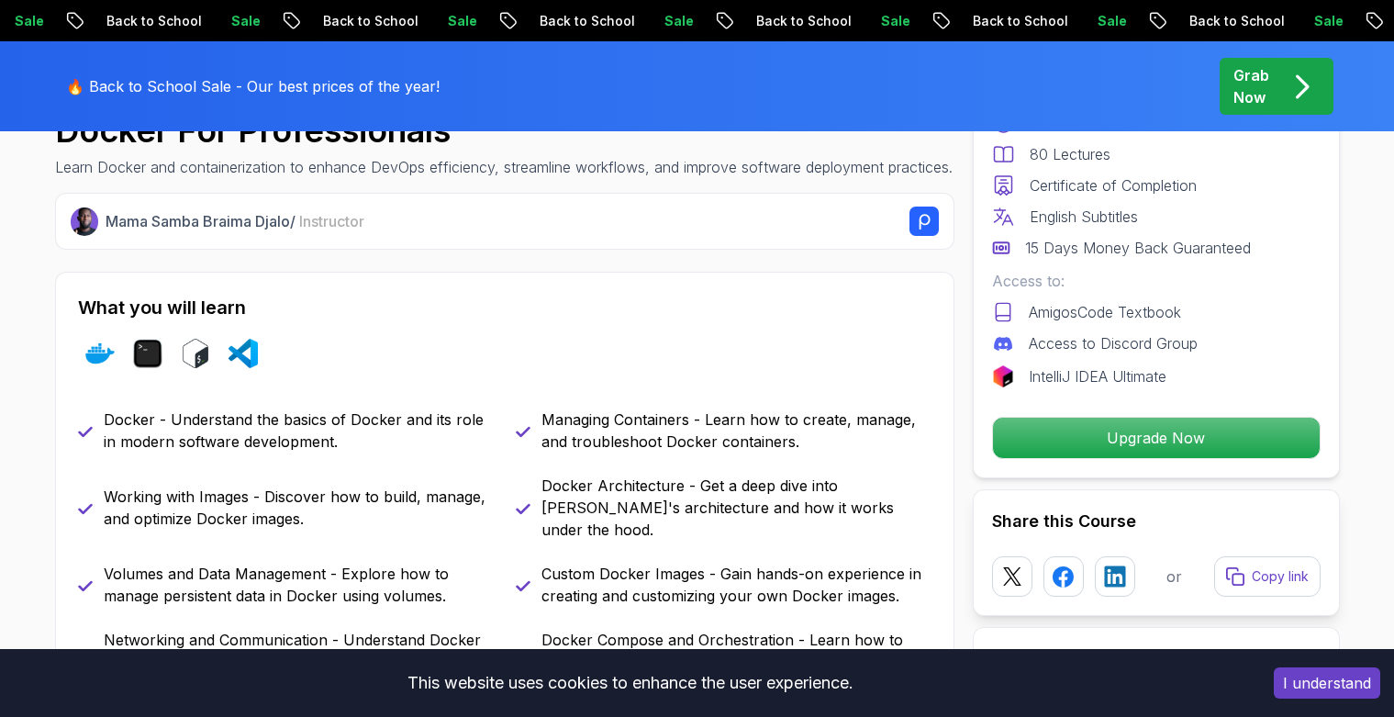
scroll to position [220, 0]
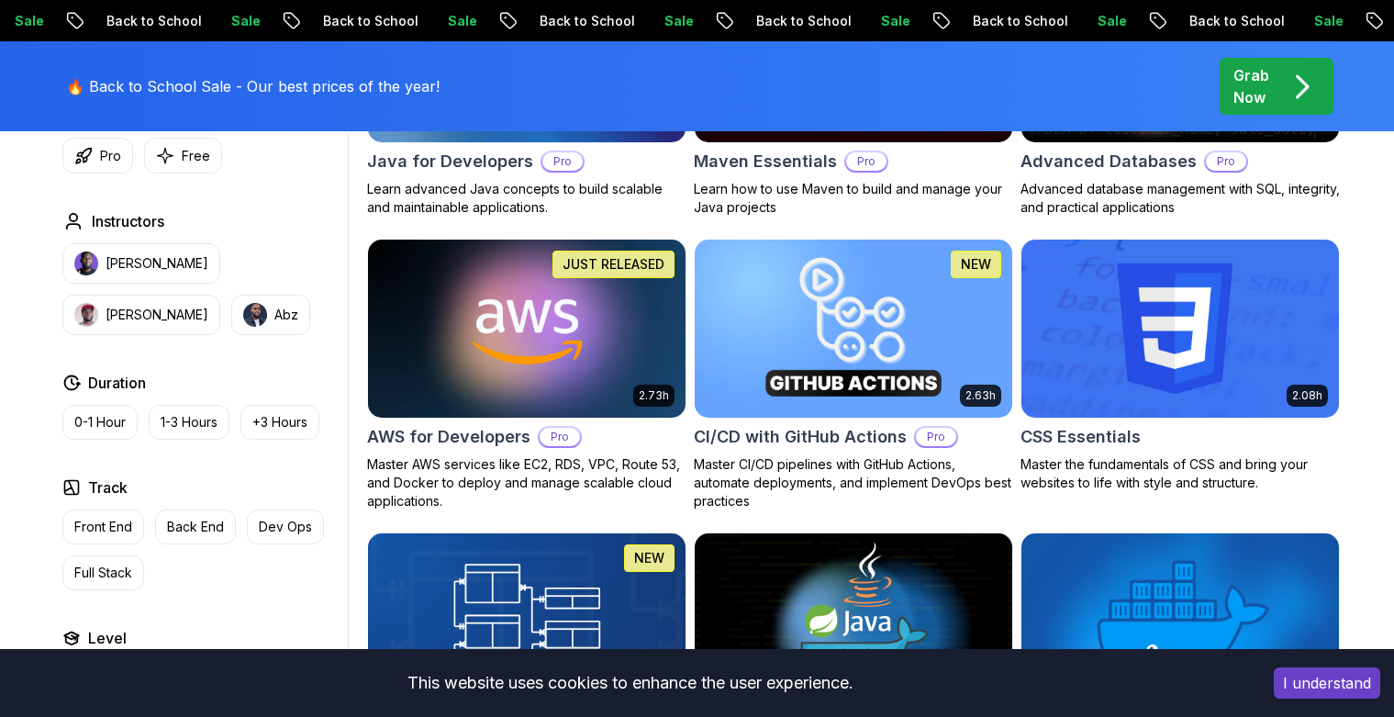
scroll to position [1472, 0]
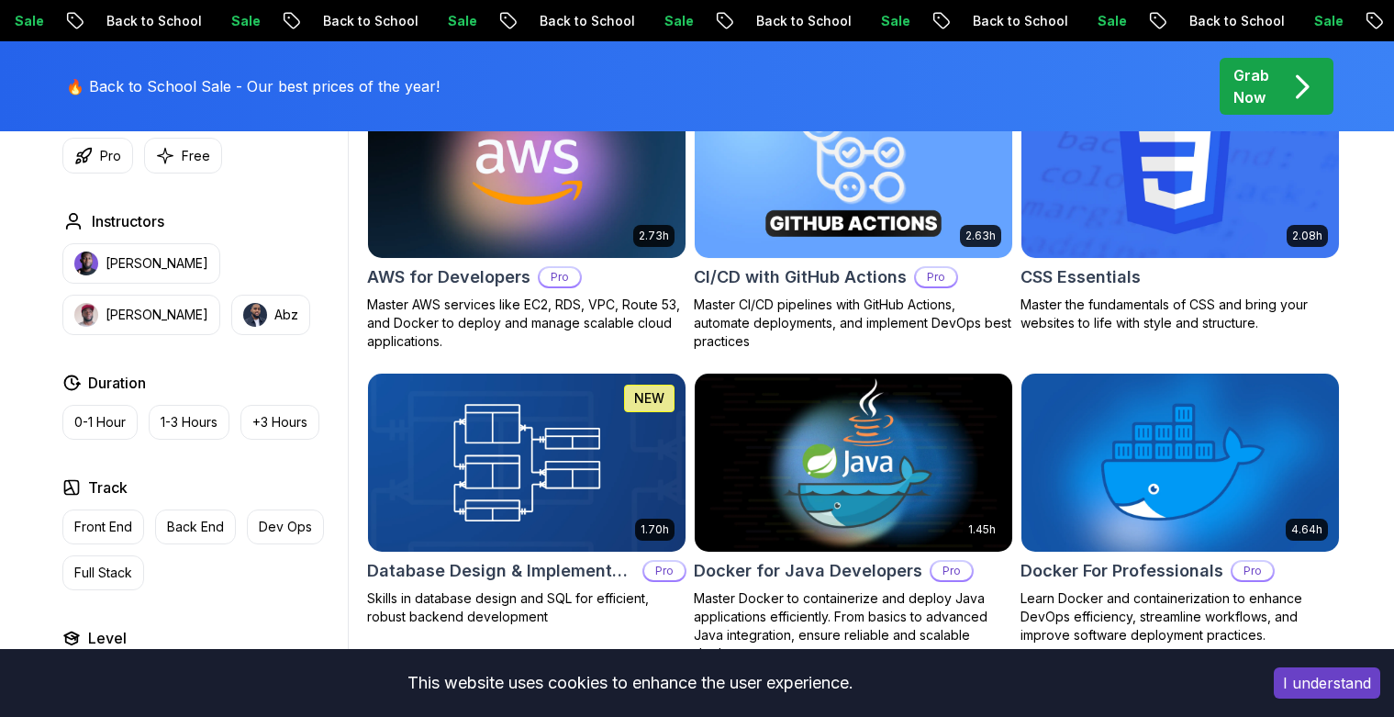
click at [883, 483] on img at bounding box center [852, 462] width 333 height 186
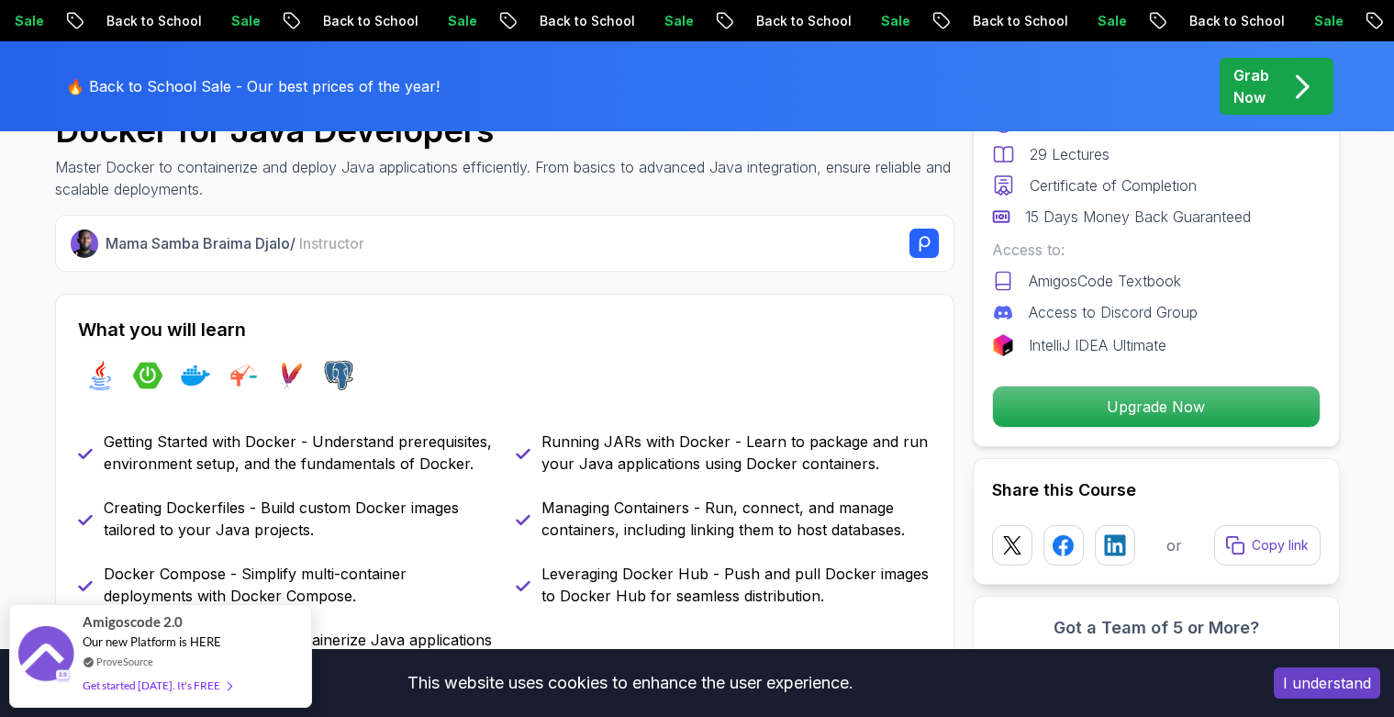
scroll to position [1101, 0]
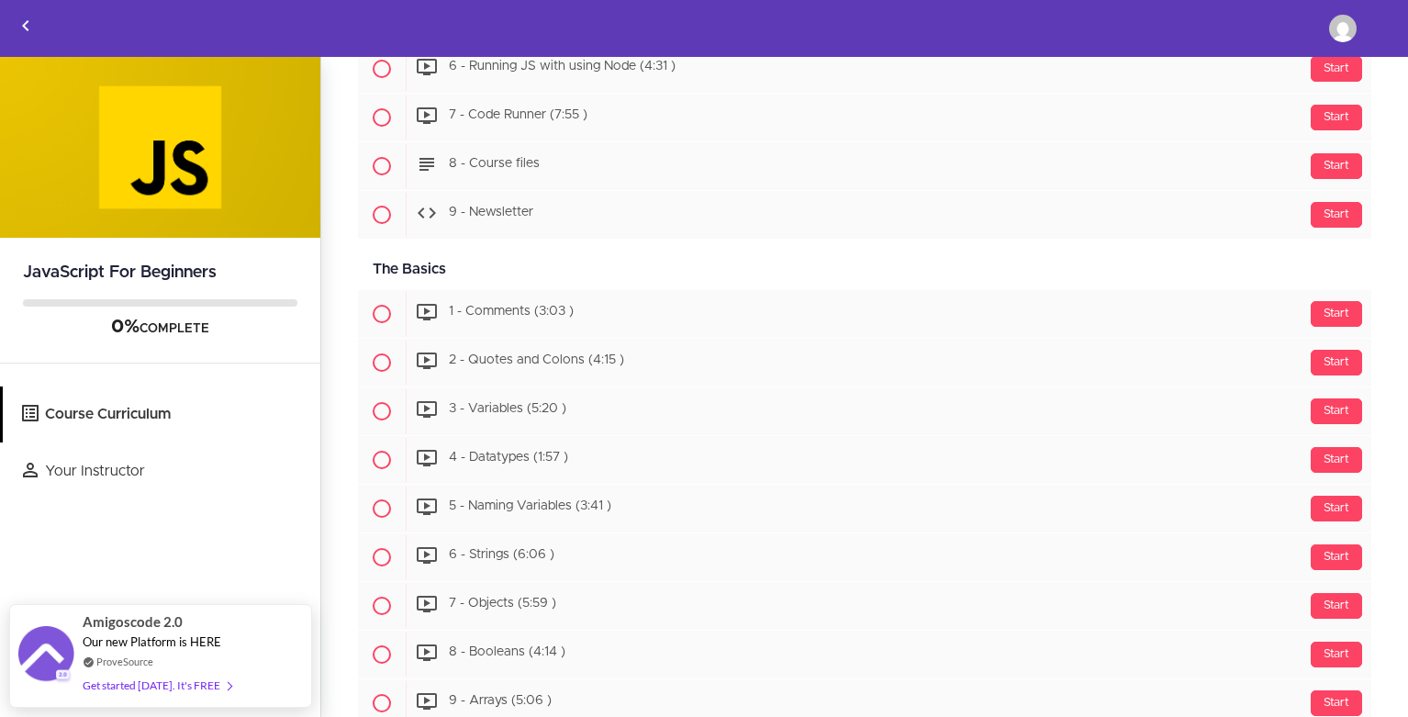
scroll to position [213, 0]
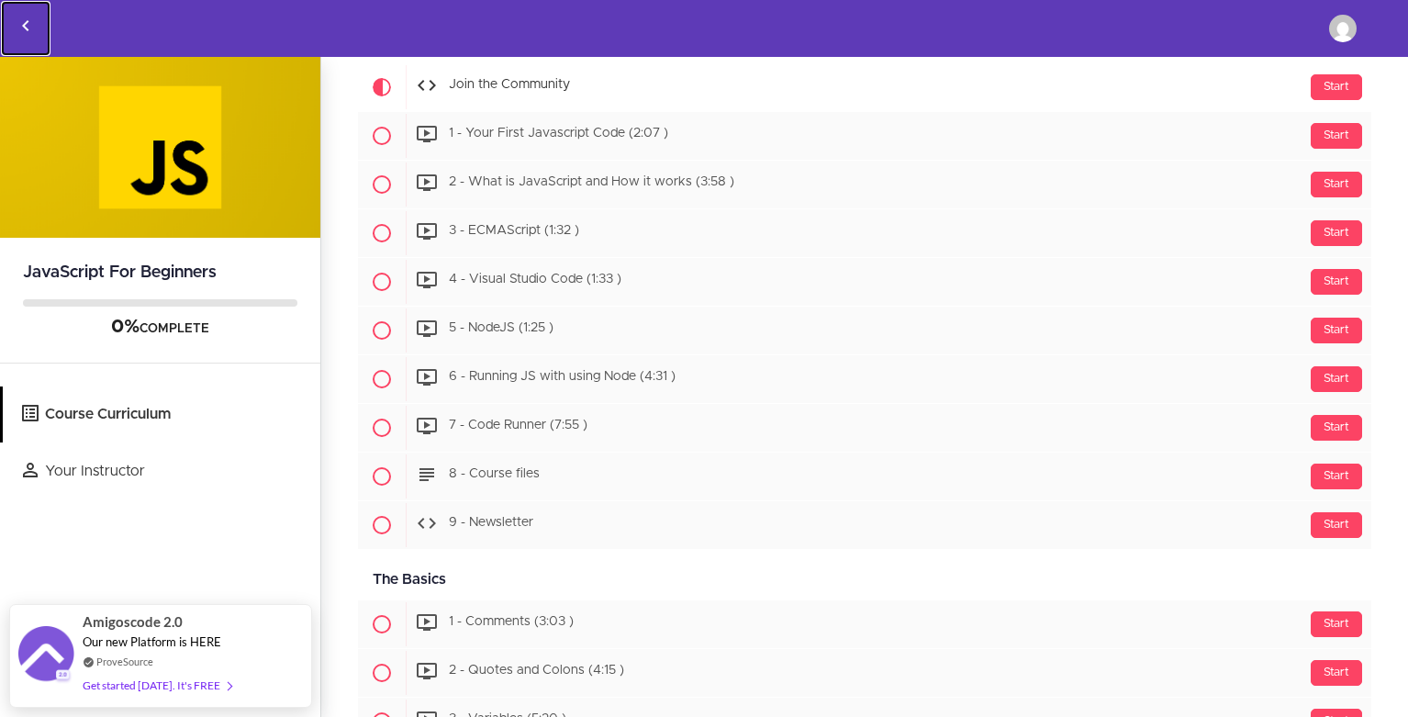
click at [17, 27] on icon "Back to courses" at bounding box center [26, 26] width 22 height 22
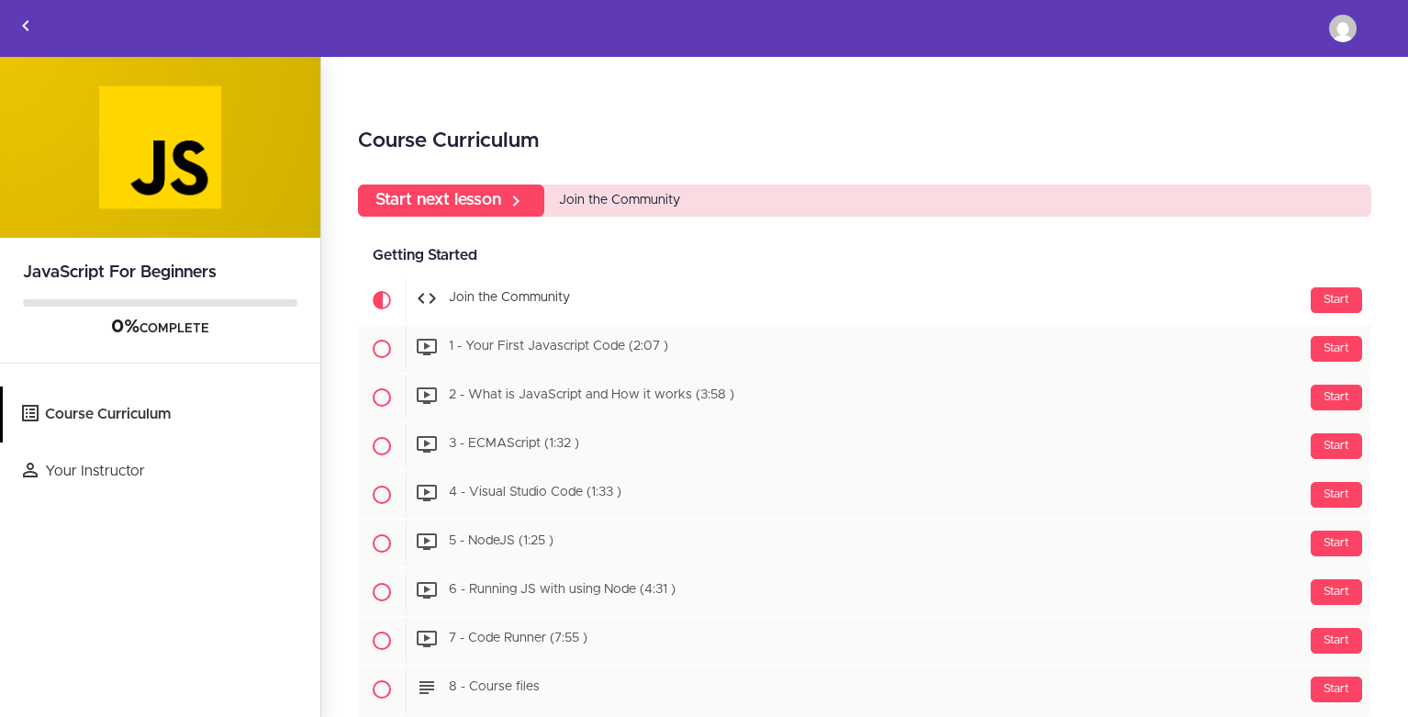
scroll to position [2, 0]
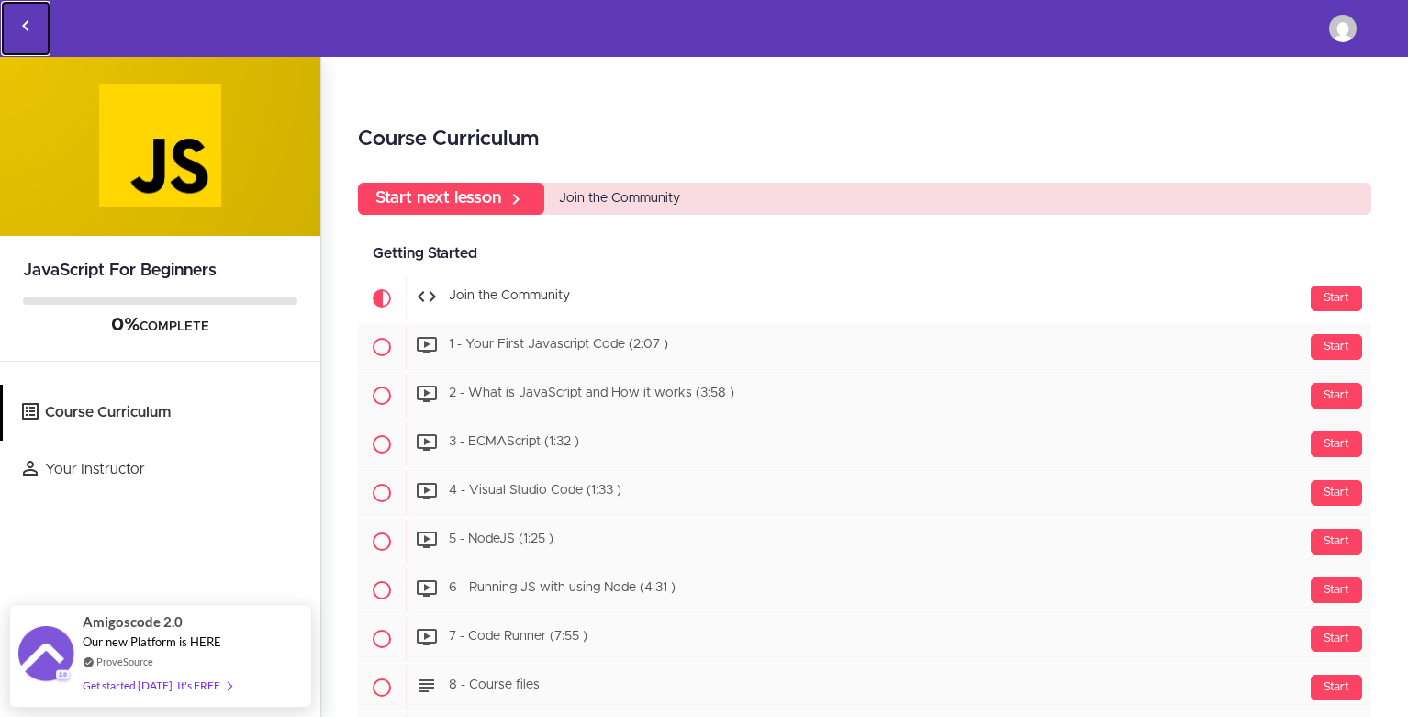
click at [21, 35] on icon "Back to courses" at bounding box center [26, 26] width 22 height 22
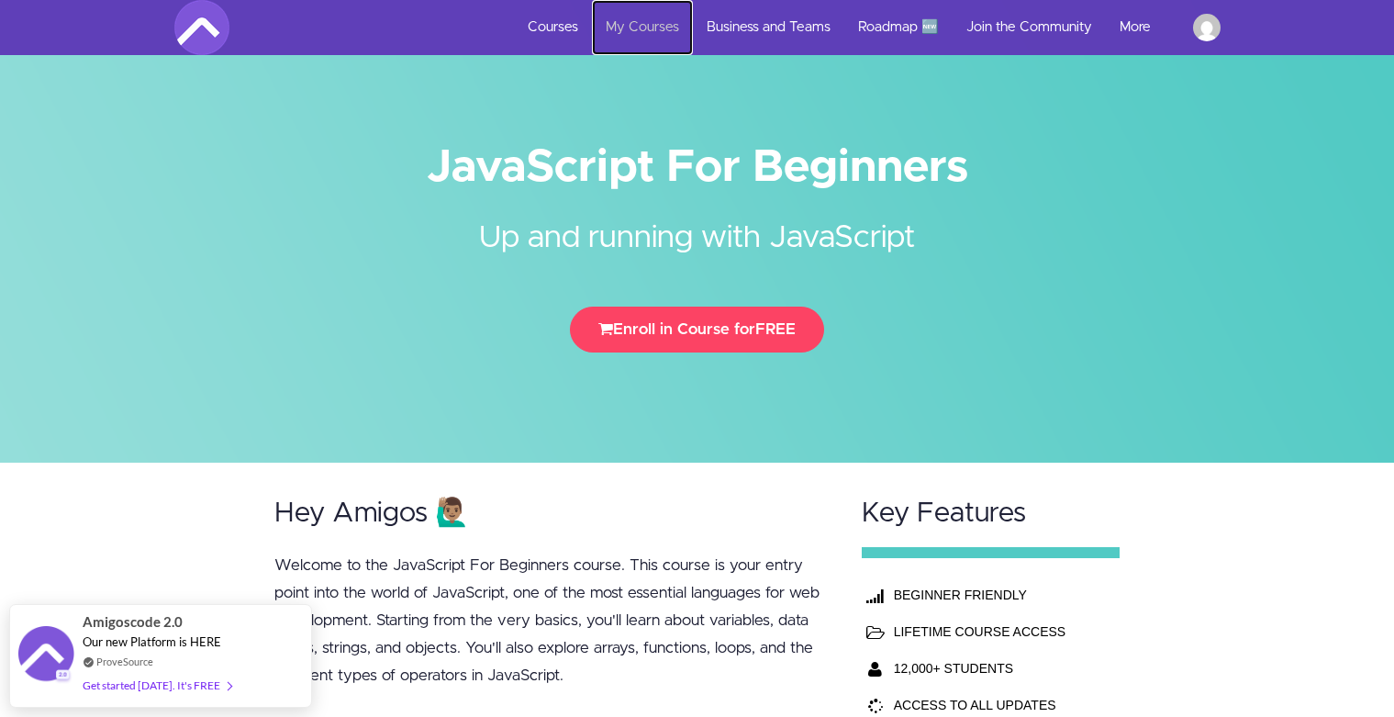
click at [651, 36] on link "My Courses" at bounding box center [642, 27] width 101 height 55
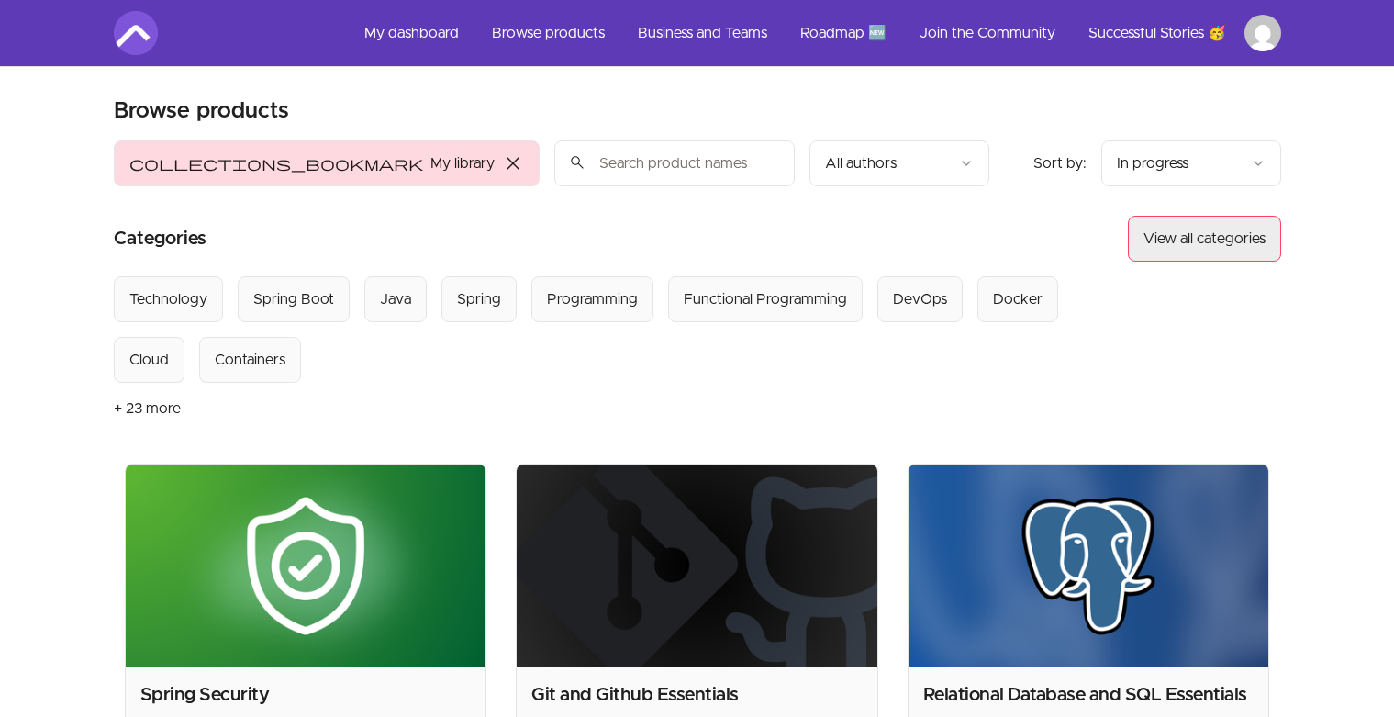
click at [1208, 240] on button "View all categories" at bounding box center [1204, 239] width 153 height 46
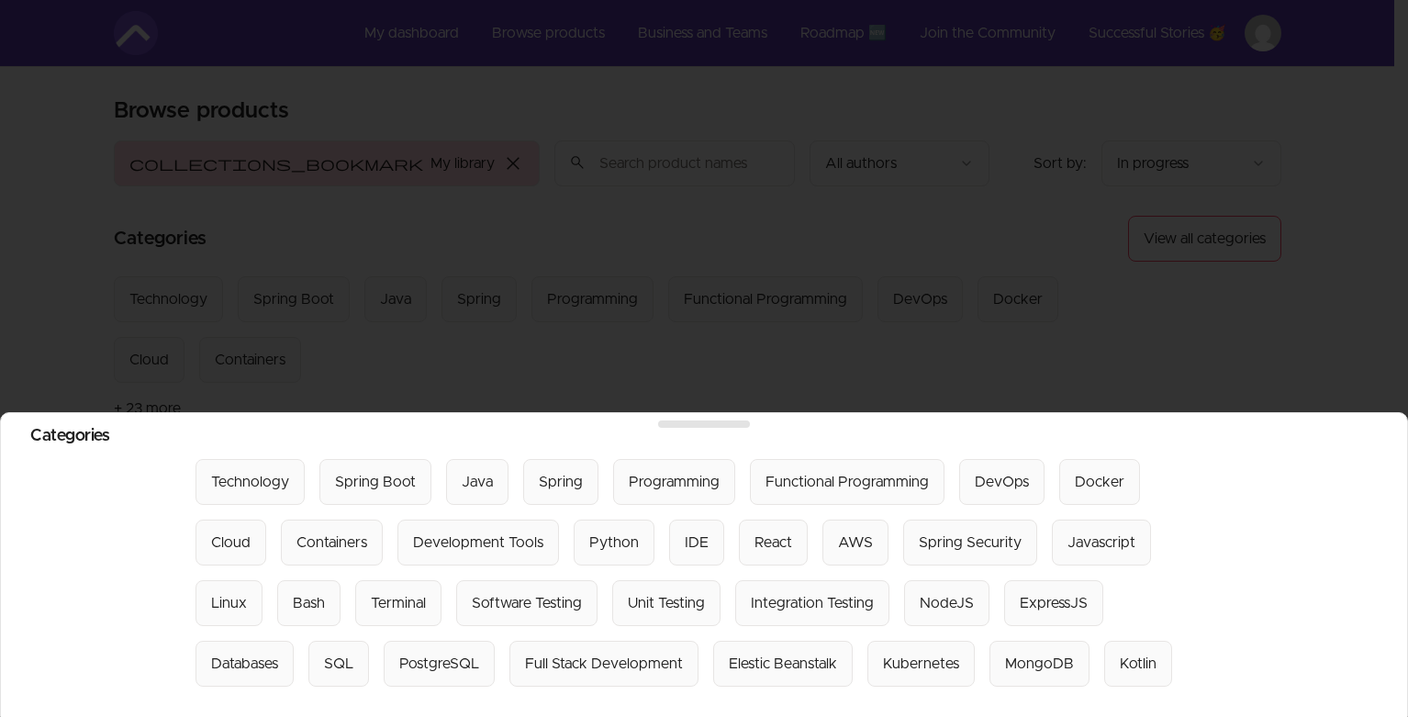
click at [804, 369] on div at bounding box center [704, 358] width 1408 height 717
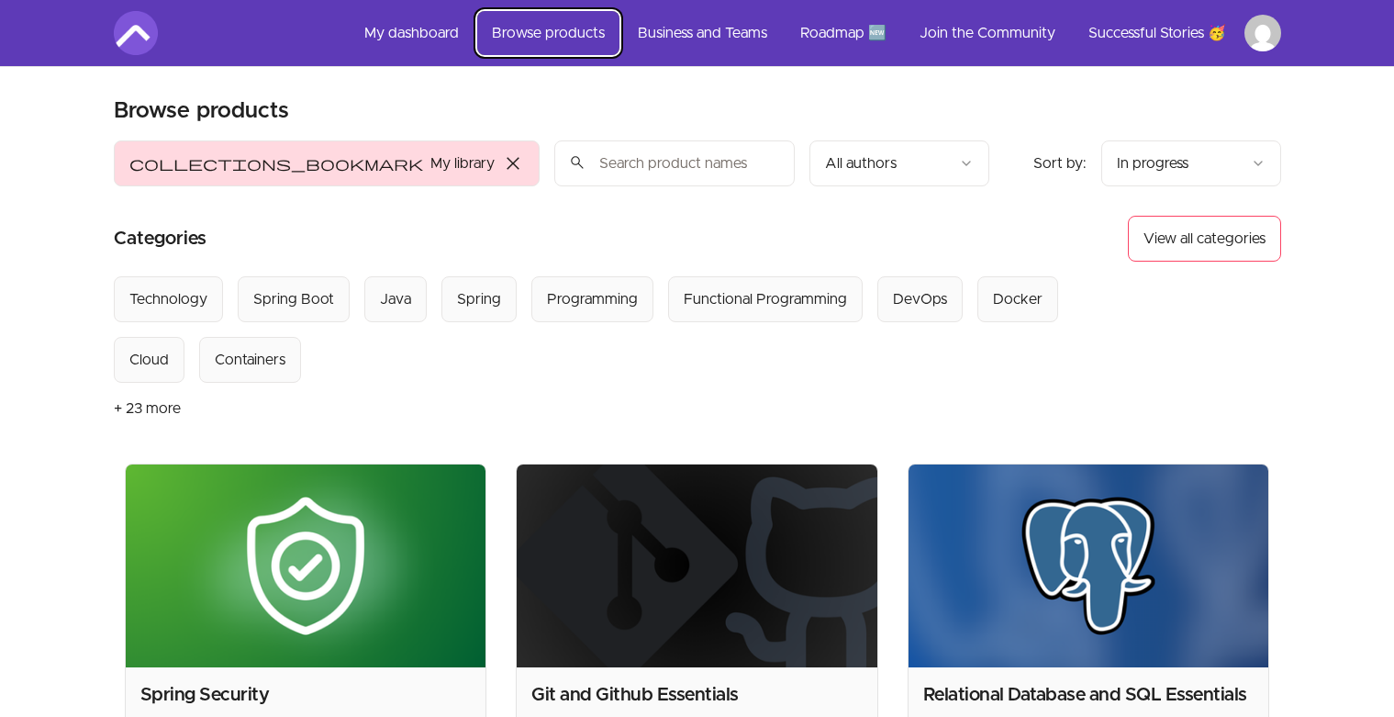
click at [556, 38] on link "Browse products" at bounding box center [548, 33] width 142 height 44
click at [444, 38] on link "My dashboard" at bounding box center [412, 33] width 124 height 44
click at [445, 38] on link "My dashboard" at bounding box center [412, 33] width 124 height 44
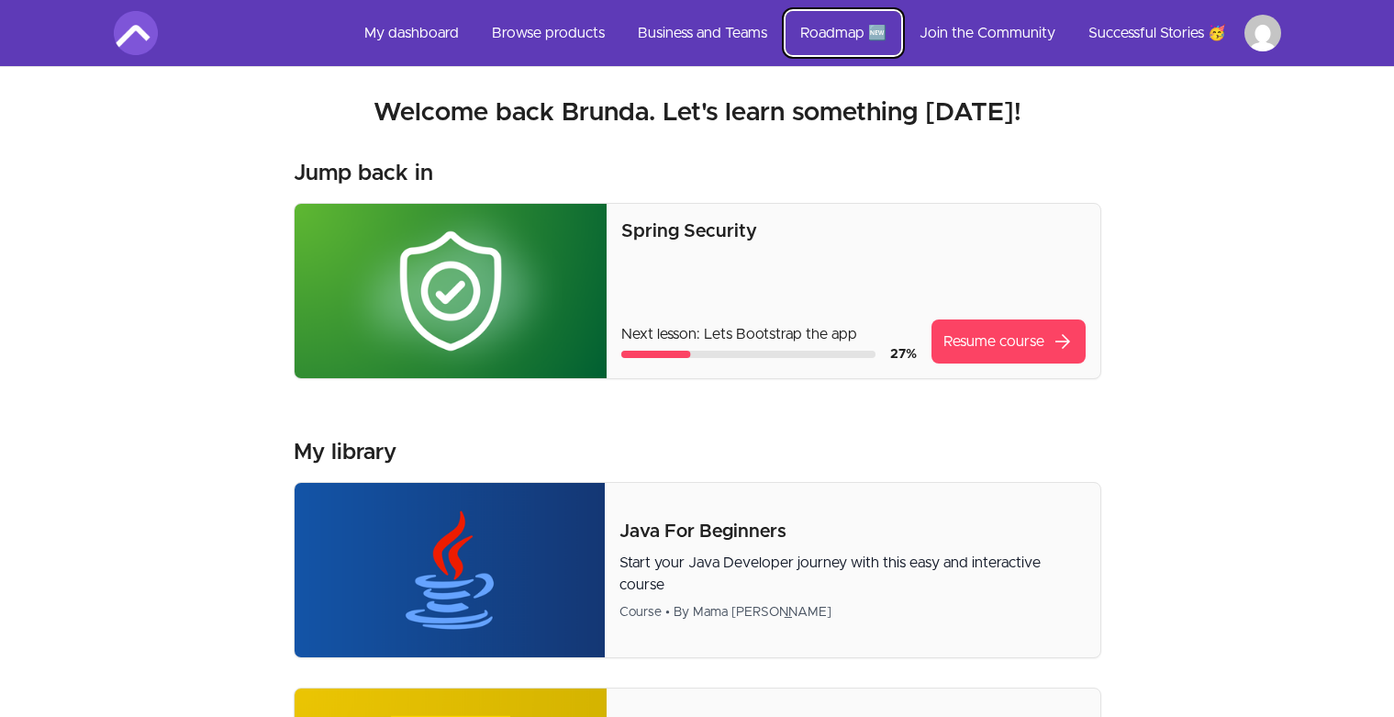
click at [835, 34] on link "Roadmap 🆕" at bounding box center [844, 33] width 116 height 44
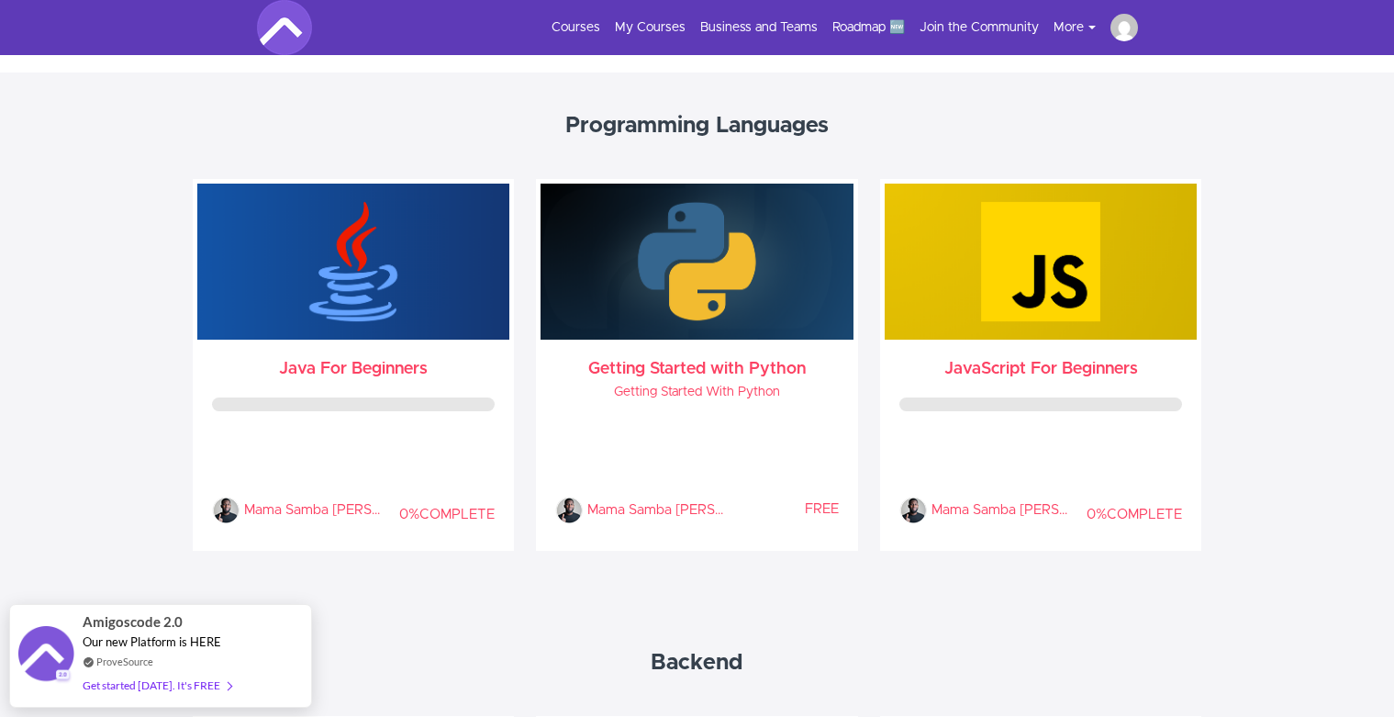
scroll to position [895, 0]
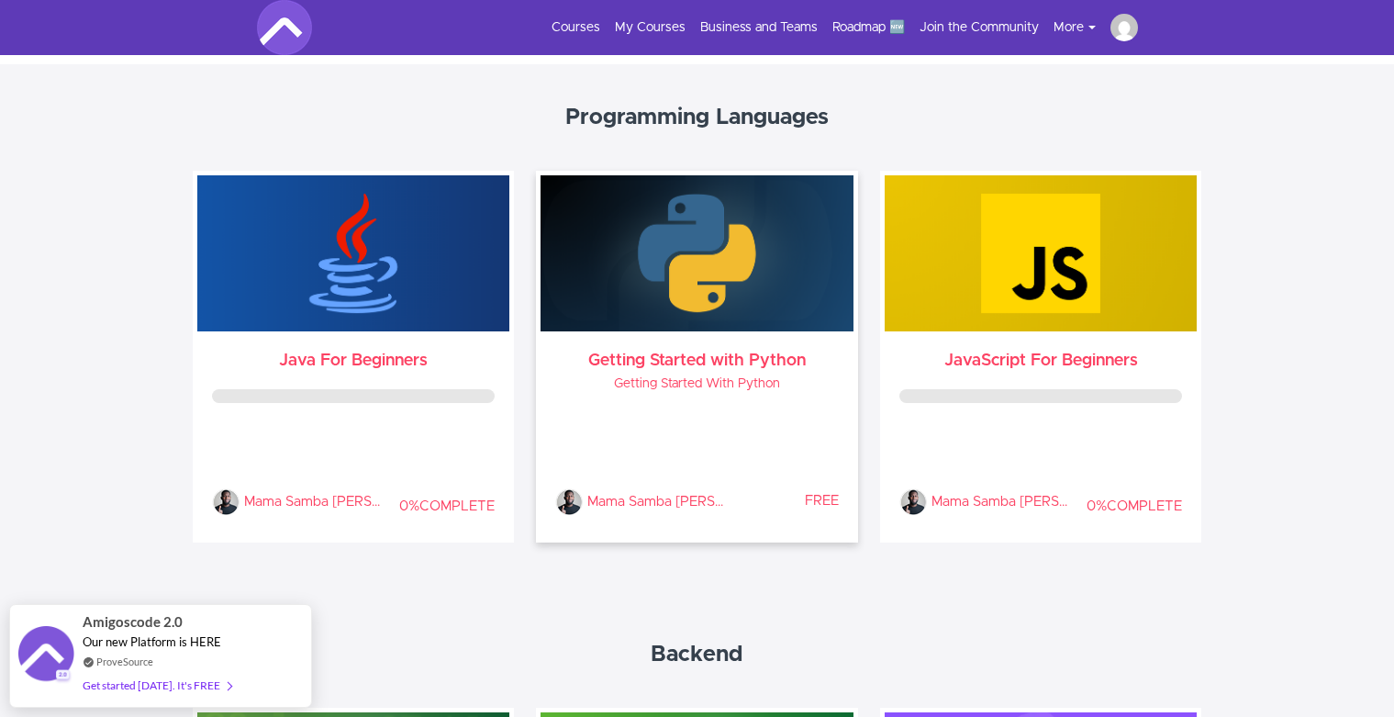
click at [812, 428] on div "Mama Samba [PERSON_NAME] % COMPLETE FREE" at bounding box center [697, 461] width 284 height 108
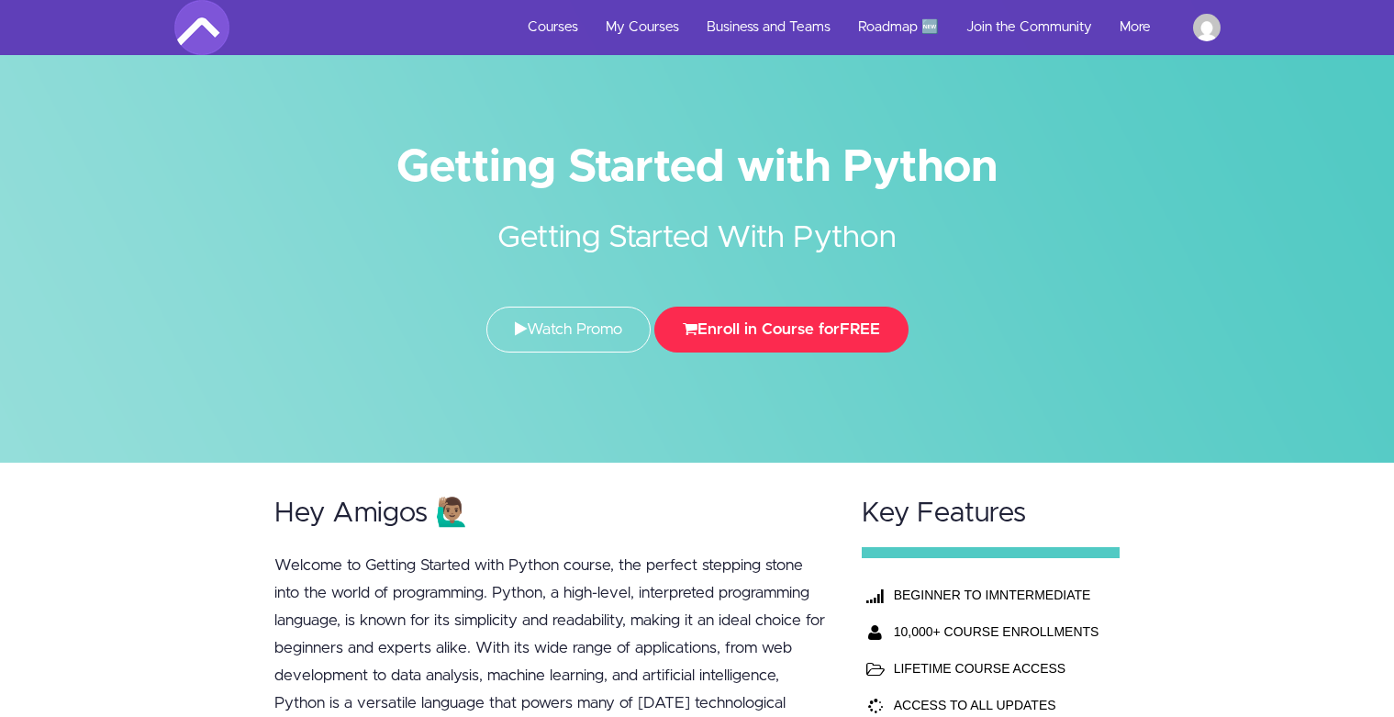
click at [761, 322] on button "Enroll in Course for FREE" at bounding box center [781, 329] width 254 height 46
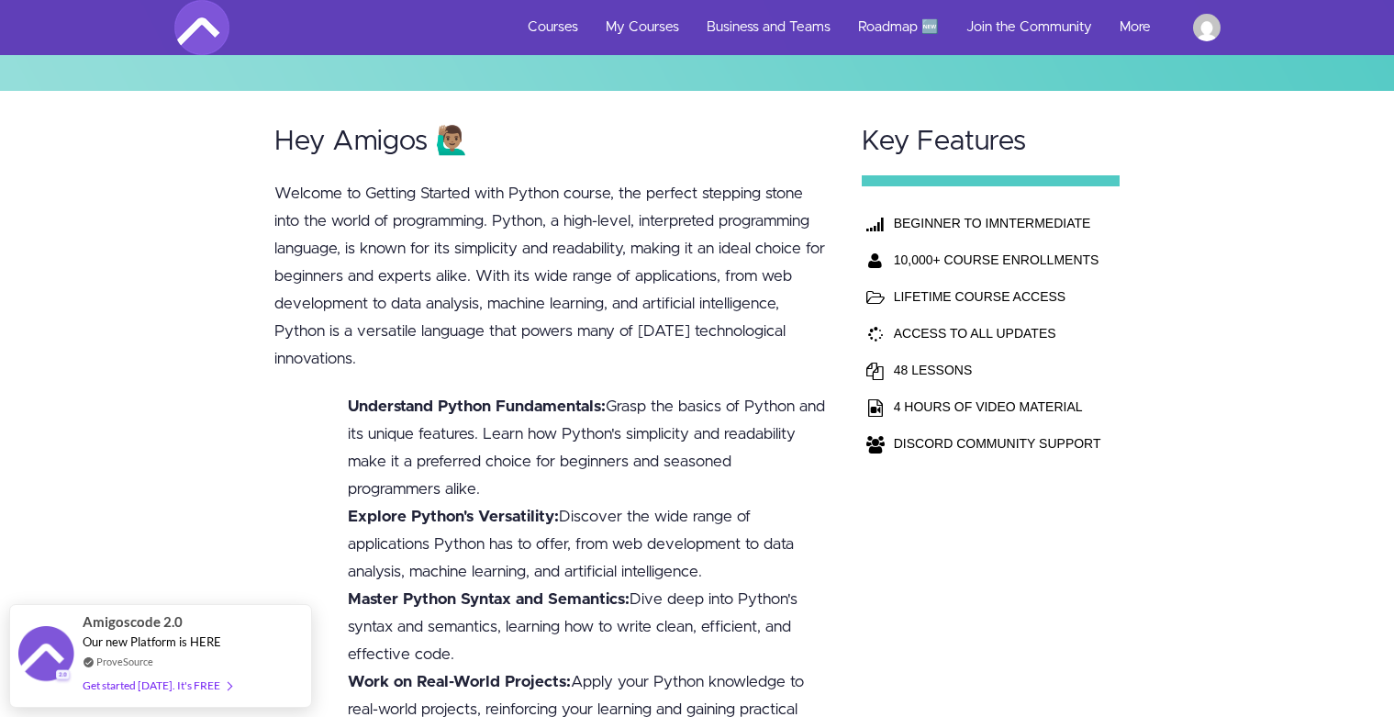
scroll to position [440, 0]
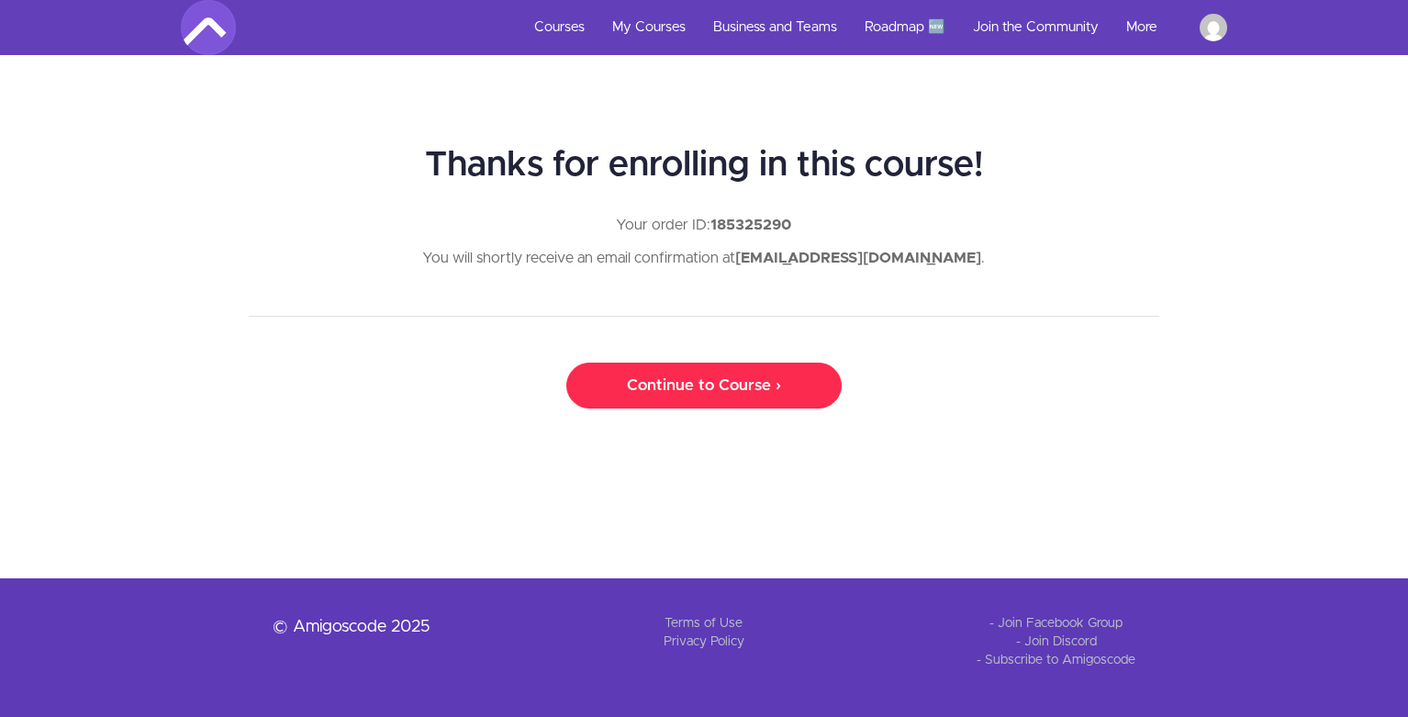
click at [732, 389] on link "Continue to Course ›" at bounding box center [703, 385] width 275 height 46
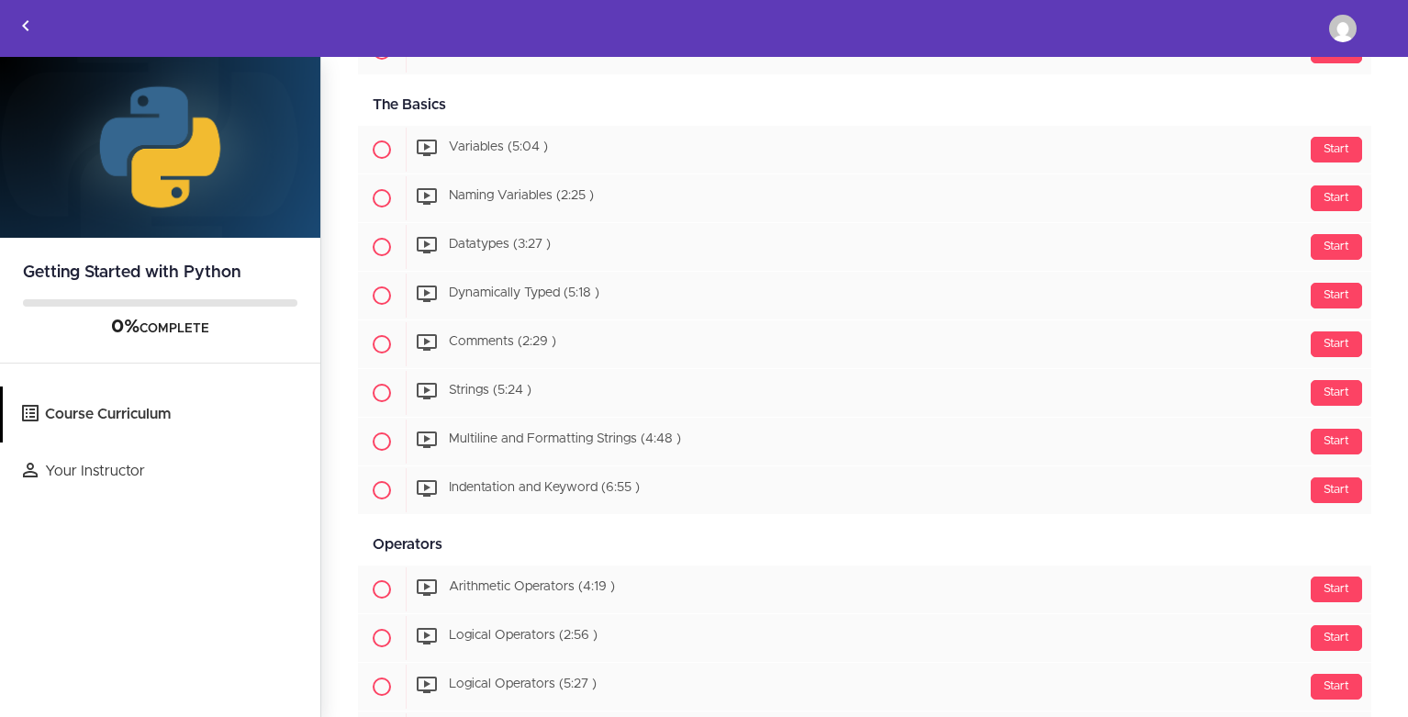
scroll to position [200, 0]
